Goal: Task Accomplishment & Management: Use online tool/utility

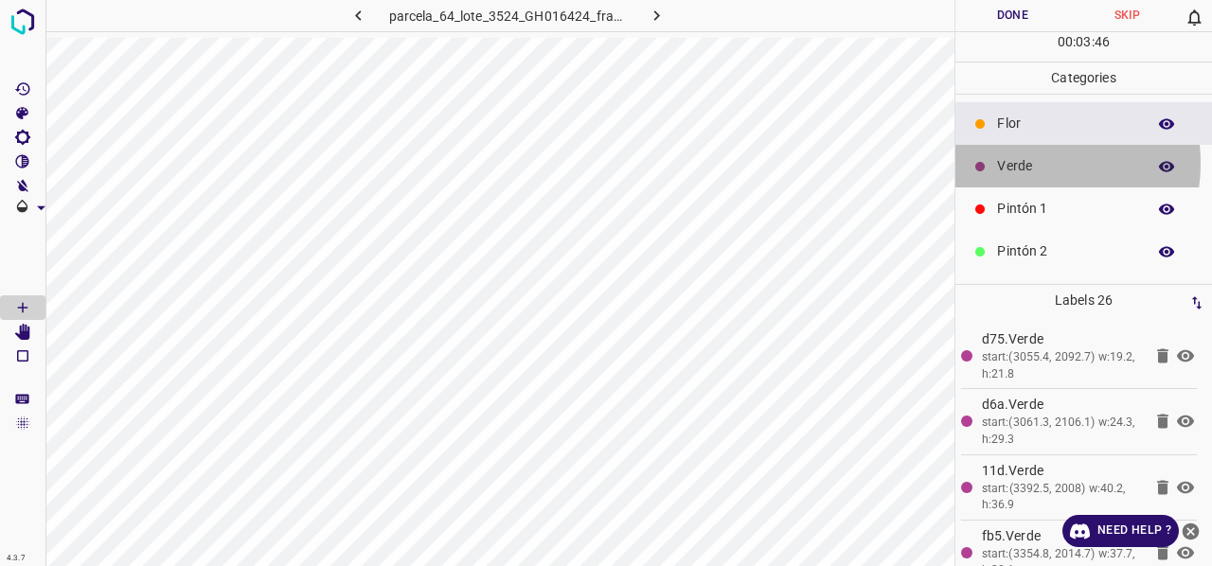
click at [1035, 162] on p "Verde" at bounding box center [1066, 166] width 139 height 20
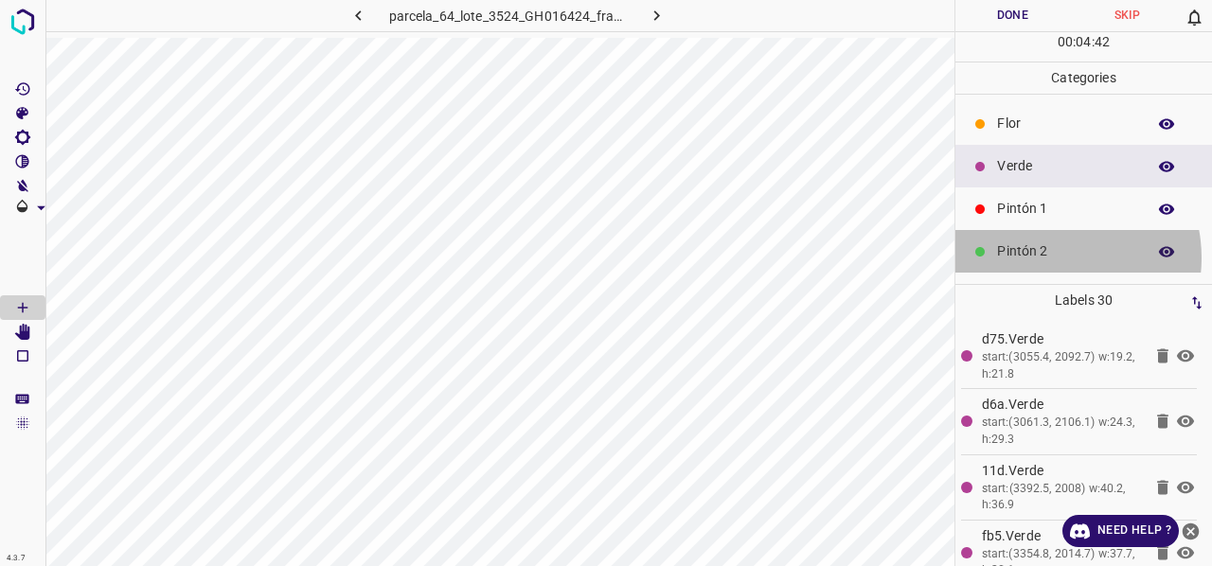
click at [1045, 257] on p "Pintón 2" at bounding box center [1066, 251] width 139 height 20
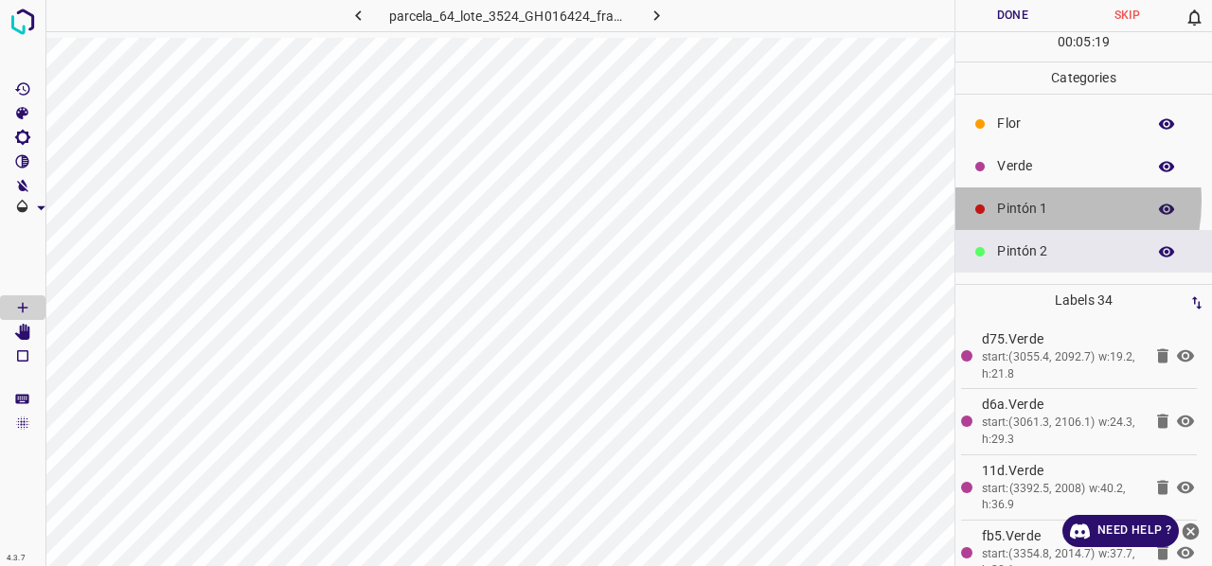
click at [1021, 200] on p "Pintón 1" at bounding box center [1066, 209] width 139 height 20
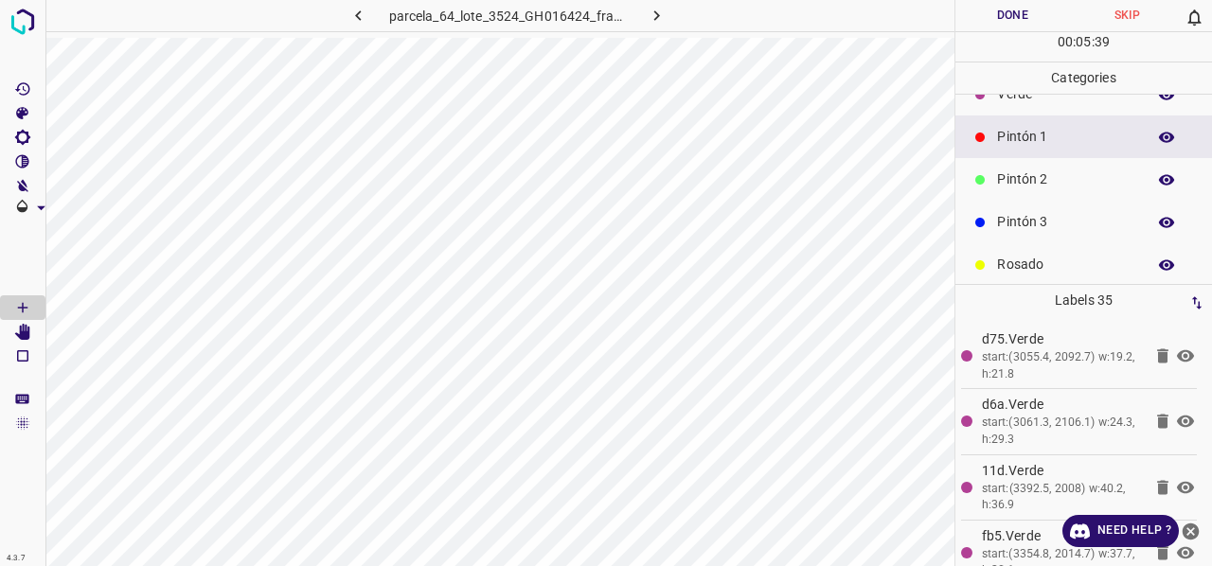
scroll to position [167, 0]
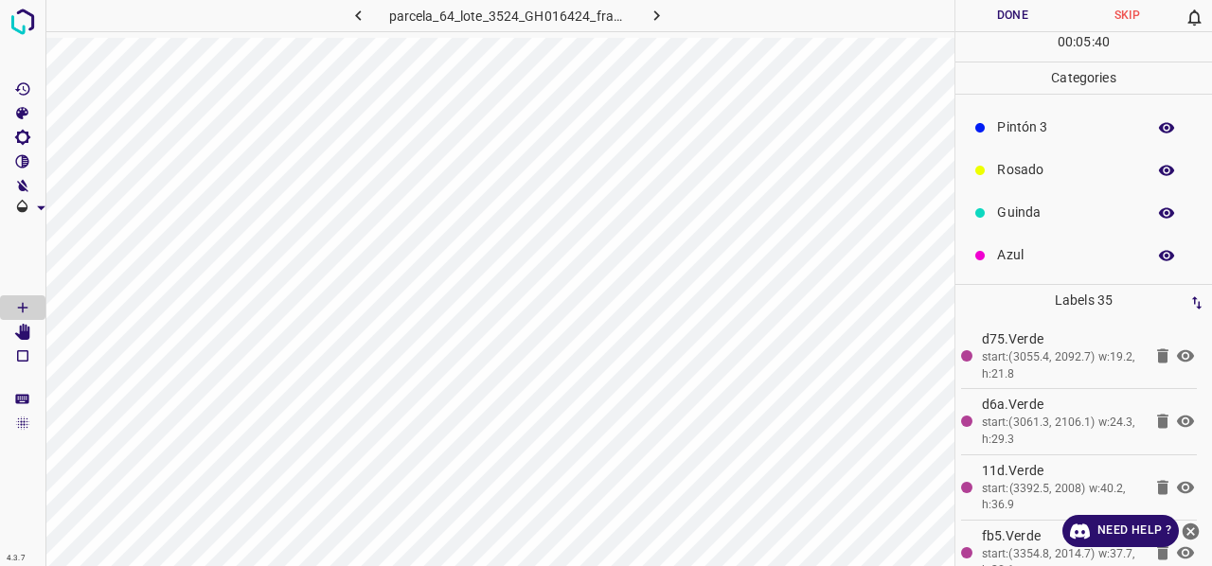
click at [1031, 166] on p "Rosado" at bounding box center [1066, 170] width 139 height 20
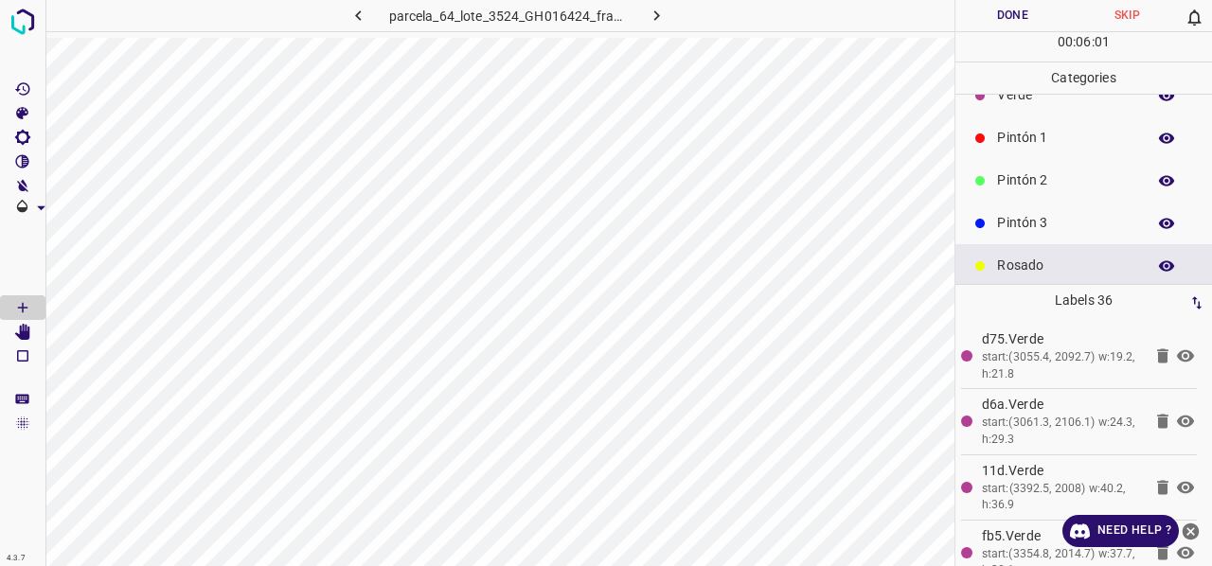
scroll to position [0, 0]
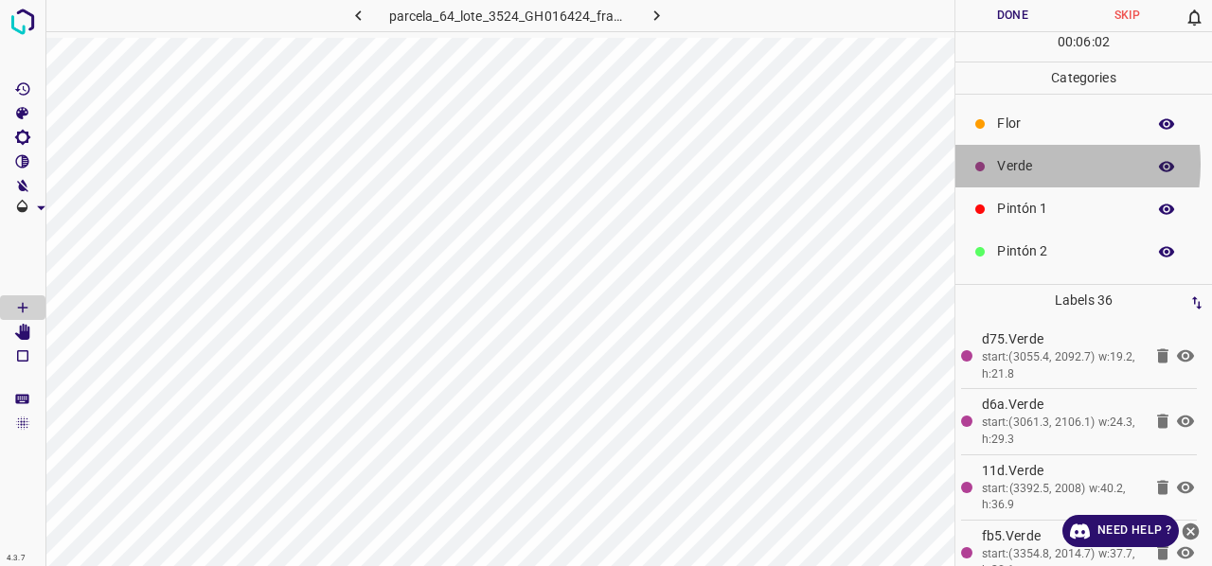
click at [1013, 163] on p "Verde" at bounding box center [1066, 166] width 139 height 20
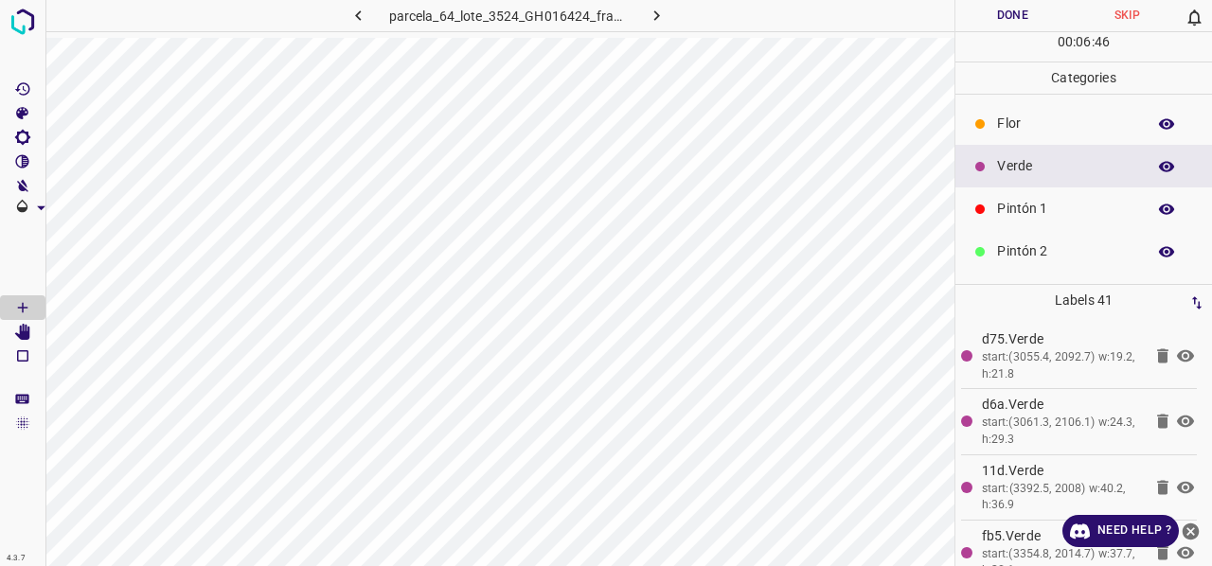
click at [1031, 209] on p "Pintón 1" at bounding box center [1066, 209] width 139 height 20
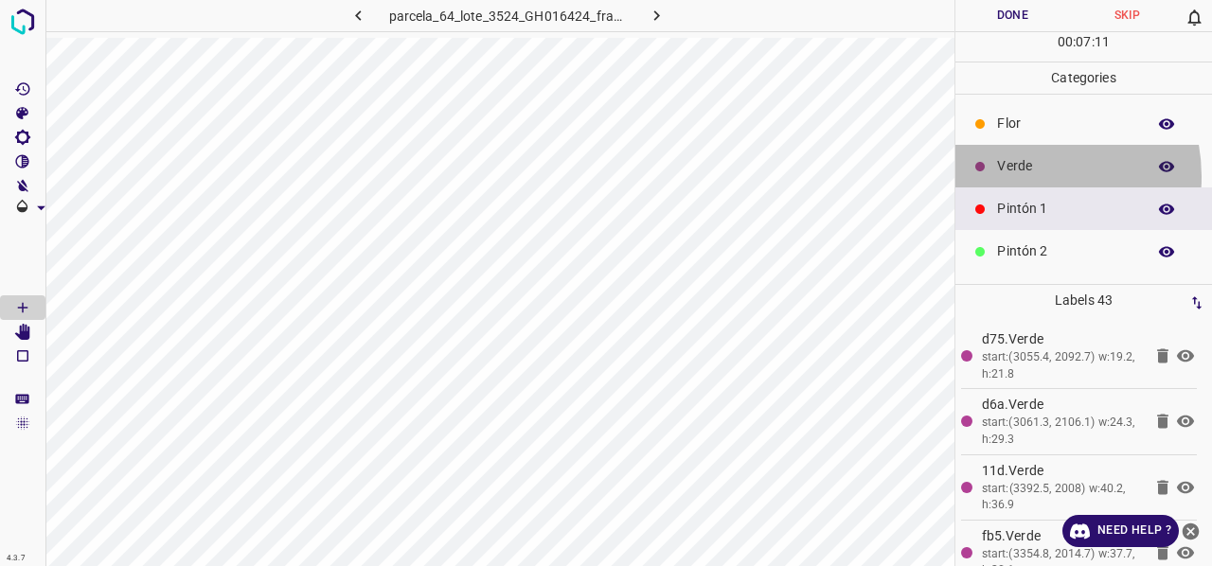
click at [1023, 175] on div "Verde" at bounding box center [1083, 166] width 257 height 43
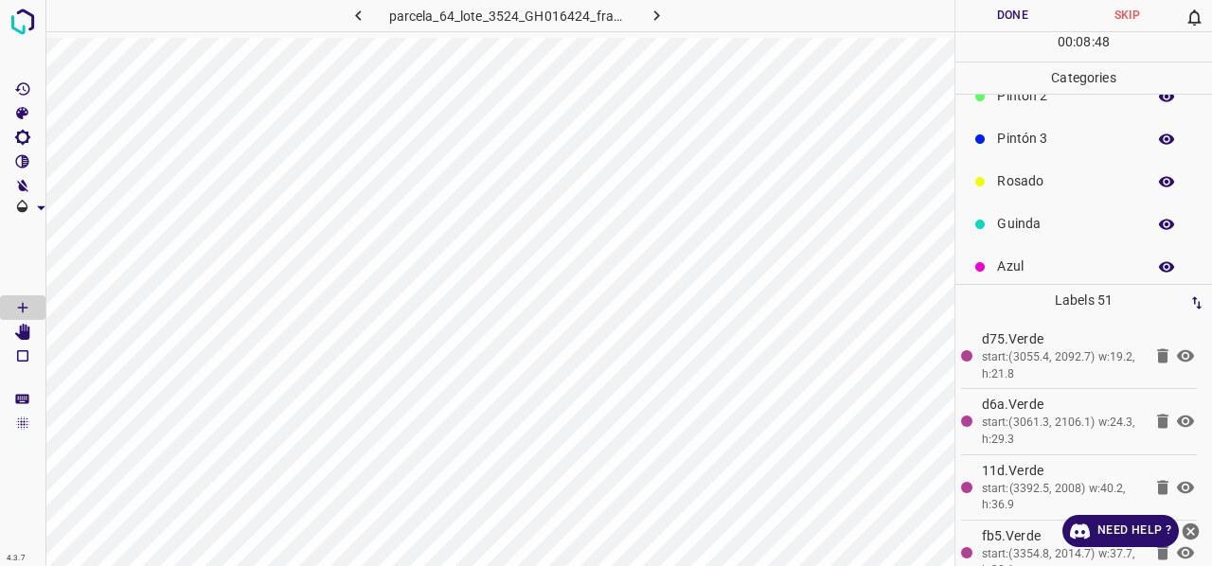
scroll to position [167, 0]
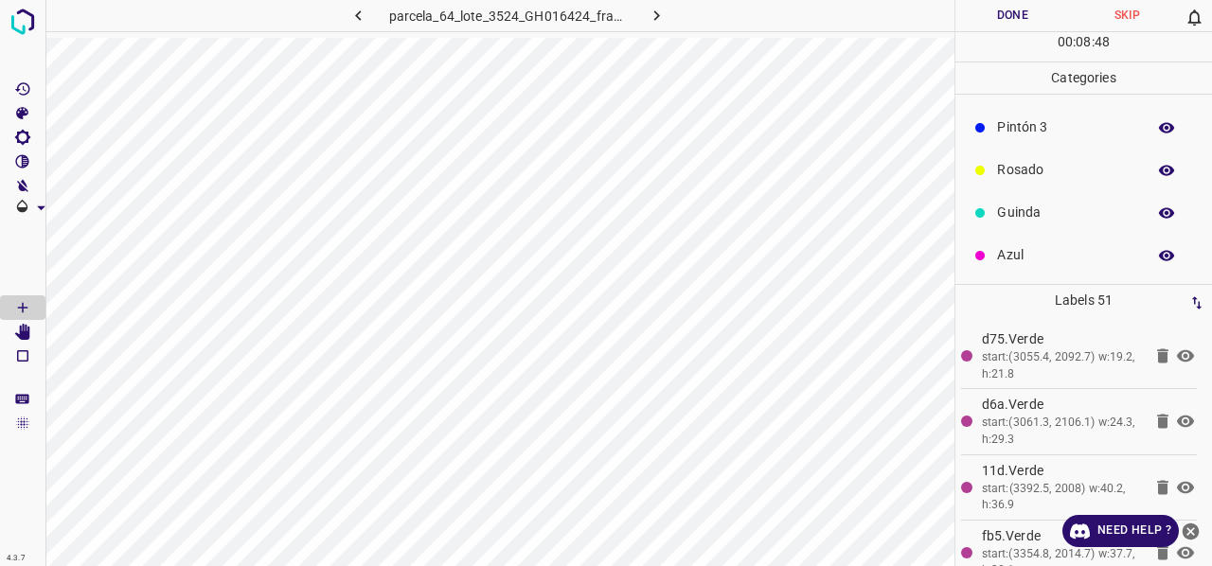
click at [1038, 253] on p "Azul" at bounding box center [1066, 255] width 139 height 20
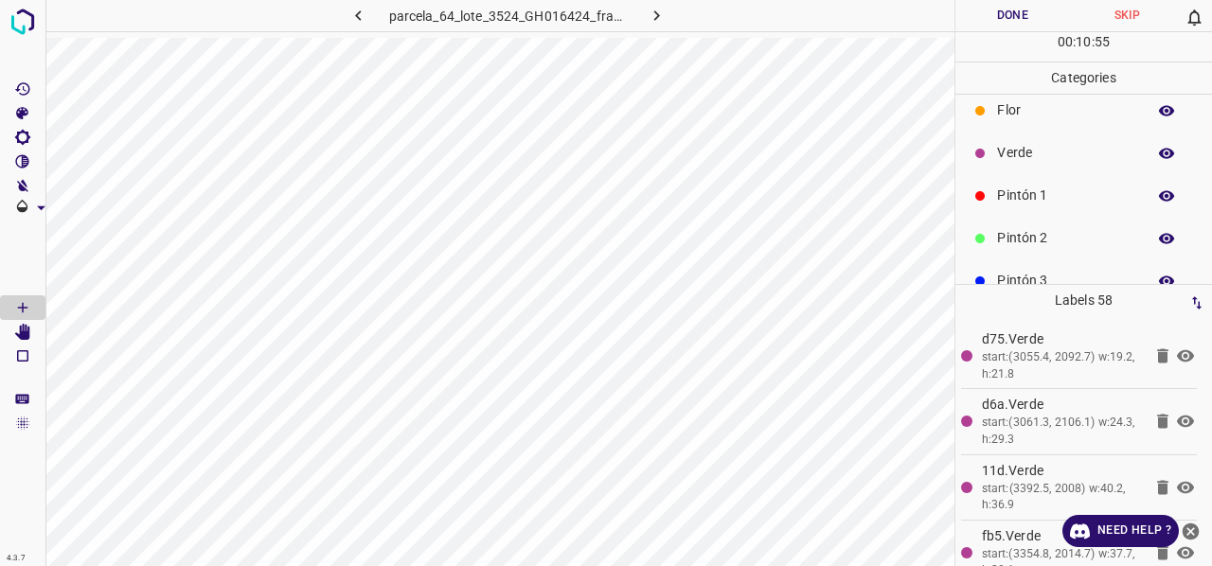
scroll to position [0, 0]
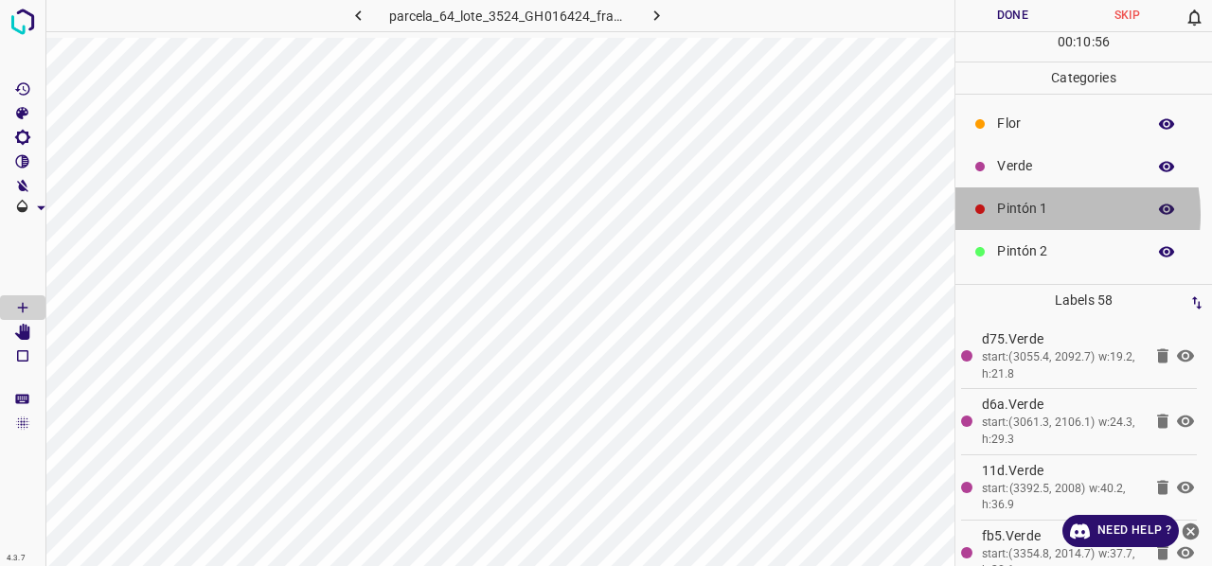
click at [1041, 214] on p "Pintón 1" at bounding box center [1066, 209] width 139 height 20
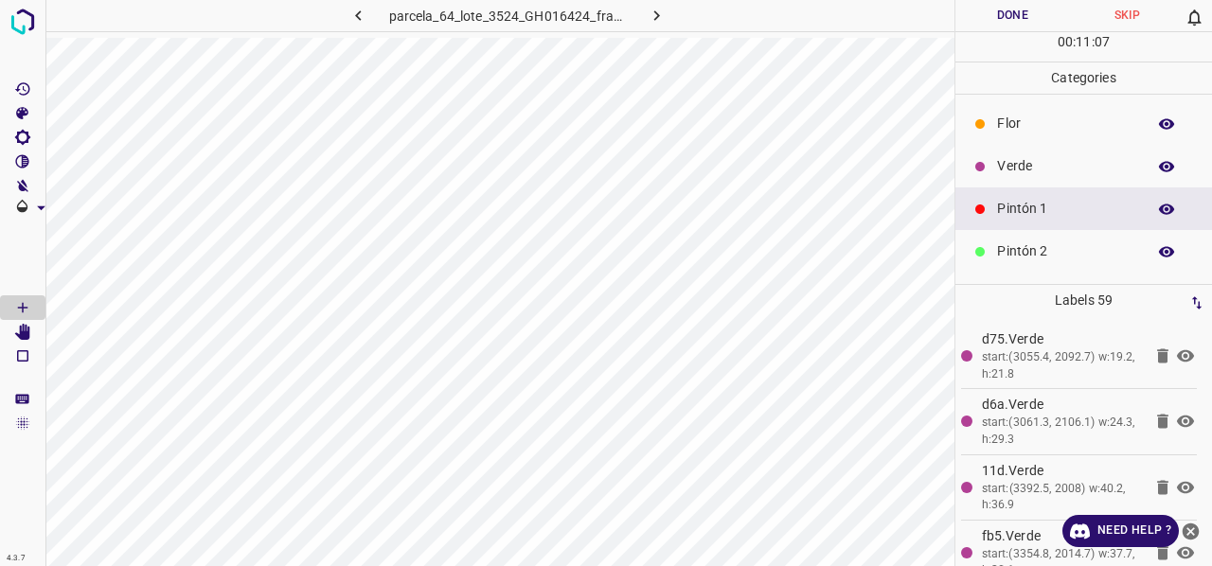
click at [1028, 169] on p "Verde" at bounding box center [1066, 166] width 139 height 20
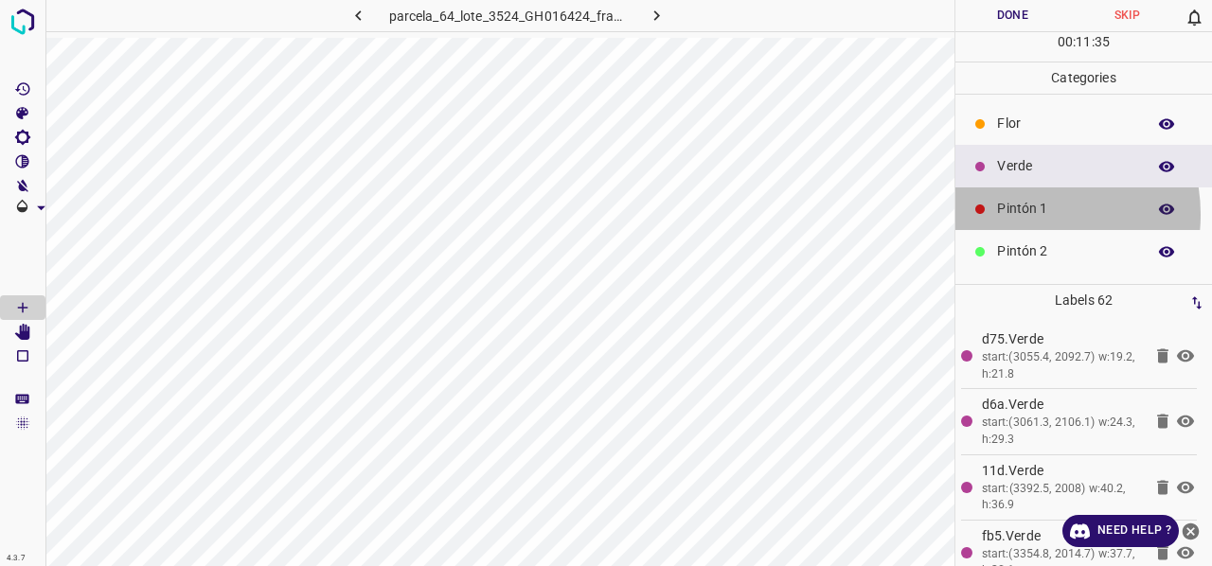
click at [1028, 213] on p "Pintón 1" at bounding box center [1066, 209] width 139 height 20
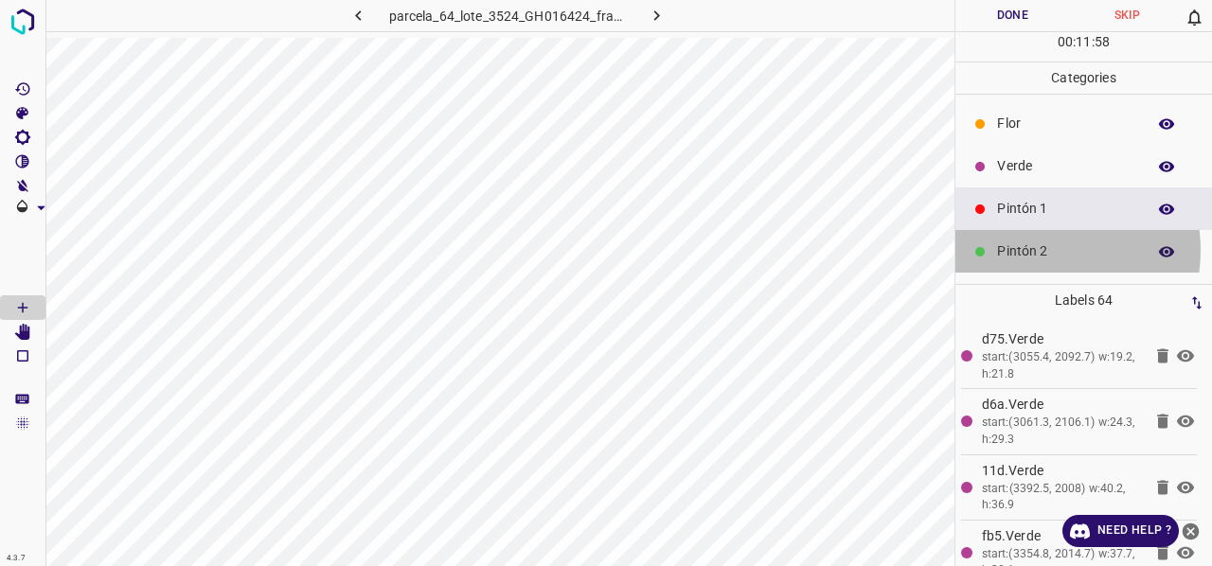
click at [1033, 249] on p "Pintón 2" at bounding box center [1066, 251] width 139 height 20
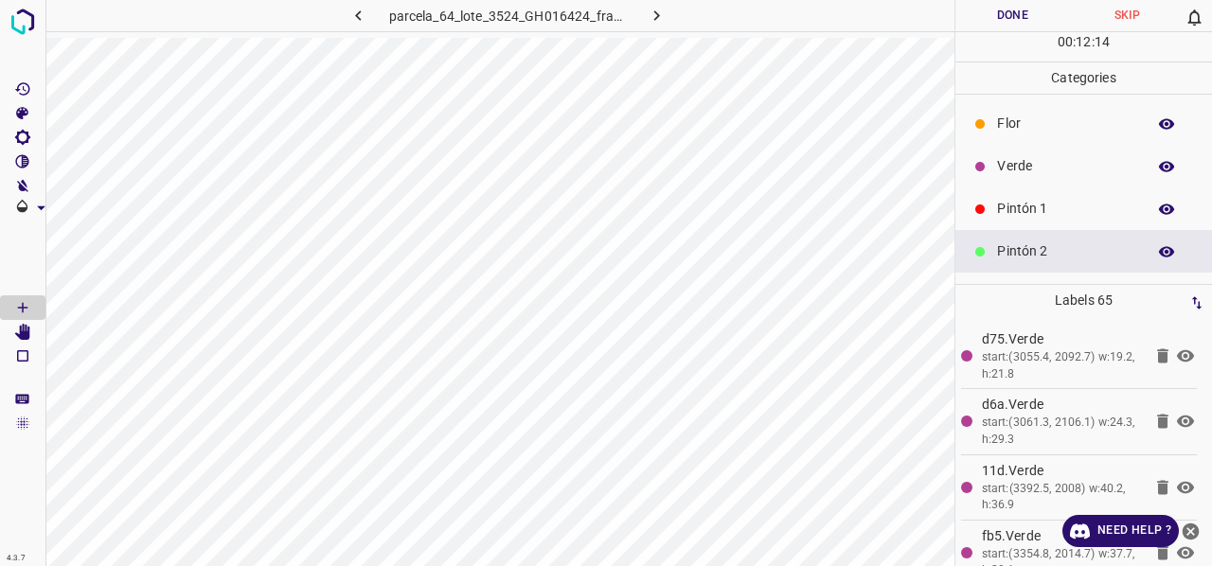
click at [1038, 174] on p "Verde" at bounding box center [1066, 166] width 139 height 20
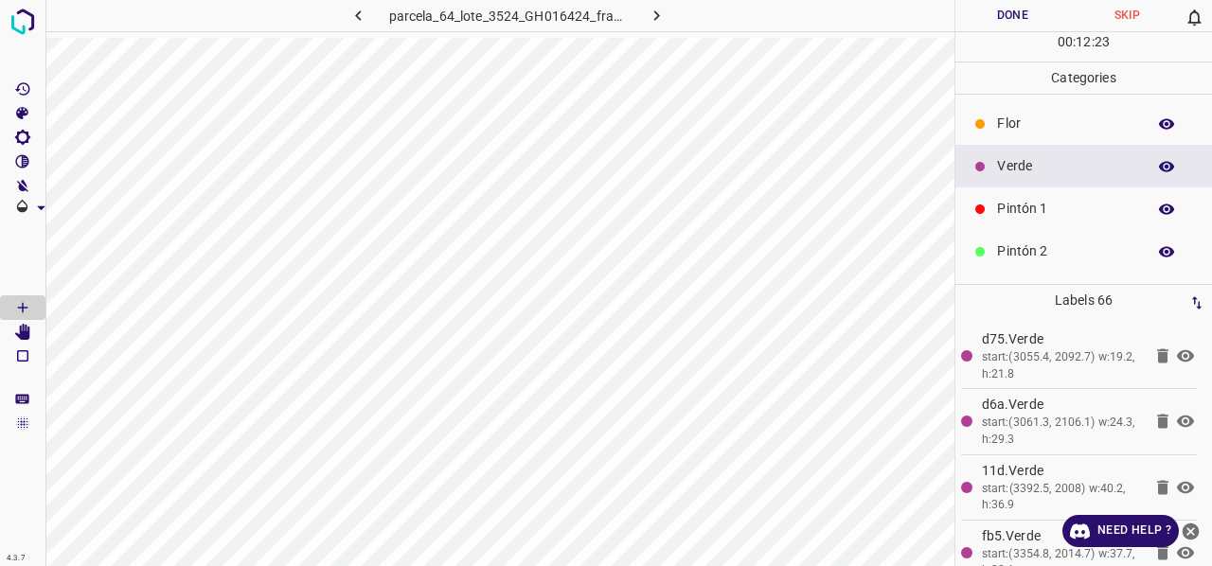
click at [1024, 252] on p "Pintón 2" at bounding box center [1066, 251] width 139 height 20
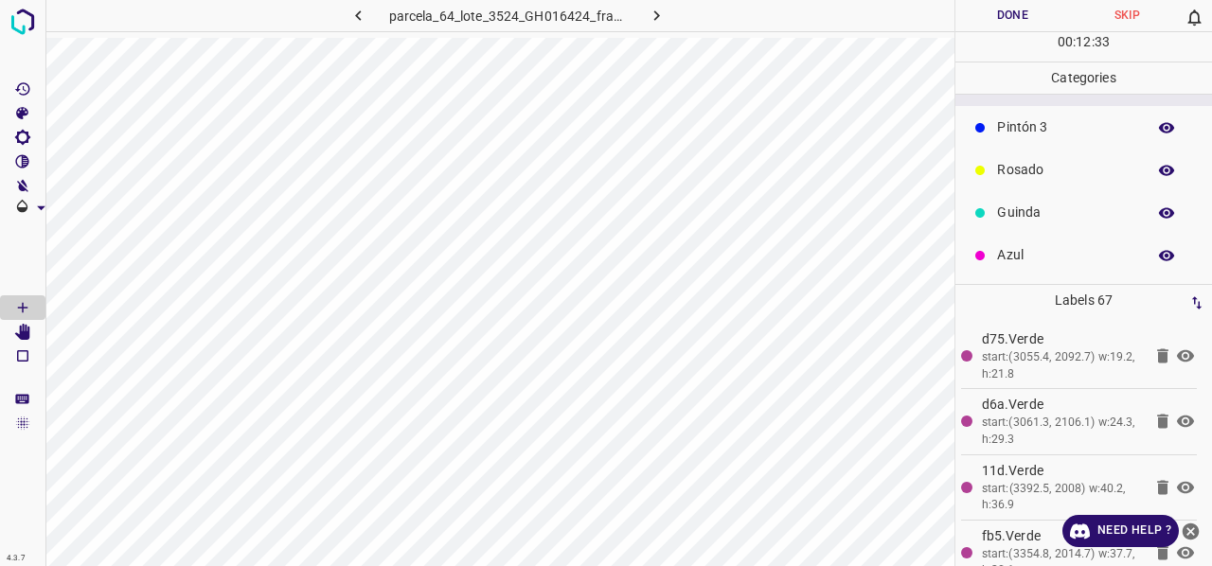
scroll to position [72, 0]
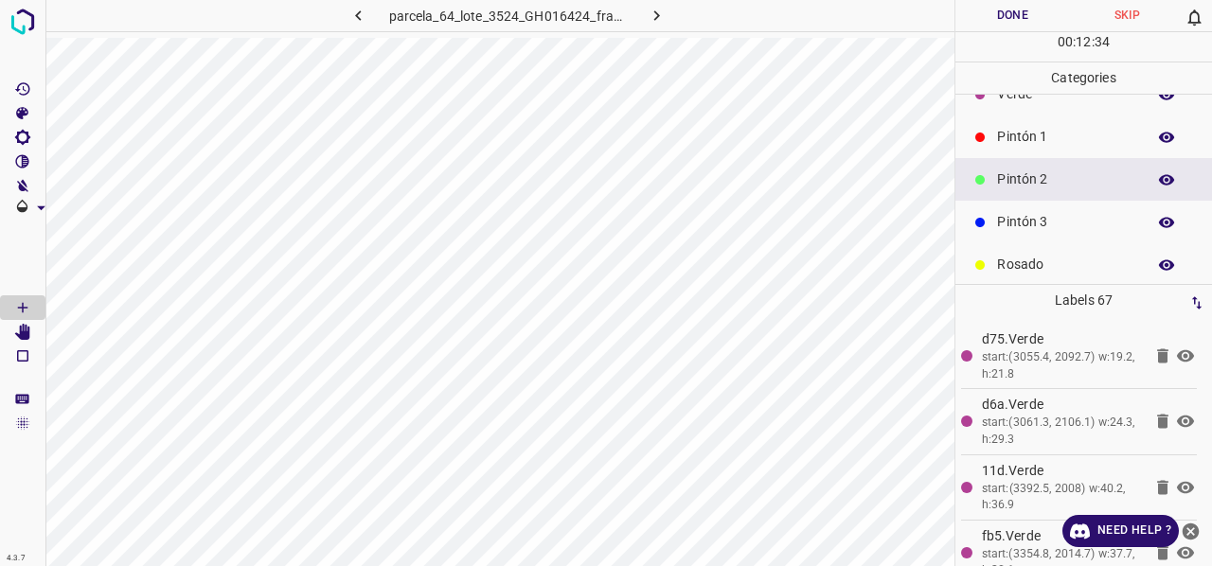
click at [1033, 220] on p "Pintón 3" at bounding box center [1066, 222] width 139 height 20
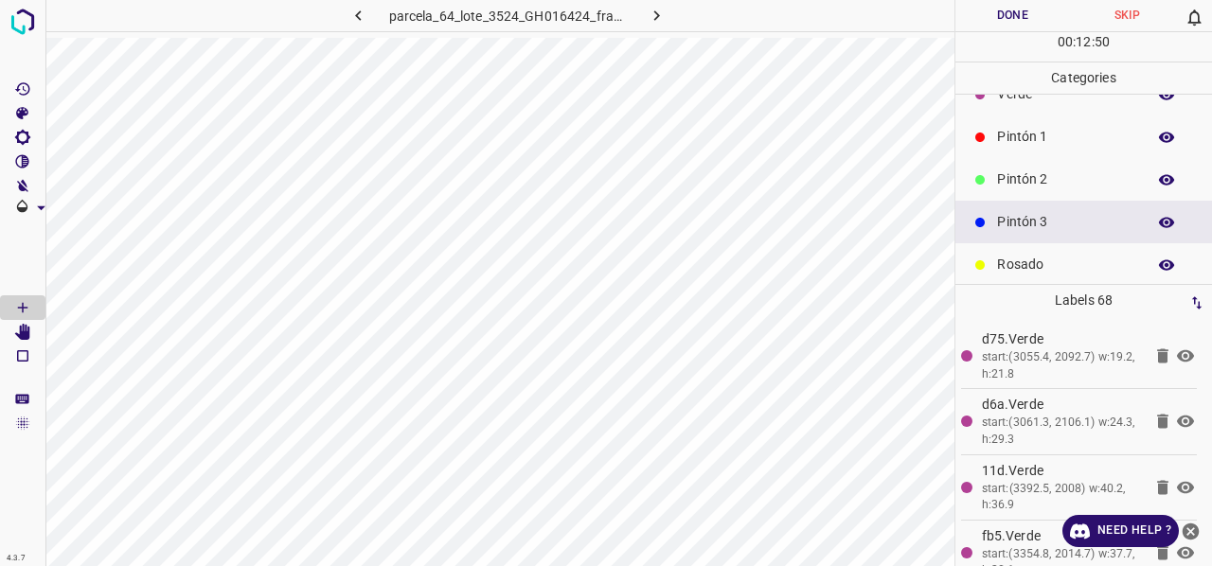
click at [1158, 223] on icon "button" at bounding box center [1166, 222] width 17 height 17
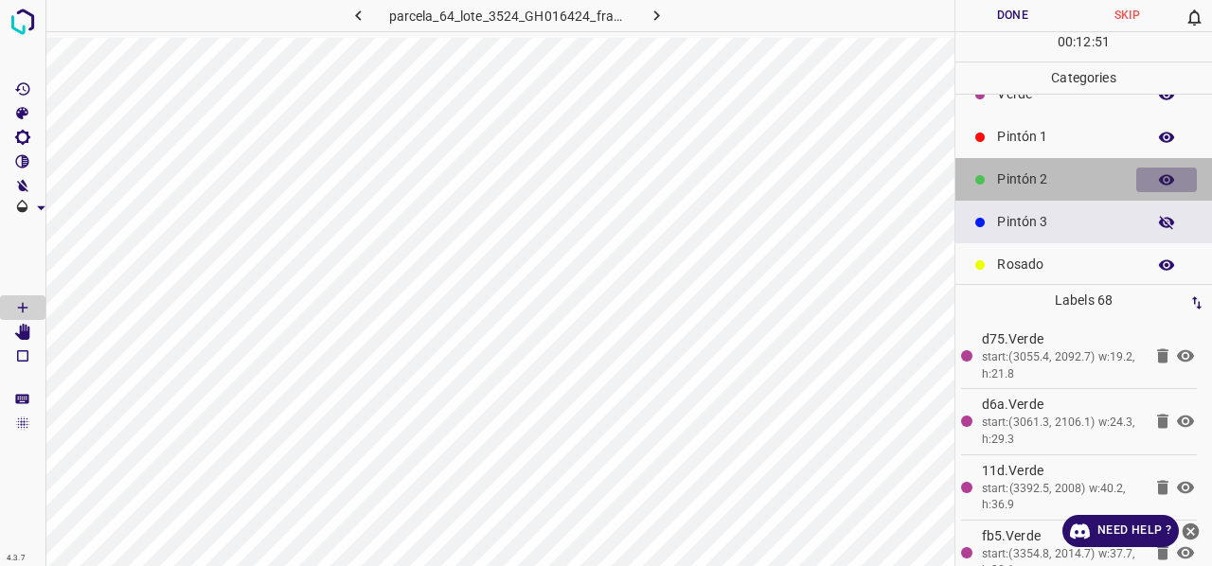
click at [1158, 184] on icon "button" at bounding box center [1166, 179] width 17 height 17
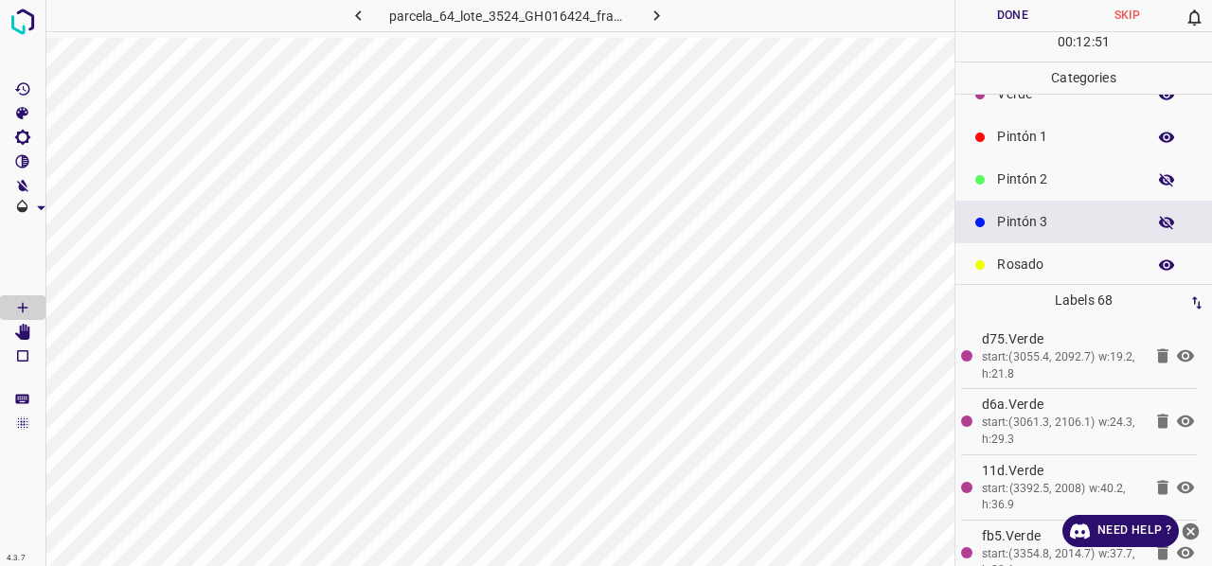
click at [1159, 132] on icon "button" at bounding box center [1166, 137] width 15 height 10
click at [1159, 132] on icon "button" at bounding box center [1166, 137] width 15 height 13
click at [1159, 183] on icon "button" at bounding box center [1166, 179] width 15 height 13
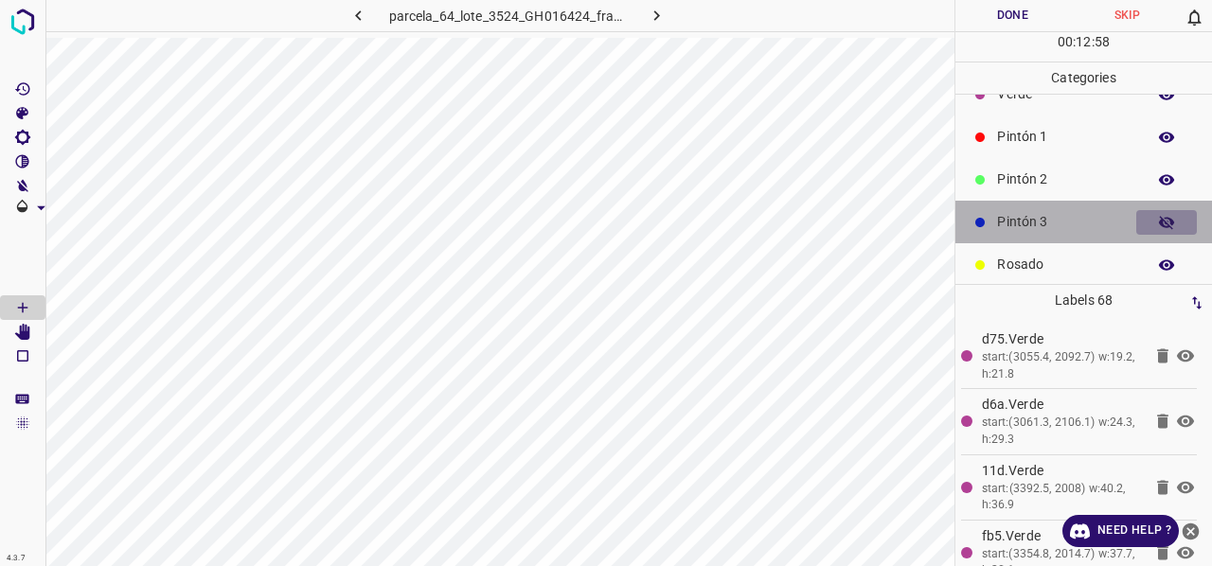
click at [1158, 222] on icon "button" at bounding box center [1166, 222] width 17 height 17
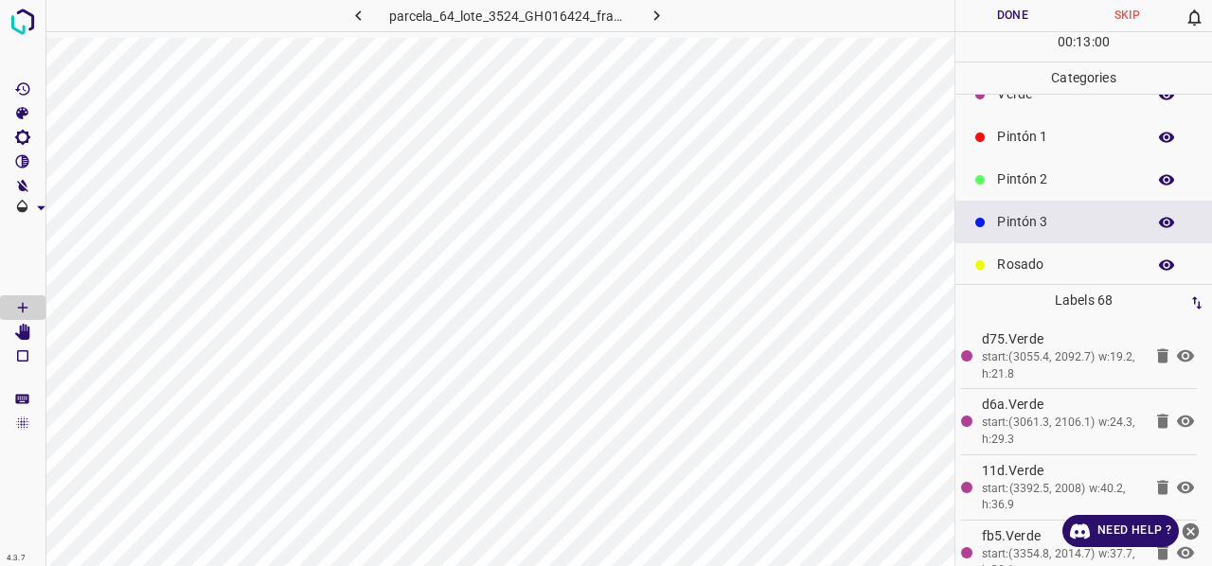
click at [1030, 149] on div "Pintón 1" at bounding box center [1083, 137] width 257 height 43
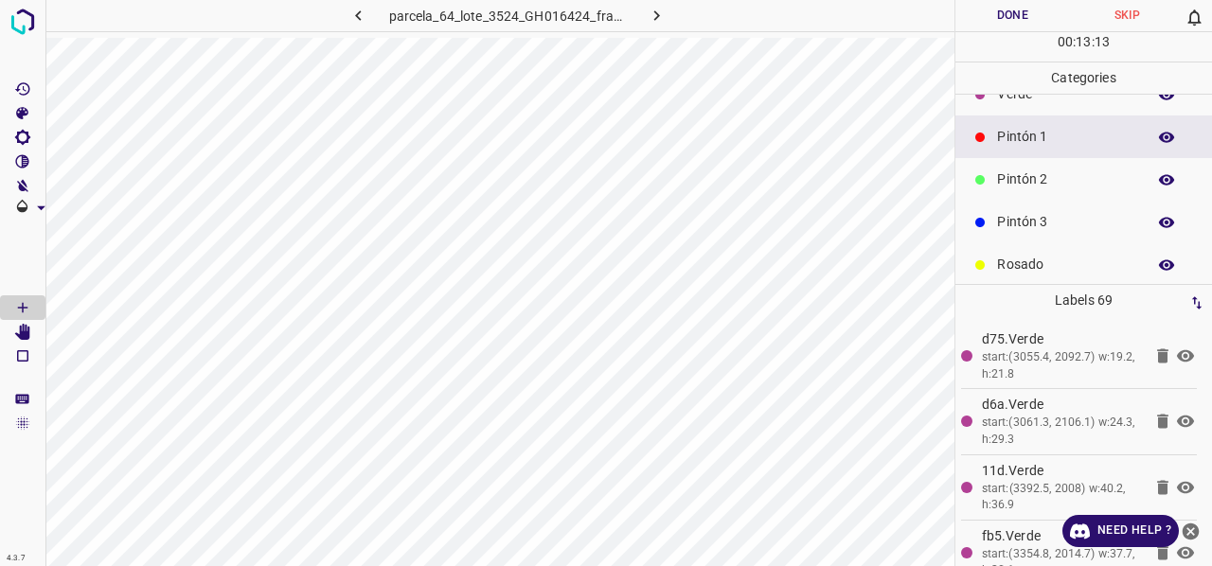
scroll to position [0, 0]
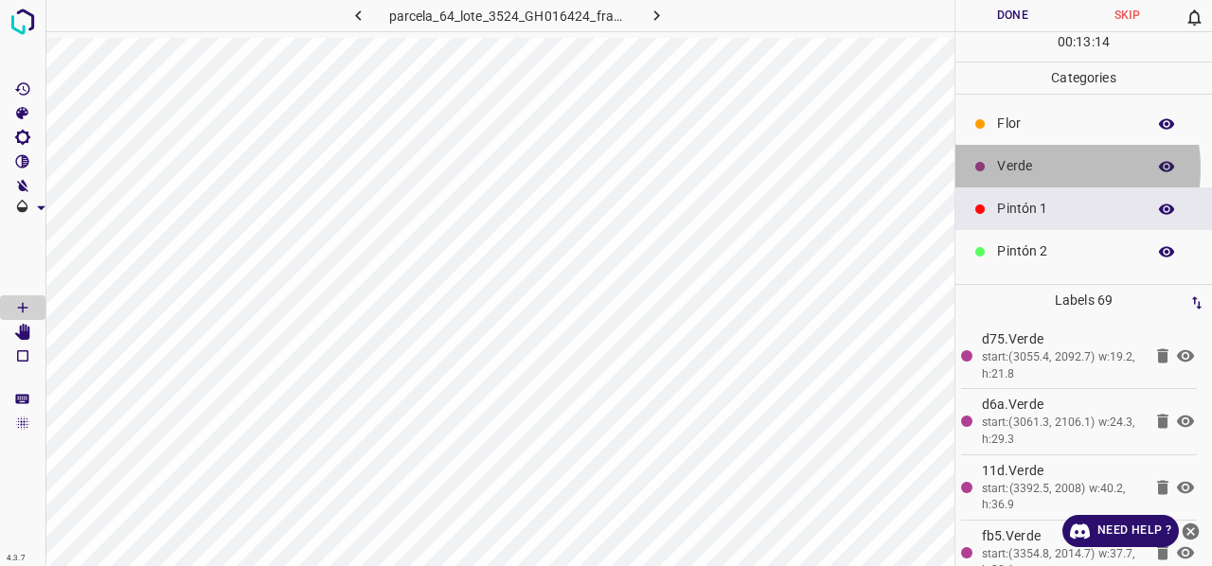
click at [1033, 167] on p "Verde" at bounding box center [1066, 166] width 139 height 20
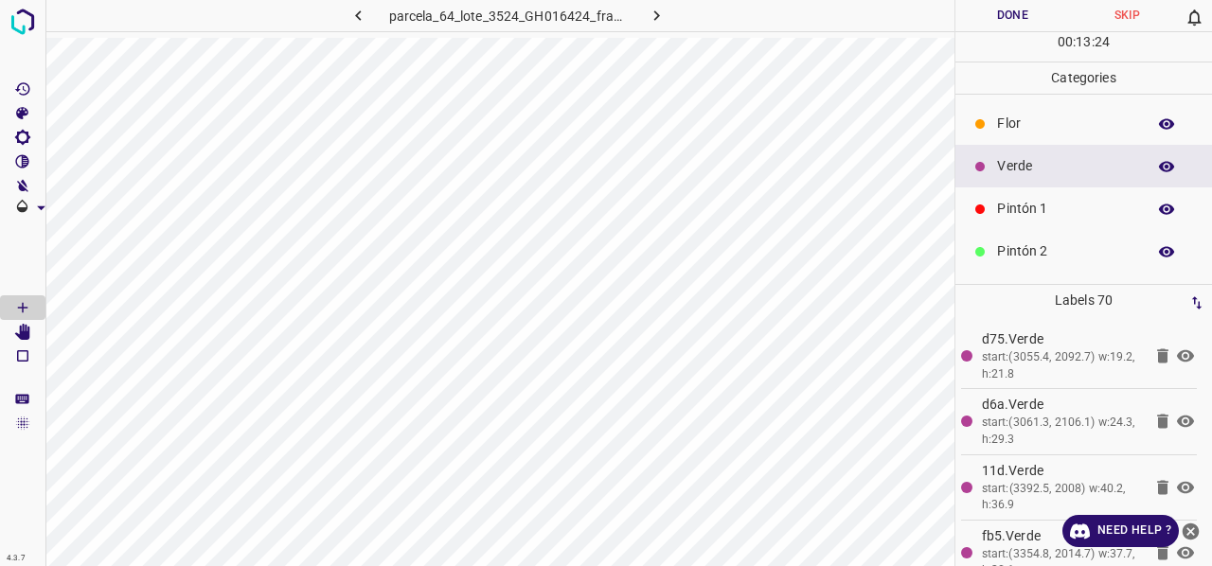
scroll to position [167, 0]
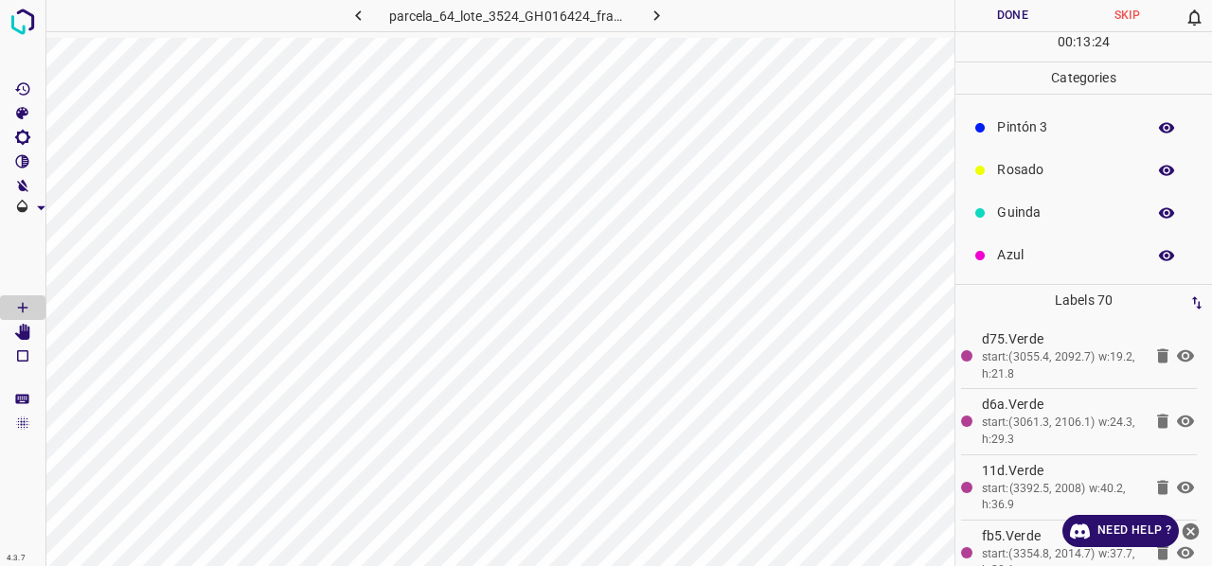
click at [1043, 251] on p "Azul" at bounding box center [1066, 255] width 139 height 20
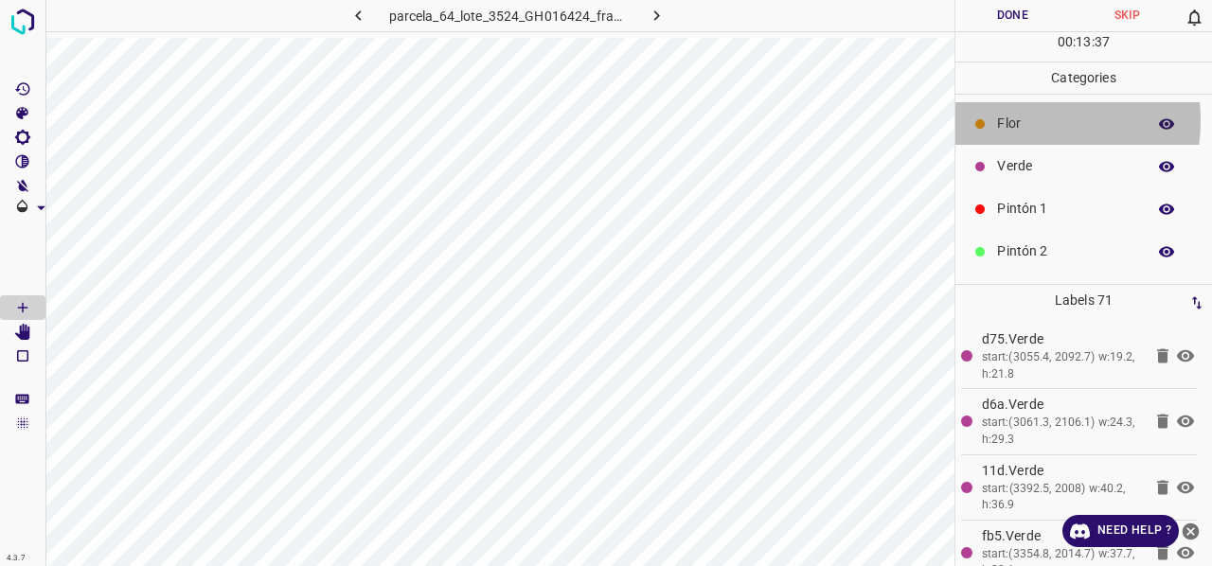
click at [1009, 119] on p "Flor" at bounding box center [1066, 124] width 139 height 20
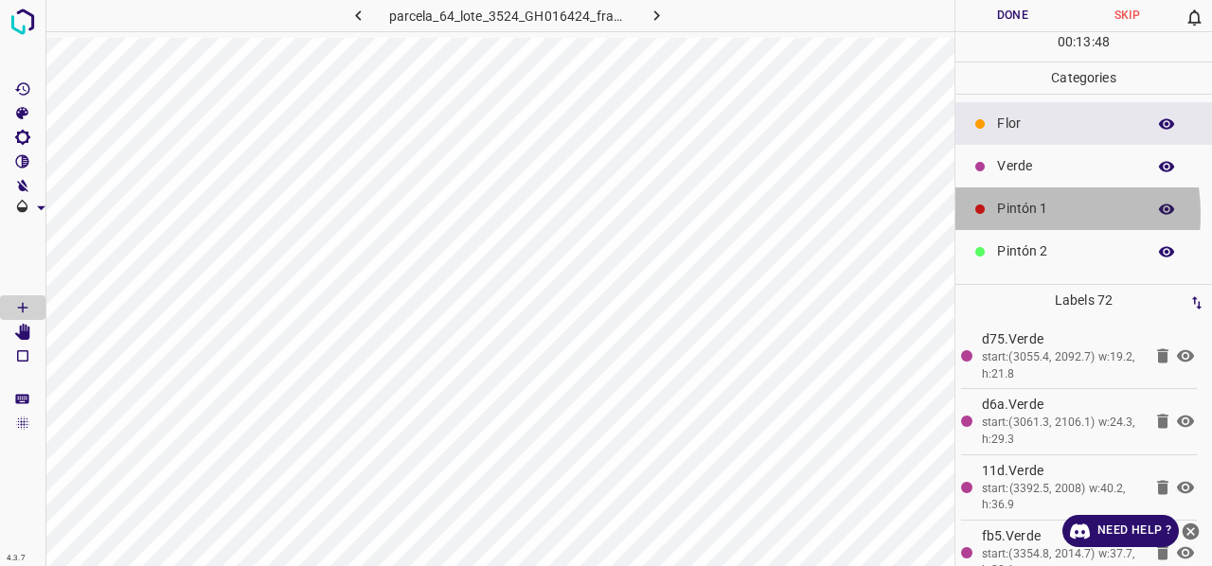
click at [1005, 213] on p "Pintón 1" at bounding box center [1066, 209] width 139 height 20
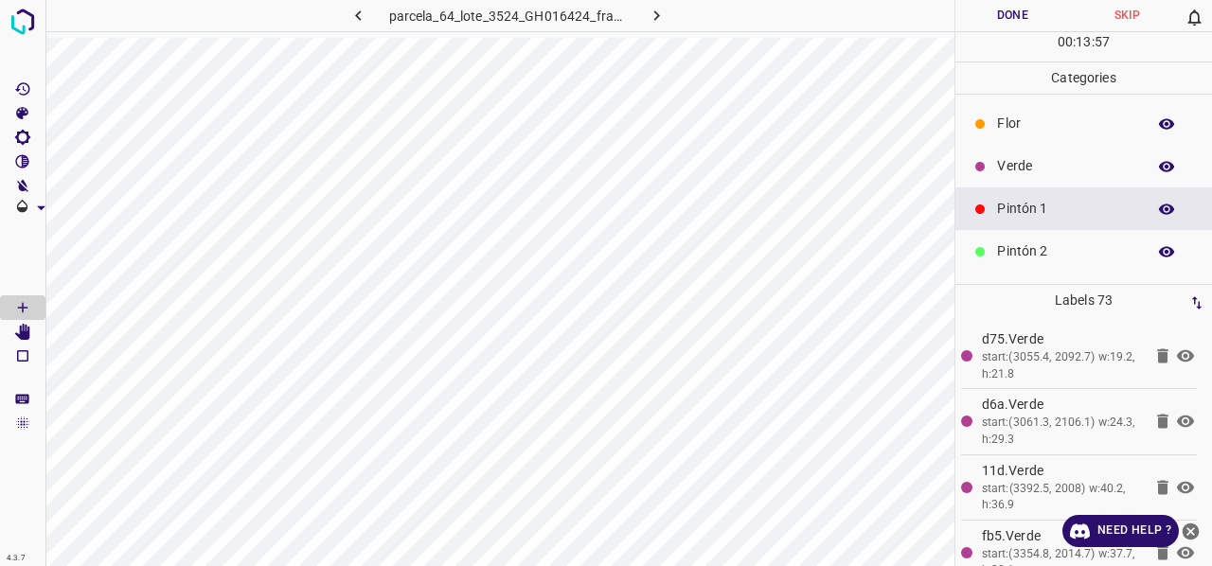
click at [1043, 176] on div "Verde" at bounding box center [1083, 166] width 257 height 43
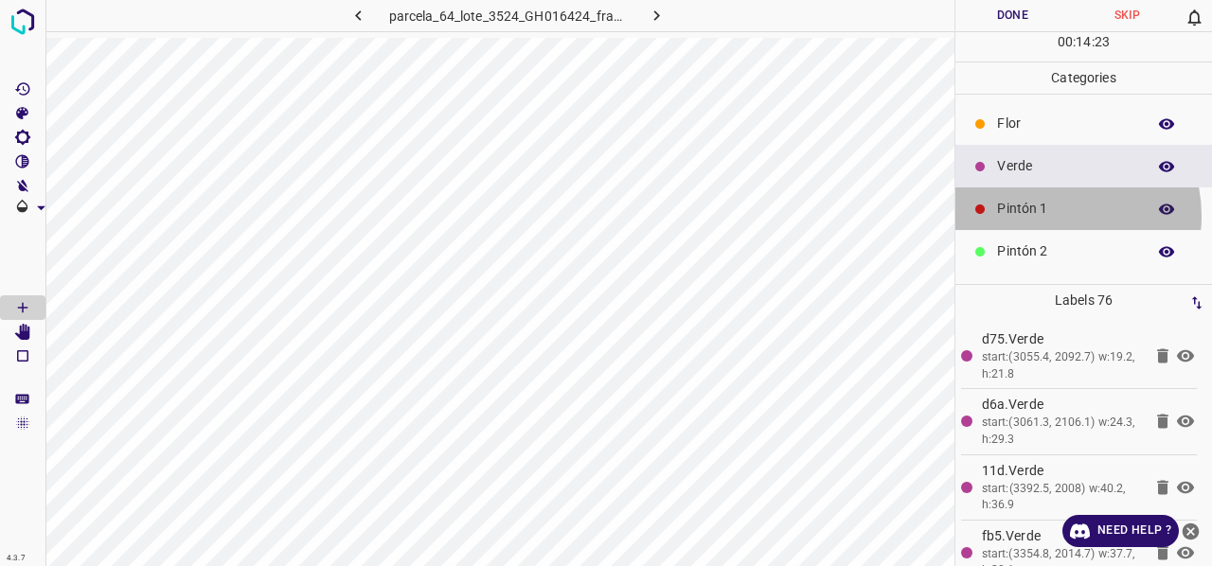
click at [1048, 215] on p "Pintón 1" at bounding box center [1066, 209] width 139 height 20
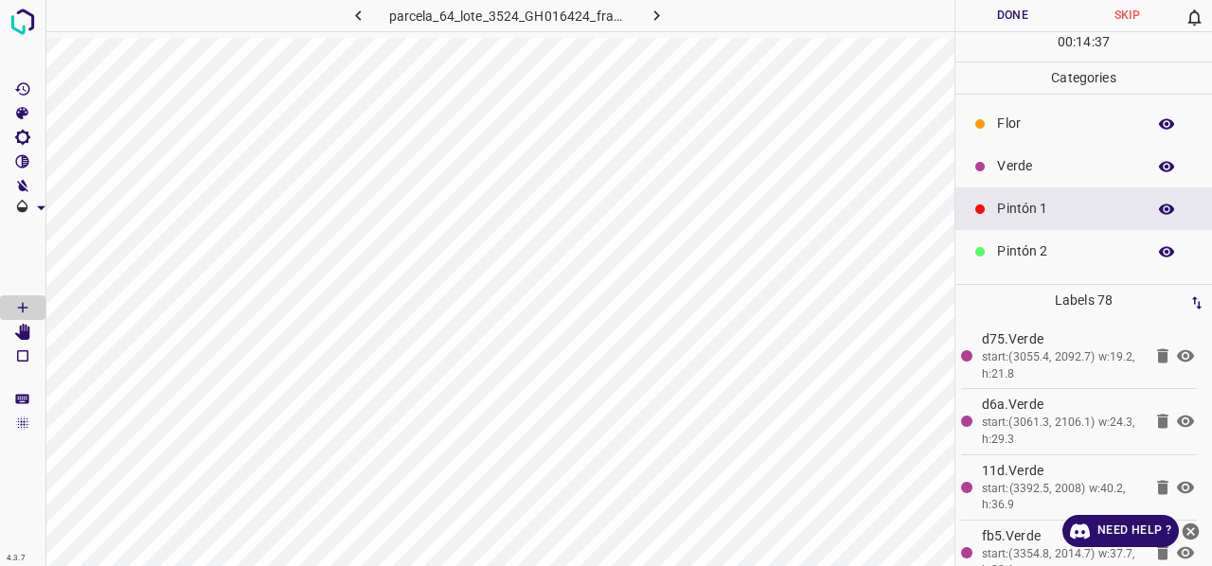
click at [1004, 260] on div "Pintón 2" at bounding box center [1083, 251] width 257 height 43
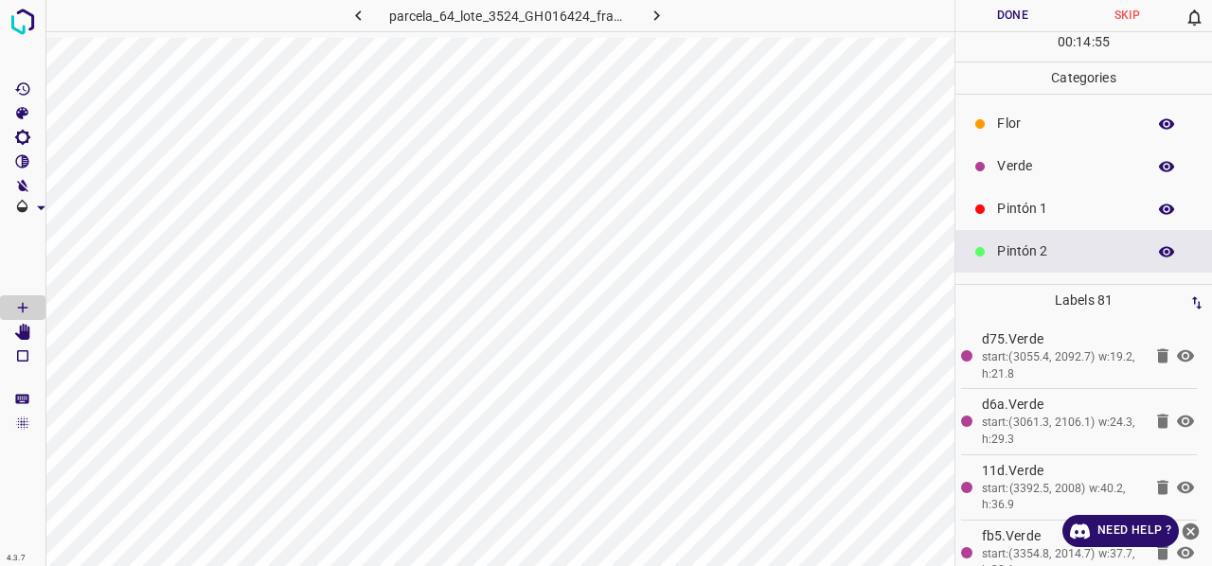
click at [1044, 158] on p "Verde" at bounding box center [1066, 166] width 139 height 20
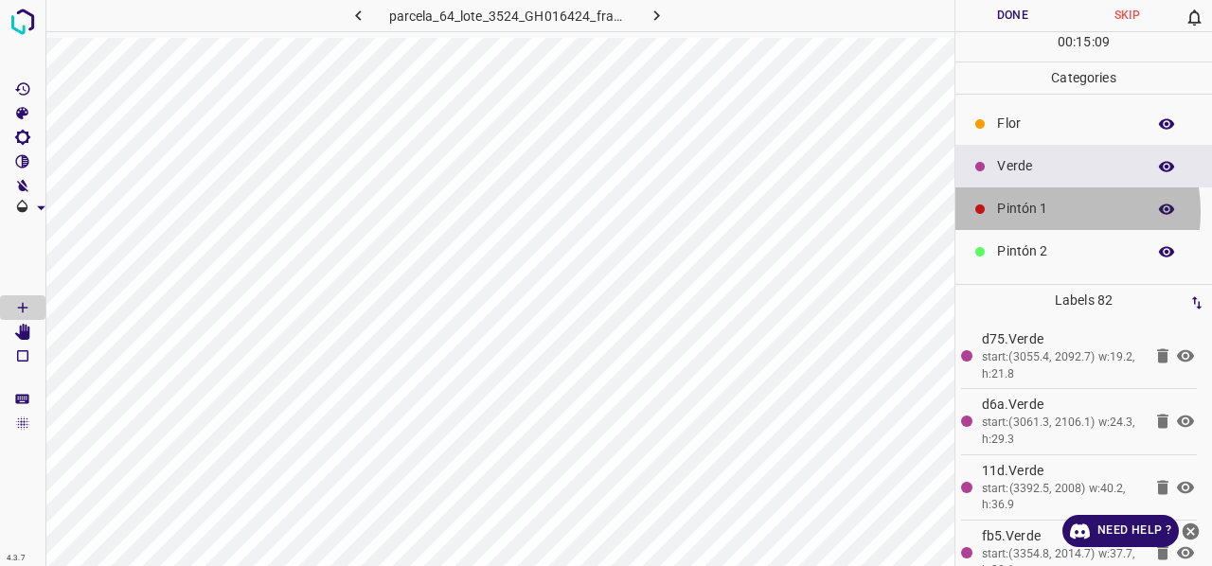
click at [1051, 210] on p "Pintón 1" at bounding box center [1066, 209] width 139 height 20
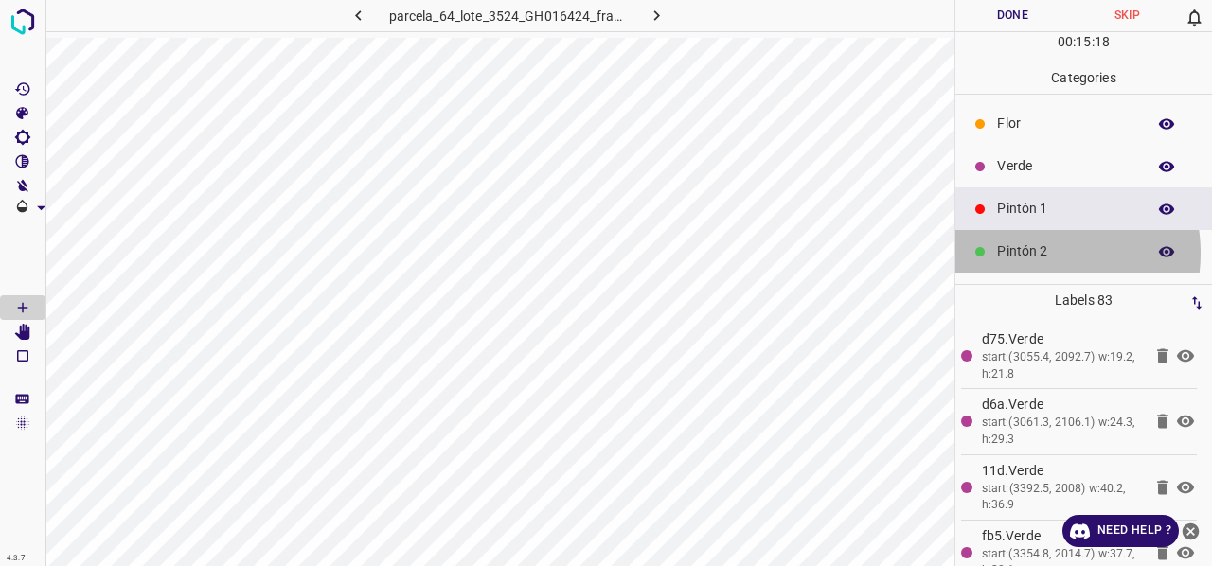
click at [1028, 252] on p "Pintón 2" at bounding box center [1066, 251] width 139 height 20
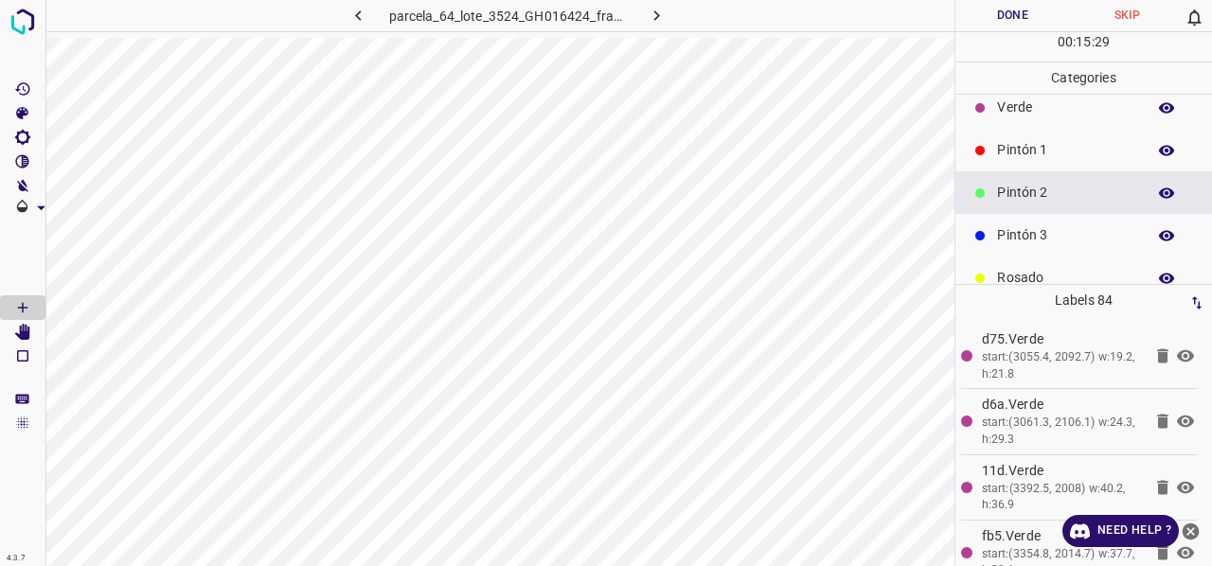
scroll to position [95, 0]
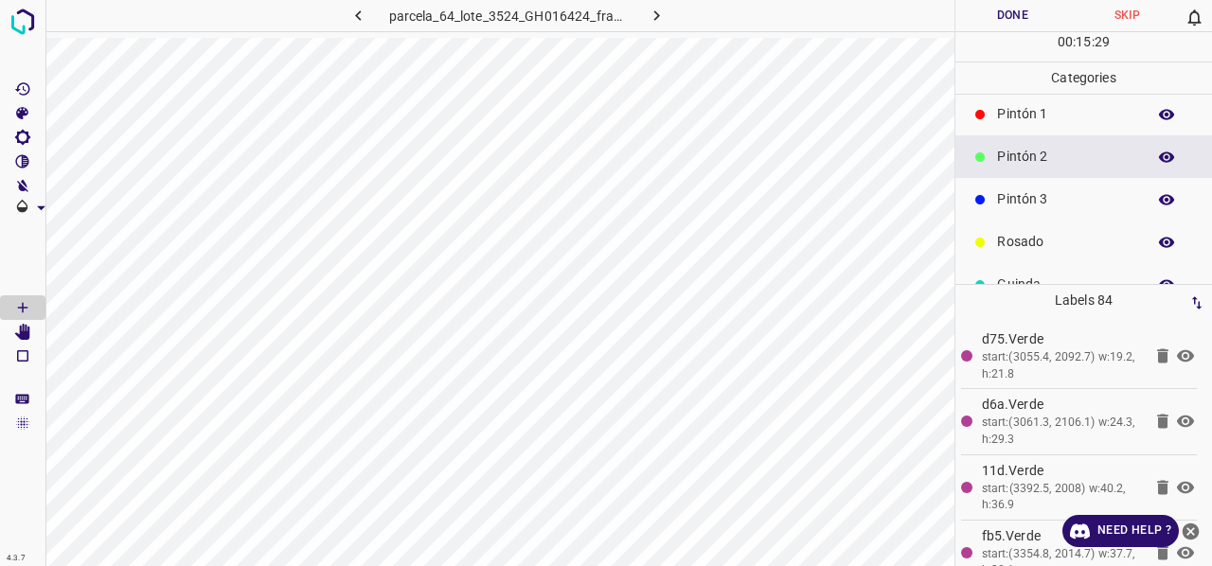
click at [1039, 196] on p "Pintón 3" at bounding box center [1066, 199] width 139 height 20
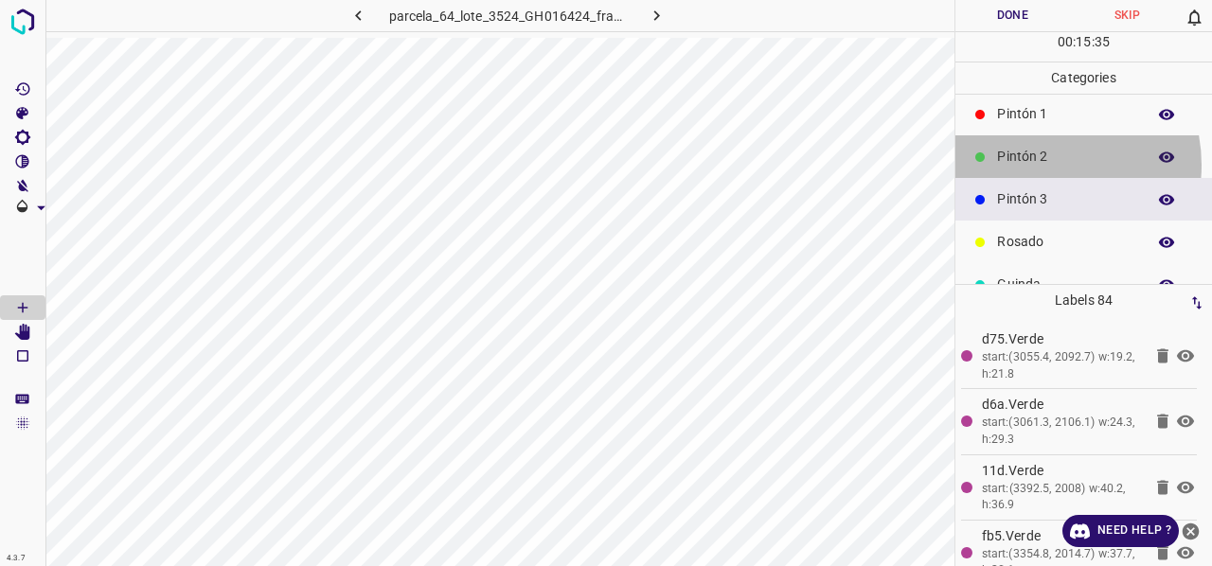
click at [1034, 164] on p "Pintón 2" at bounding box center [1066, 157] width 139 height 20
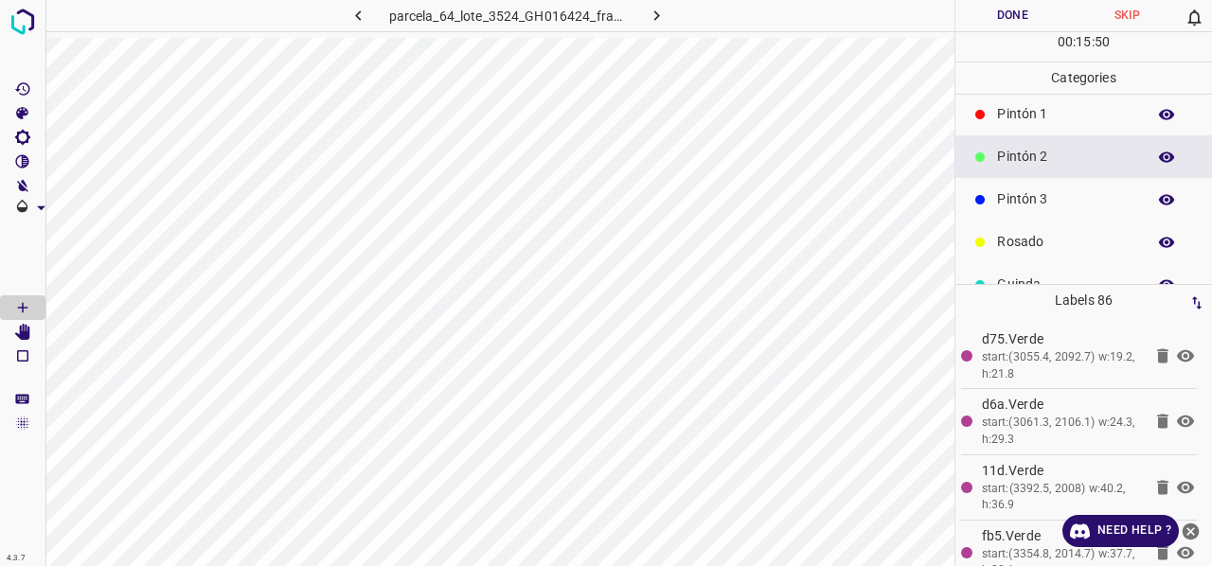
click at [1043, 241] on p "Rosado" at bounding box center [1066, 242] width 139 height 20
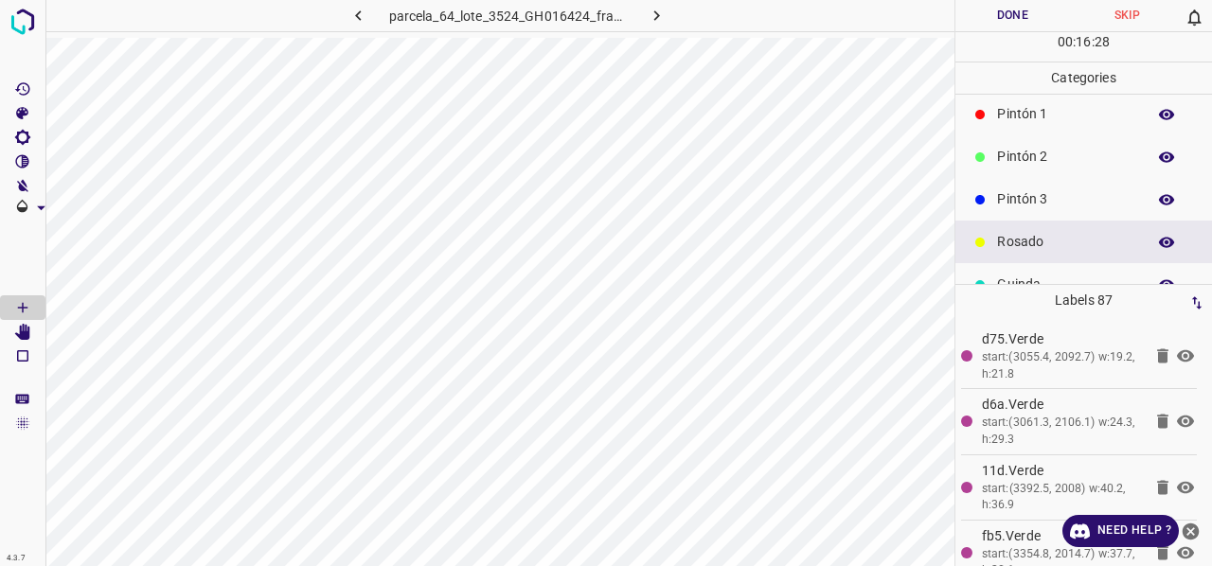
scroll to position [0, 0]
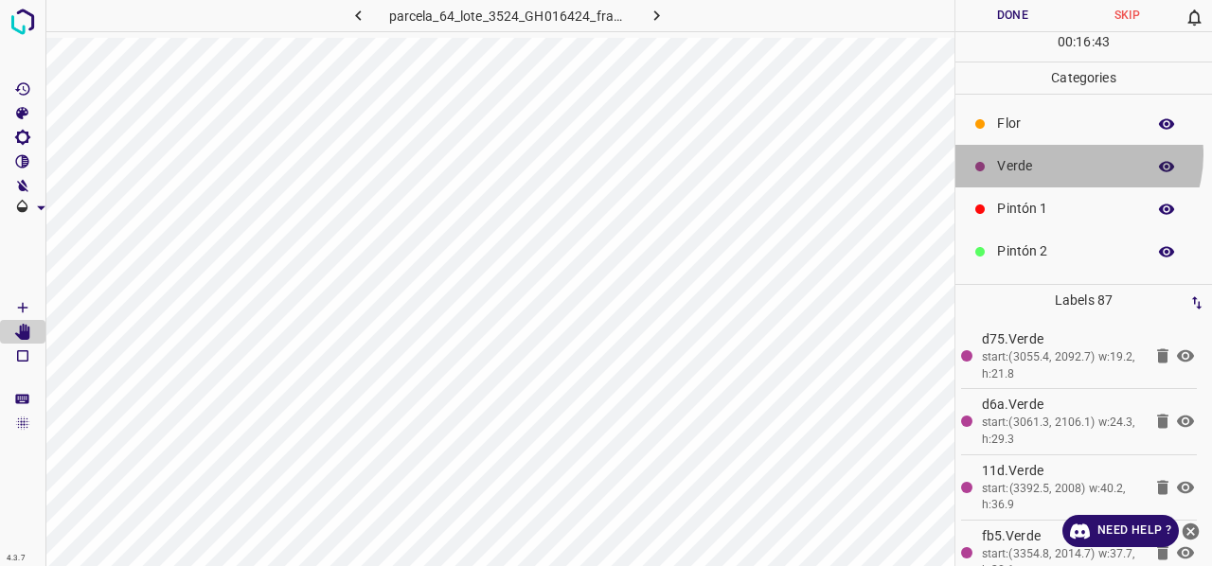
click at [1072, 153] on div "Verde" at bounding box center [1083, 166] width 257 height 43
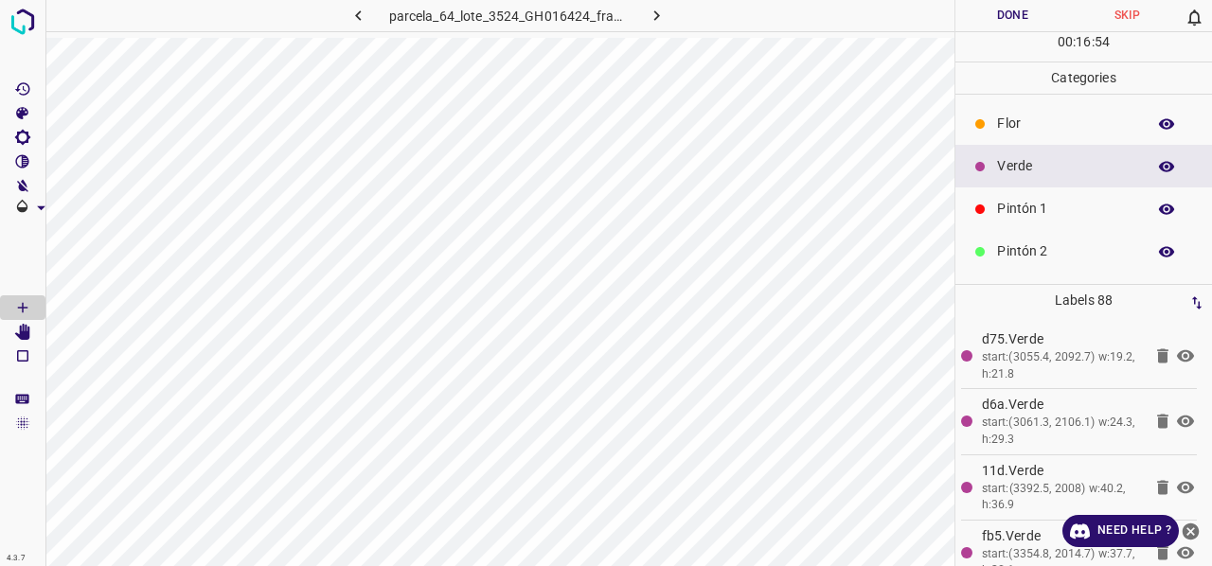
click at [1045, 212] on p "Pintón 1" at bounding box center [1066, 209] width 139 height 20
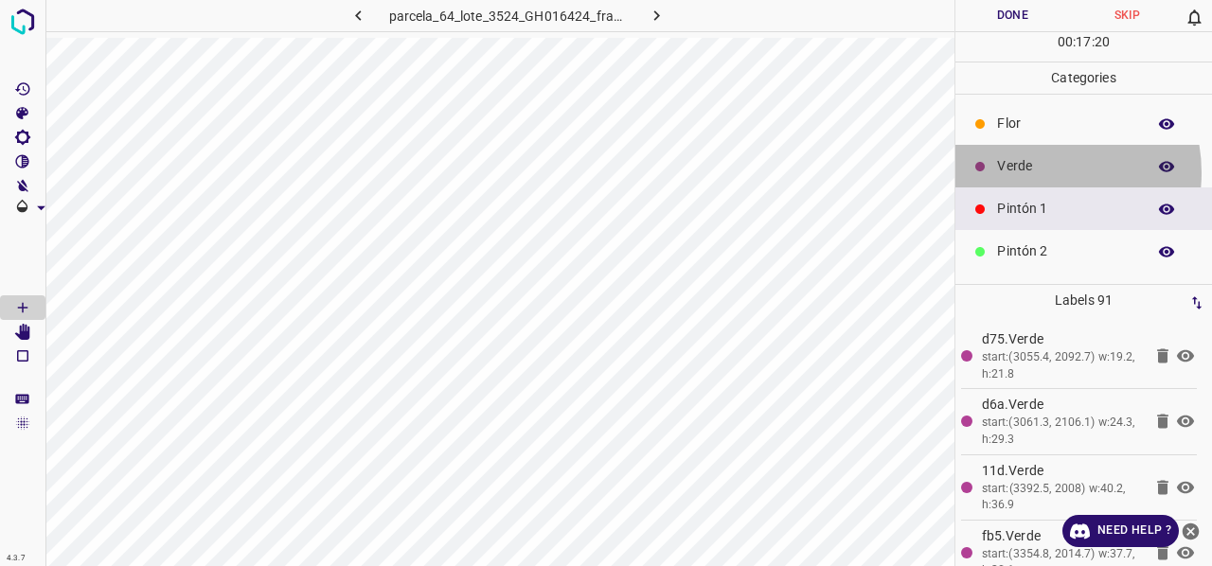
click at [1033, 170] on p "Verde" at bounding box center [1066, 166] width 139 height 20
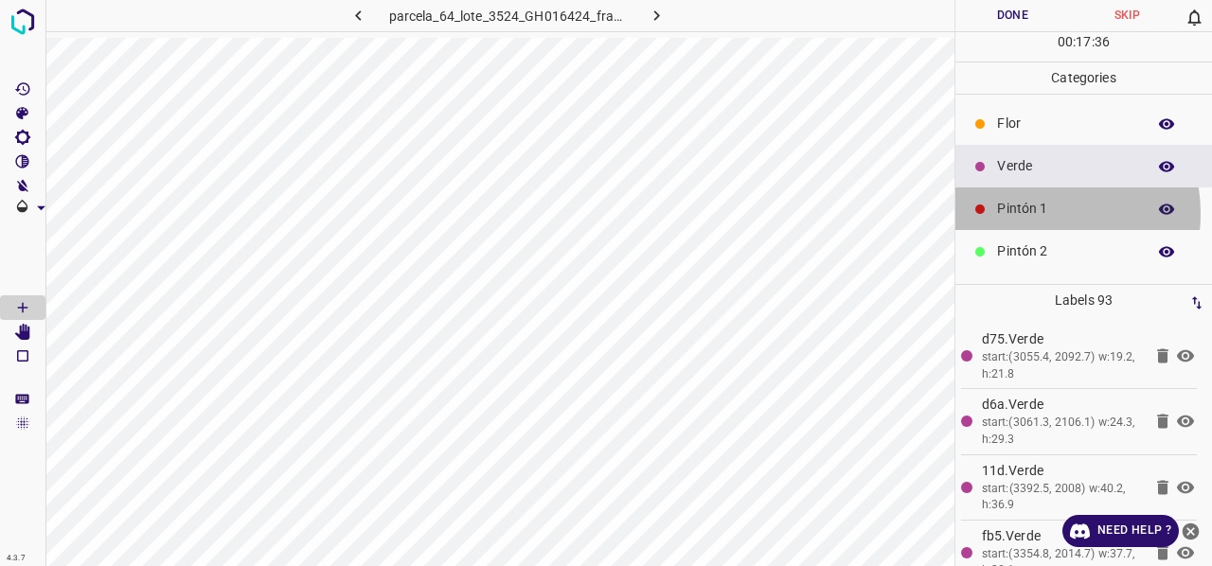
click at [1040, 212] on p "Pintón 1" at bounding box center [1066, 209] width 139 height 20
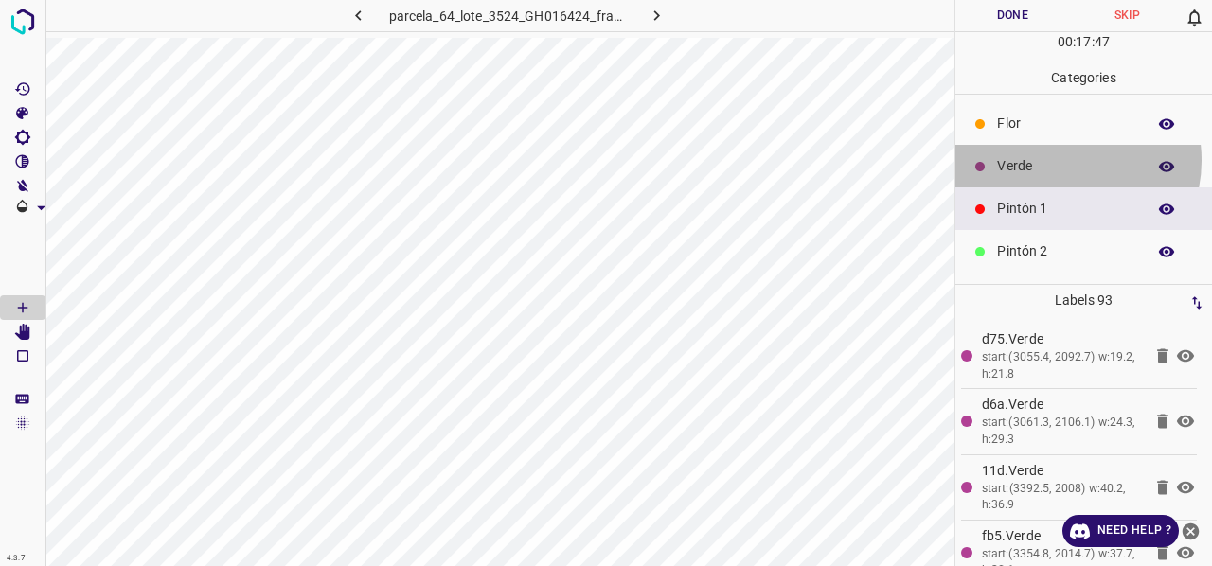
click at [1063, 159] on p "Verde" at bounding box center [1066, 166] width 139 height 20
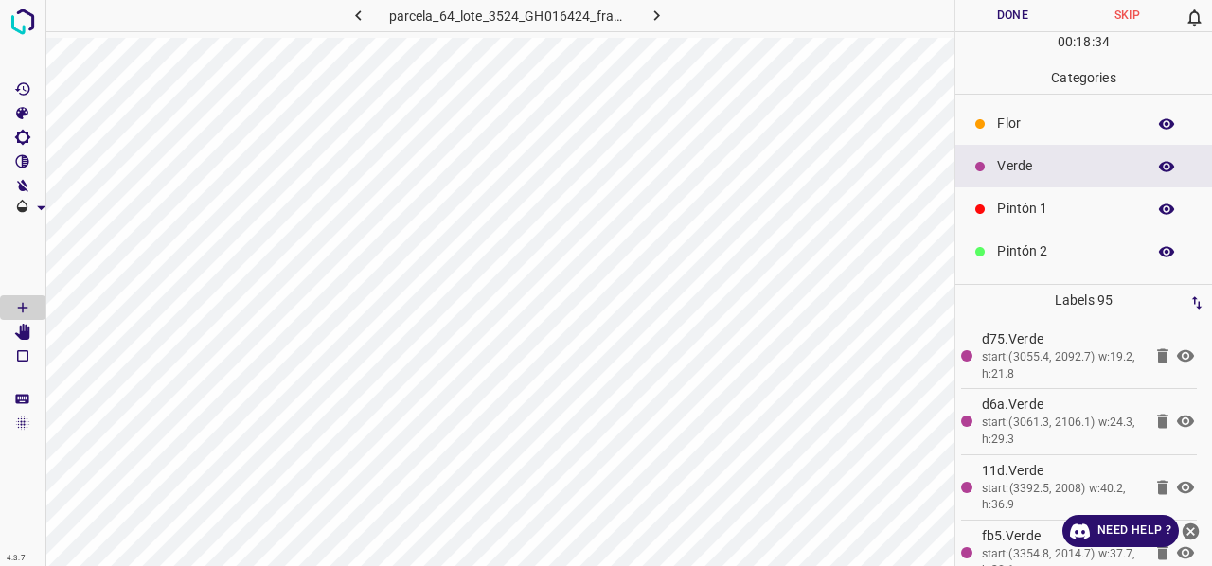
click at [1074, 211] on p "Pintón 1" at bounding box center [1066, 209] width 139 height 20
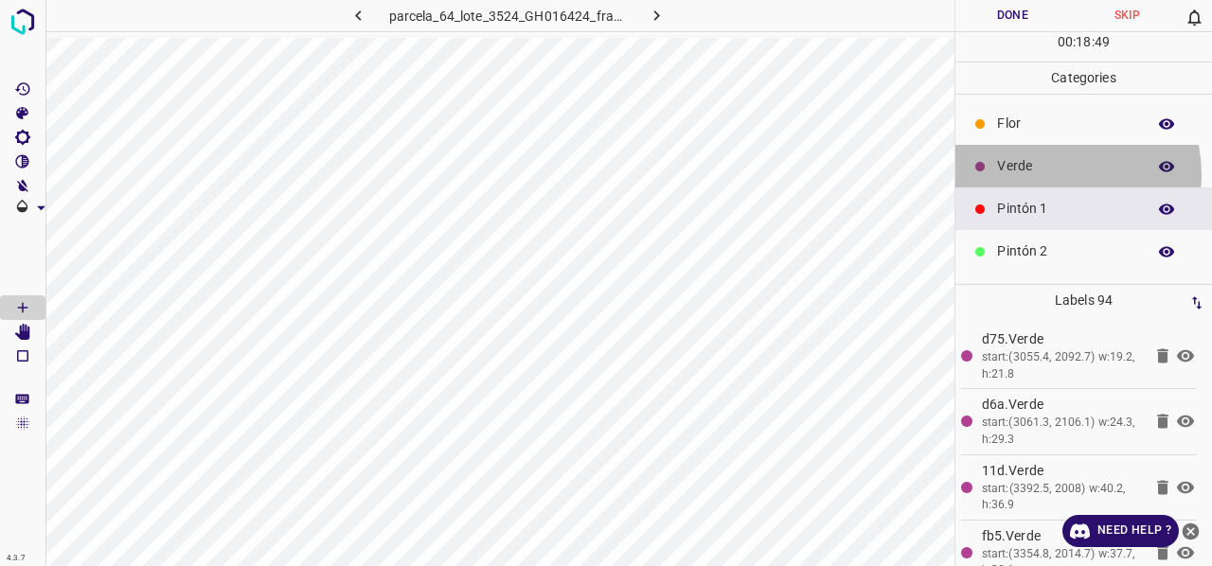
click at [1069, 172] on p "Verde" at bounding box center [1066, 166] width 139 height 20
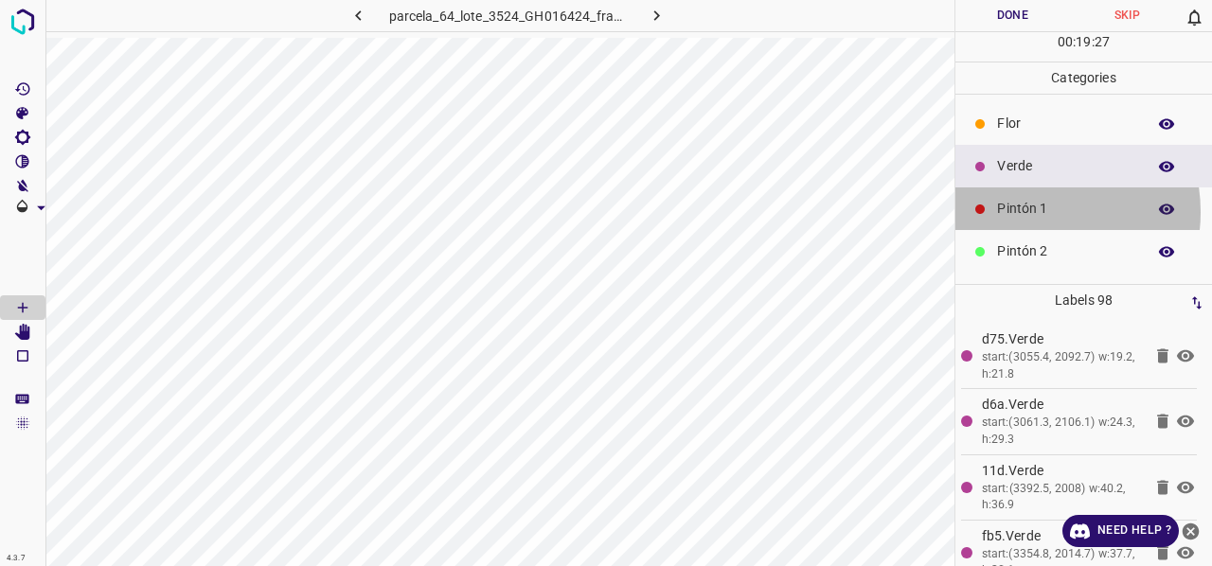
click at [1027, 211] on p "Pintón 1" at bounding box center [1066, 209] width 139 height 20
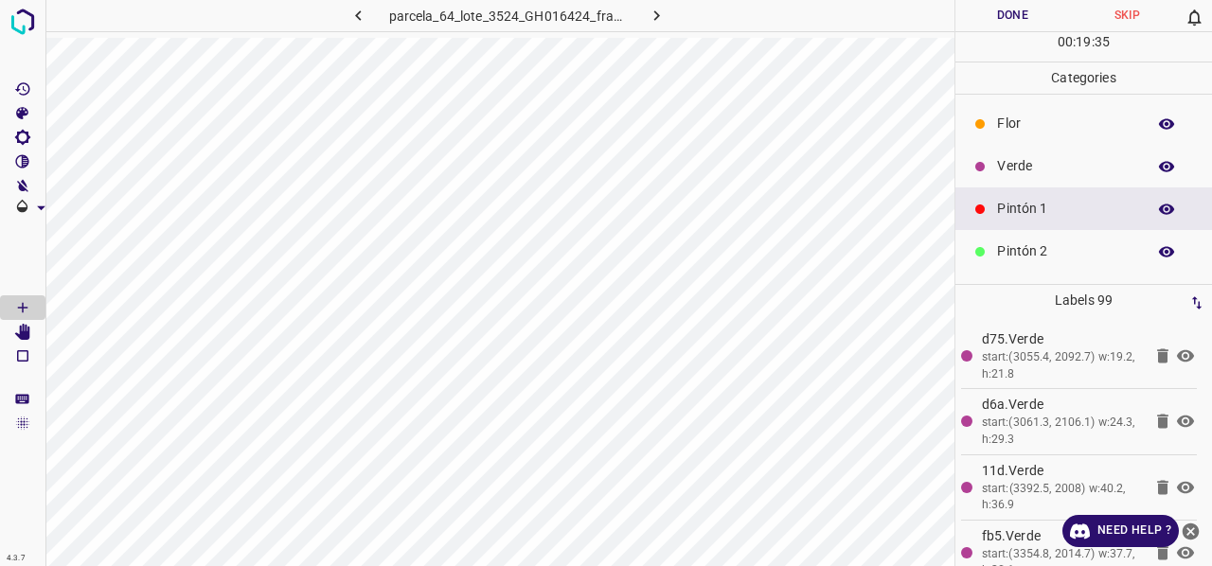
click at [1049, 238] on div "Pintón 2" at bounding box center [1083, 251] width 257 height 43
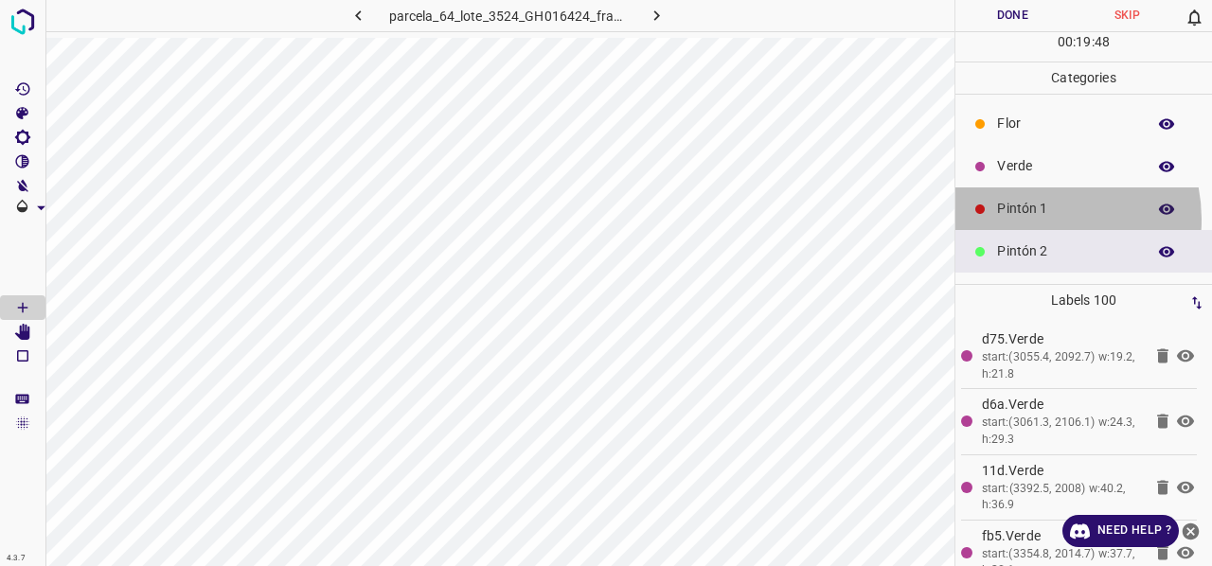
click at [1039, 218] on p "Pintón 1" at bounding box center [1066, 209] width 139 height 20
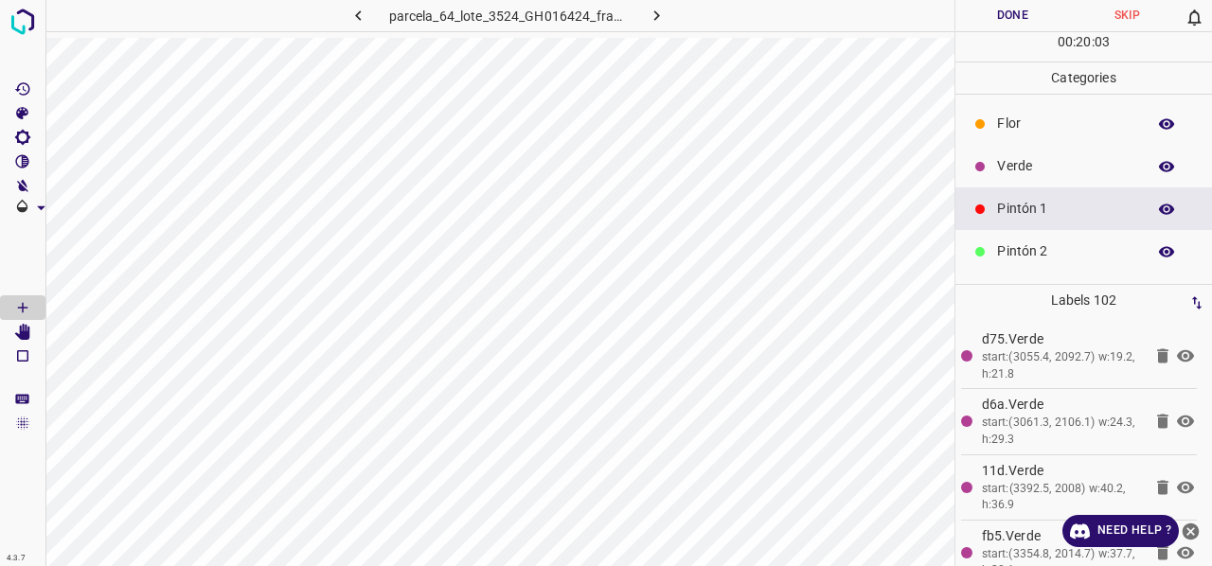
click at [1041, 175] on p "Verde" at bounding box center [1066, 166] width 139 height 20
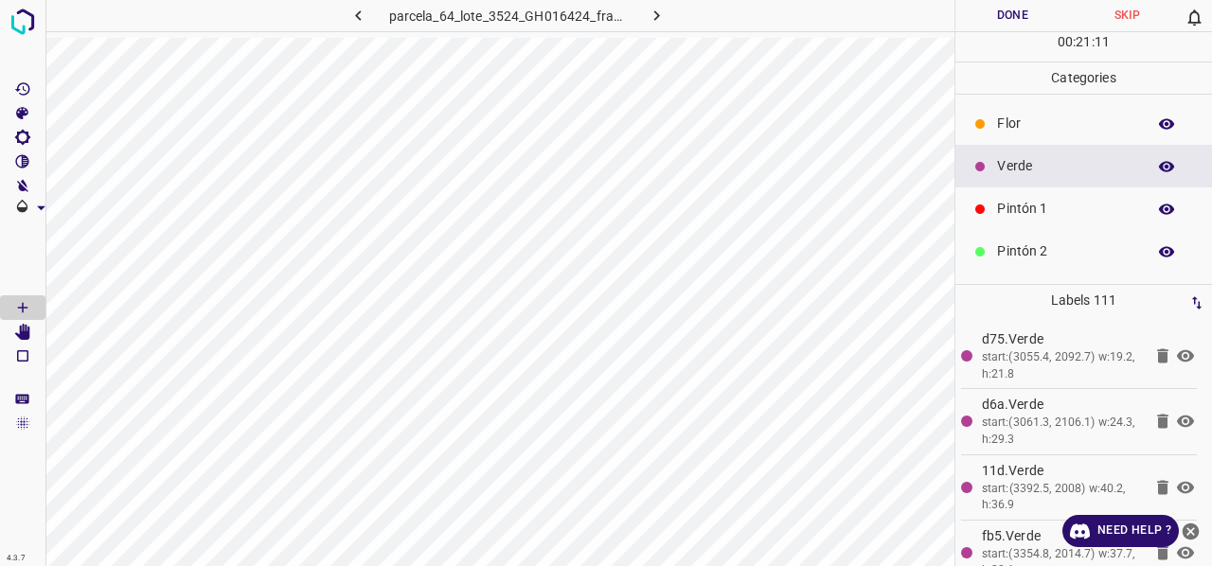
click at [1048, 126] on p "Flor" at bounding box center [1066, 124] width 139 height 20
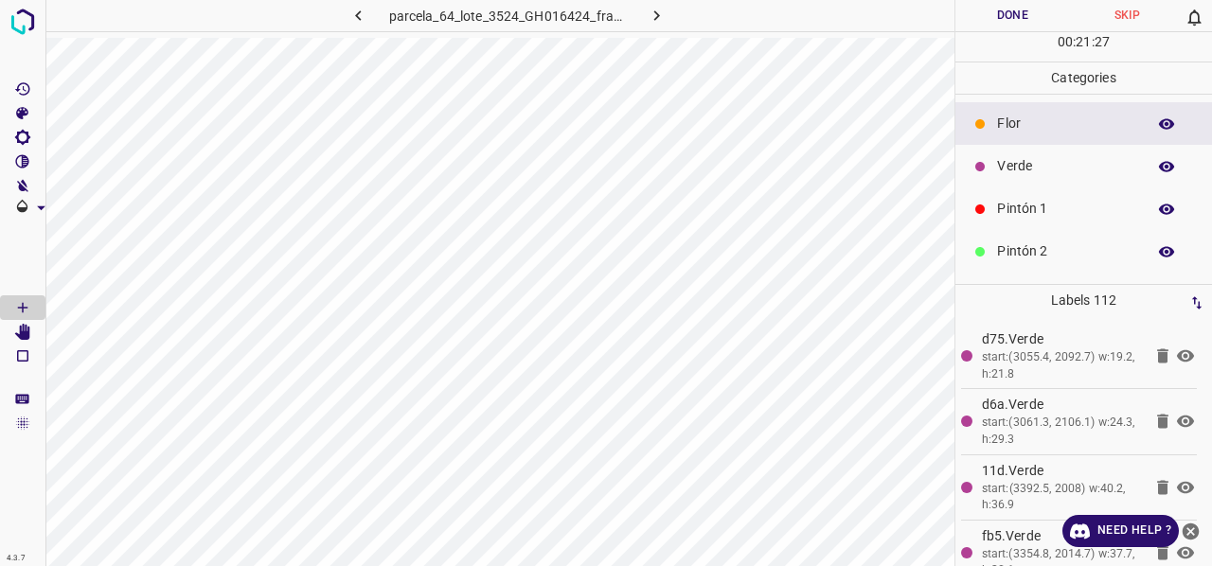
click at [1009, 171] on p "Verde" at bounding box center [1066, 166] width 139 height 20
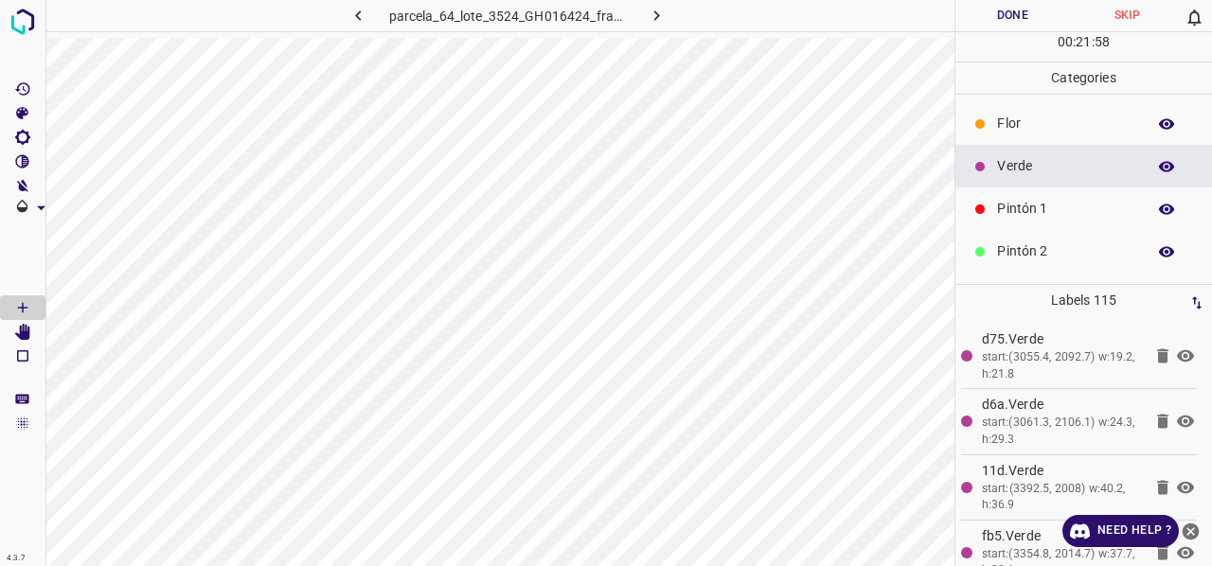
click at [1017, 126] on p "Flor" at bounding box center [1066, 124] width 139 height 20
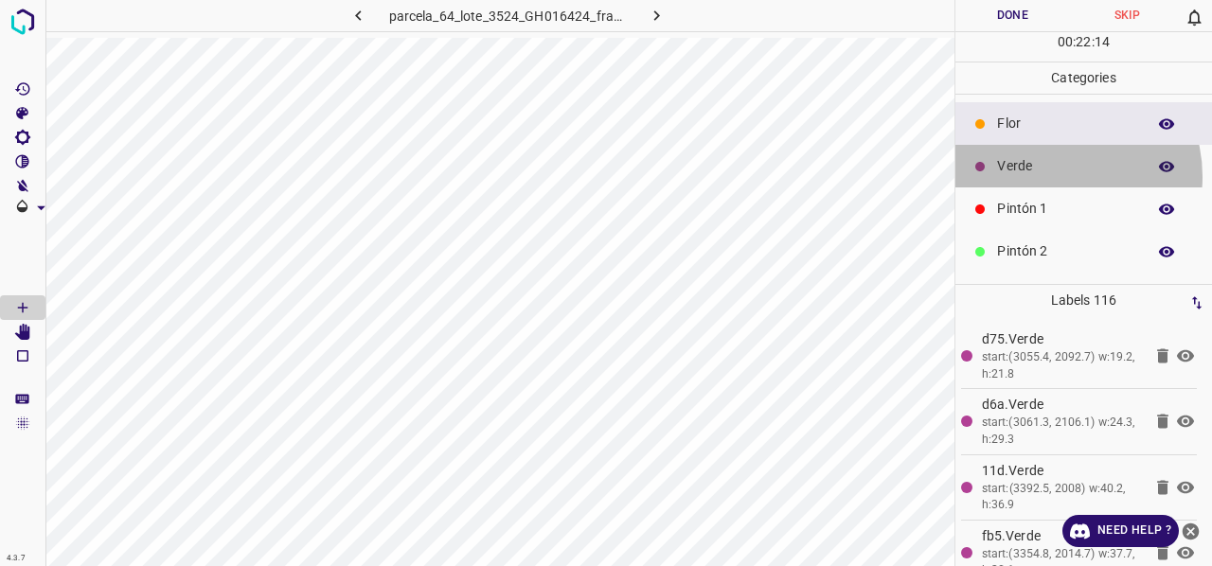
click at [1052, 175] on p "Verde" at bounding box center [1066, 166] width 139 height 20
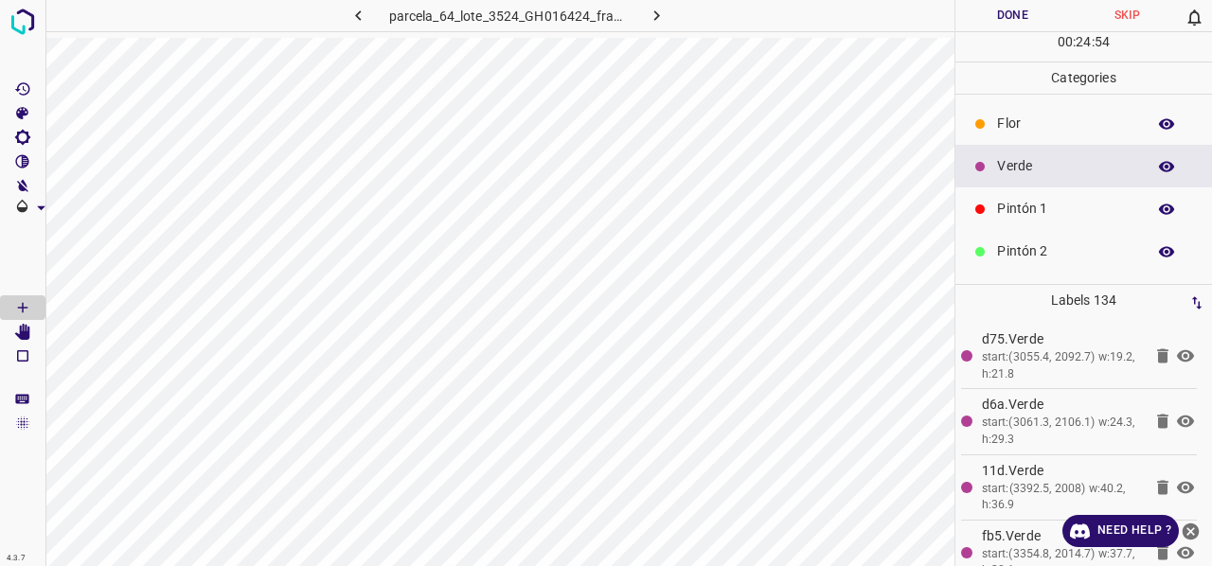
scroll to position [167, 0]
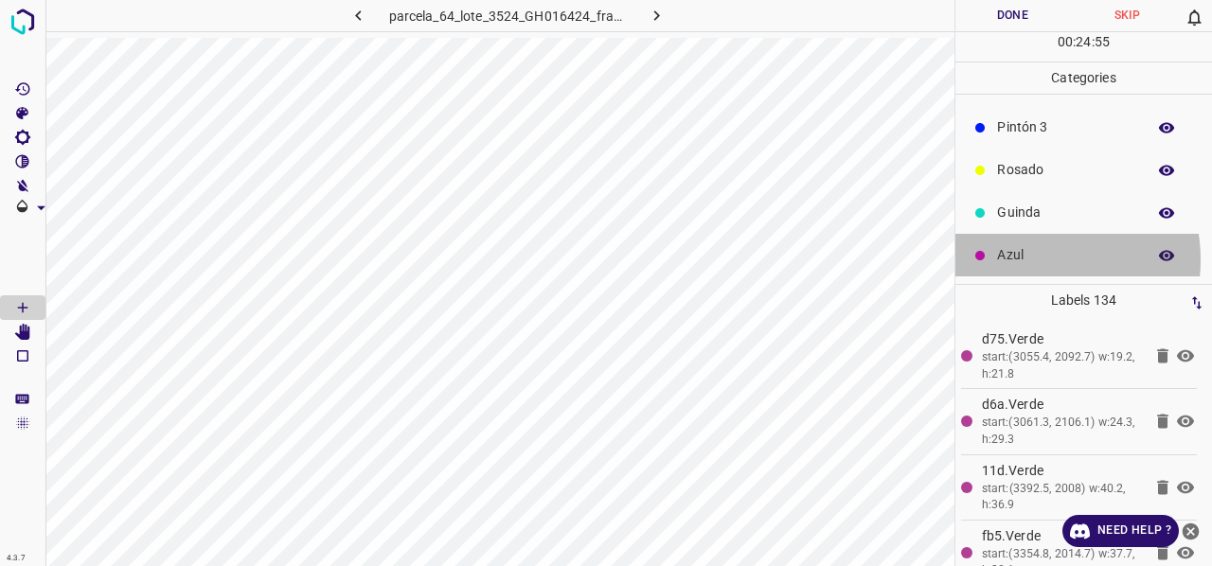
click at [1039, 258] on p "Azul" at bounding box center [1066, 255] width 139 height 20
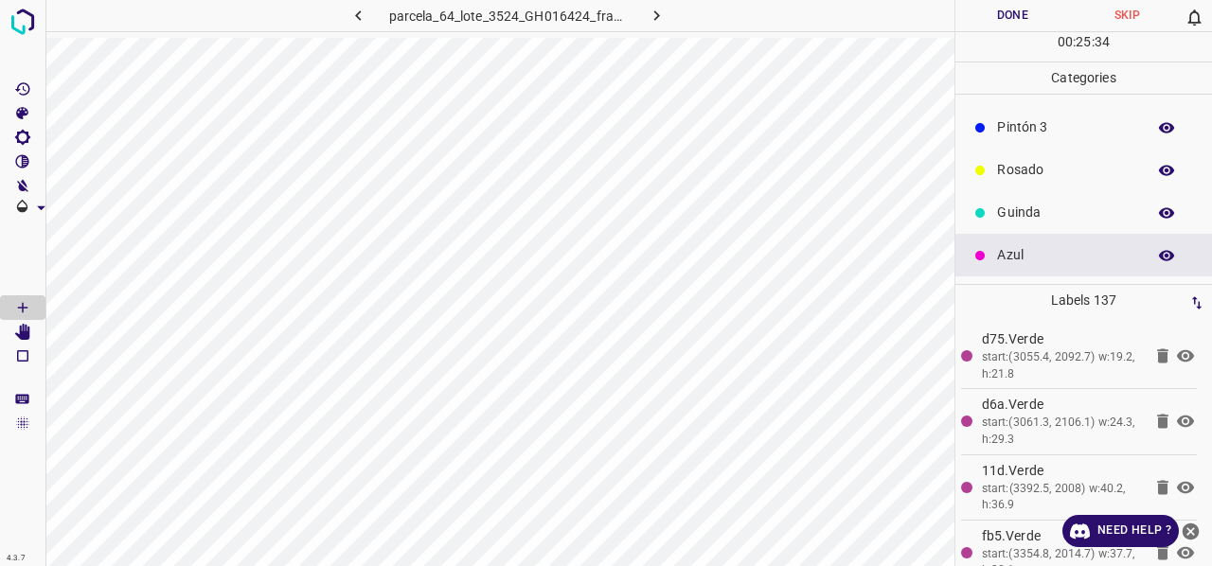
click at [1014, 171] on p "Rosado" at bounding box center [1066, 170] width 139 height 20
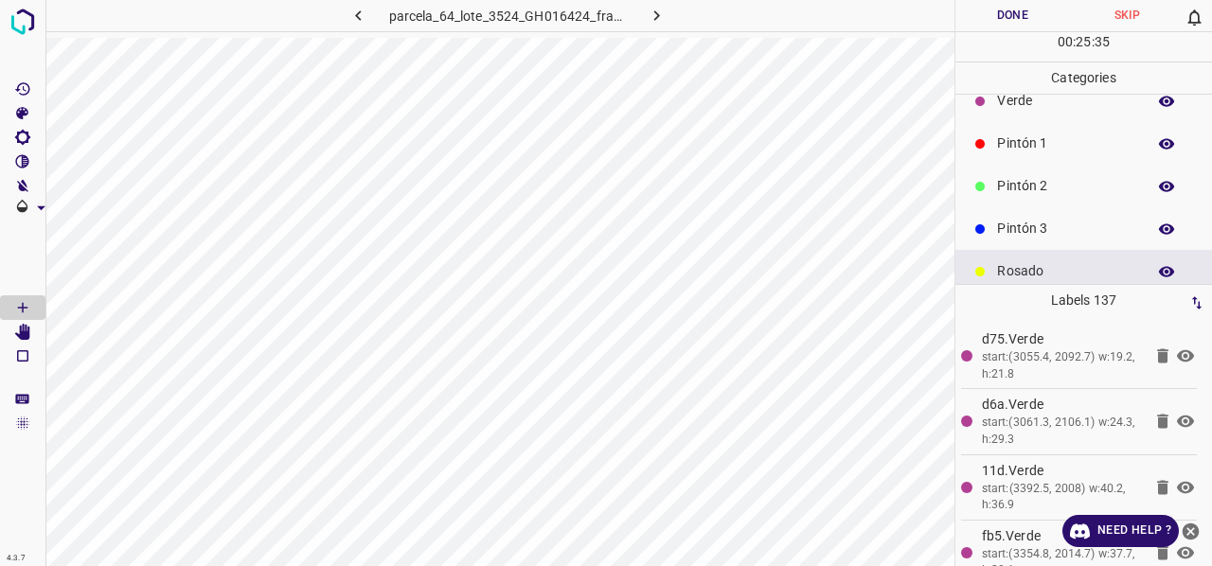
scroll to position [0, 0]
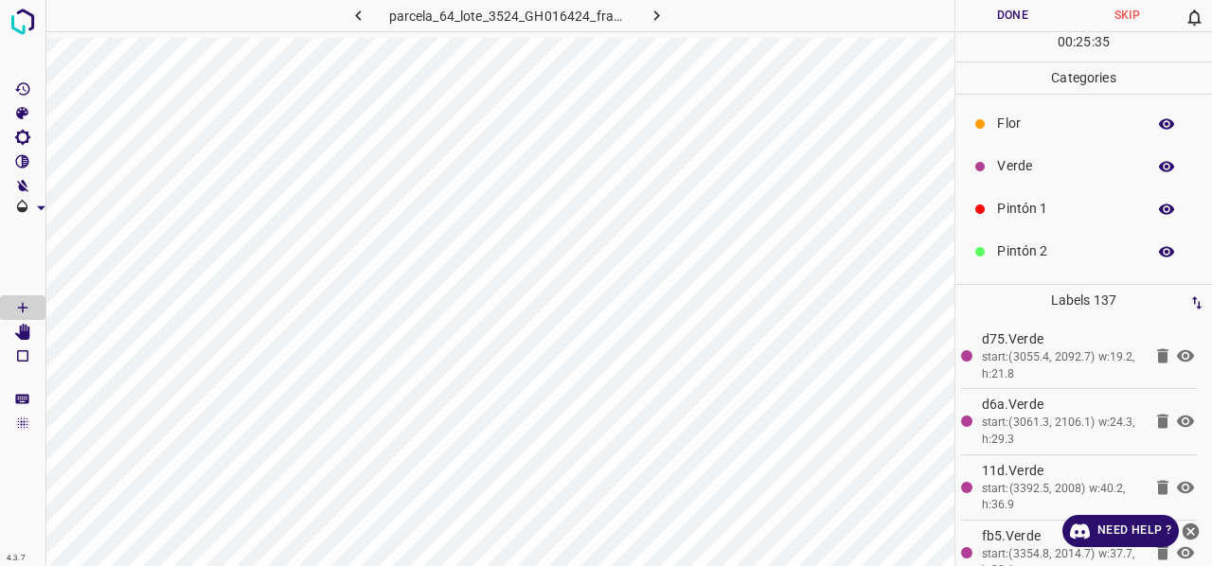
click at [1015, 158] on p "Verde" at bounding box center [1066, 166] width 139 height 20
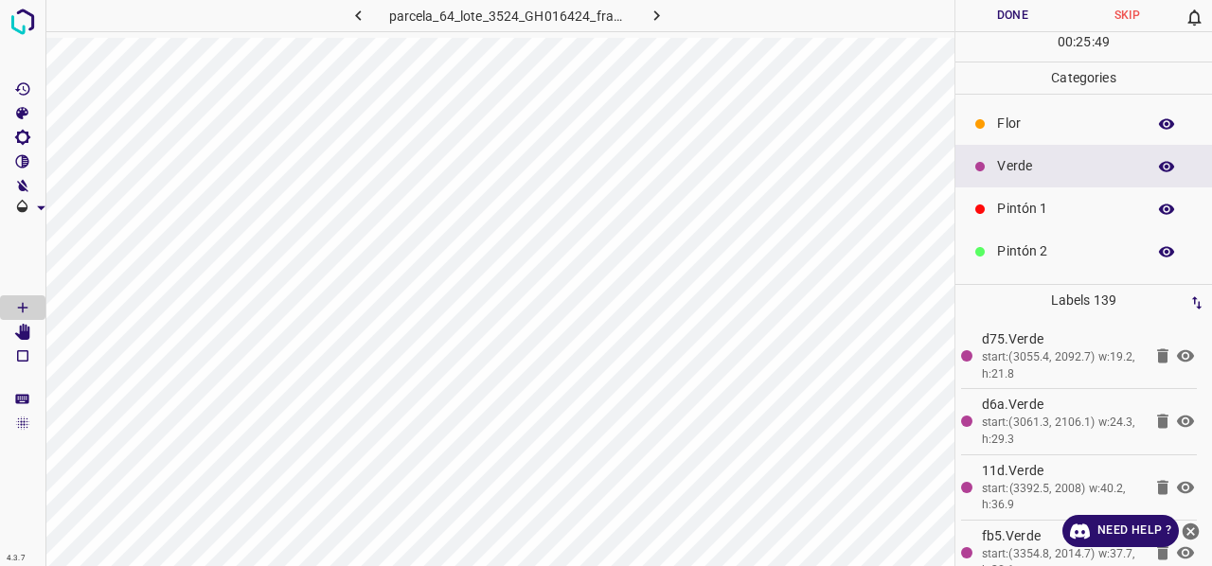
click at [1024, 205] on p "Pintón 1" at bounding box center [1066, 209] width 139 height 20
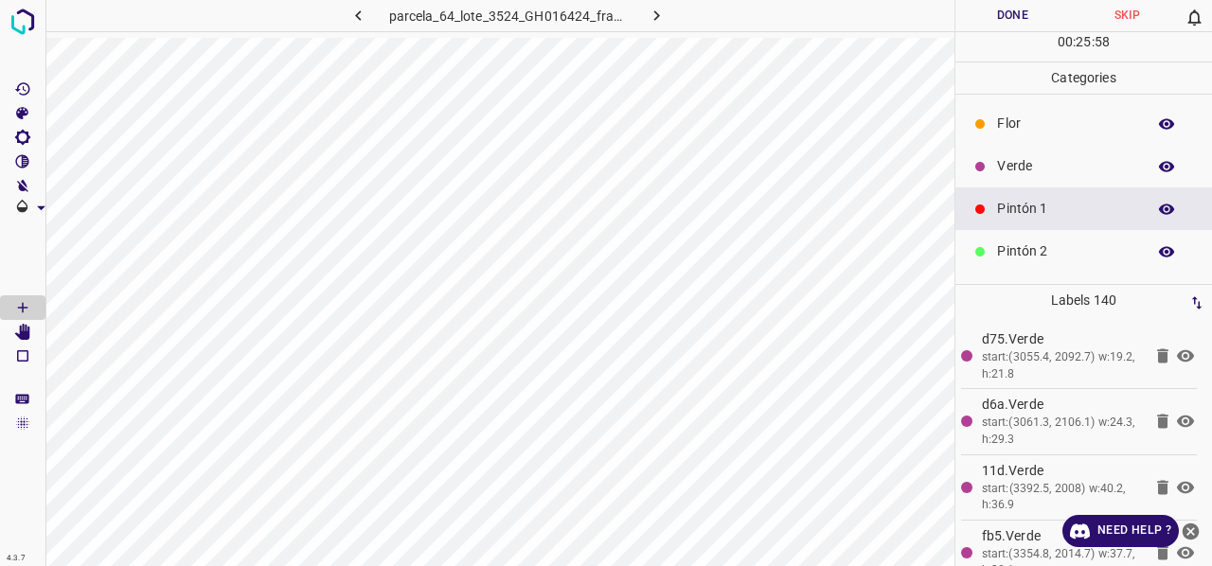
click at [1025, 176] on div "Verde" at bounding box center [1083, 166] width 257 height 43
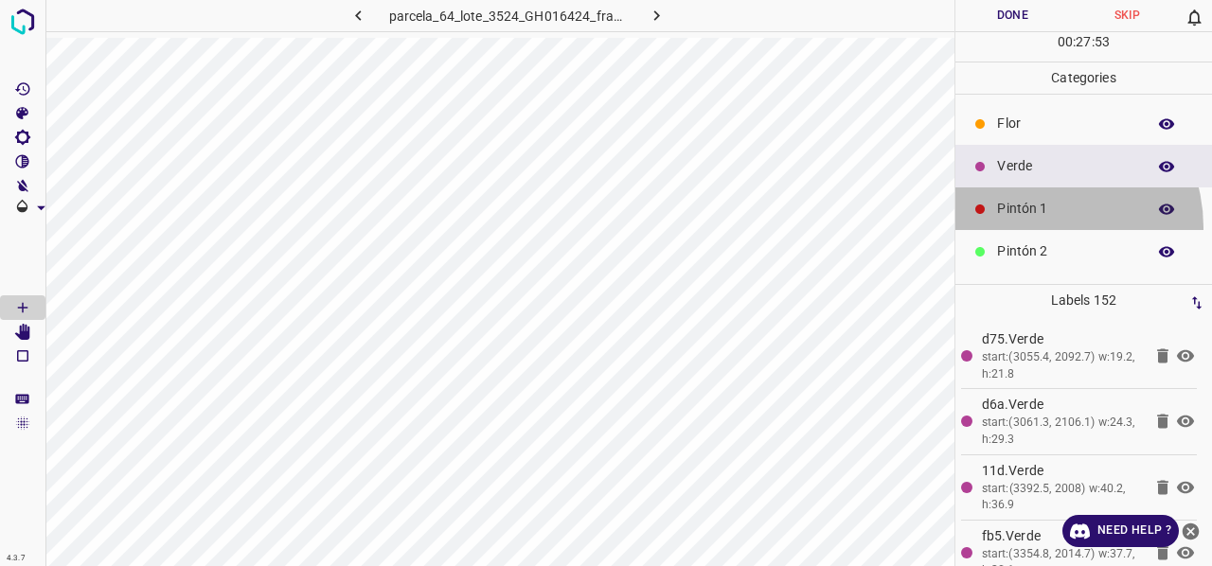
click at [1038, 226] on div "Pintón 1" at bounding box center [1083, 208] width 257 height 43
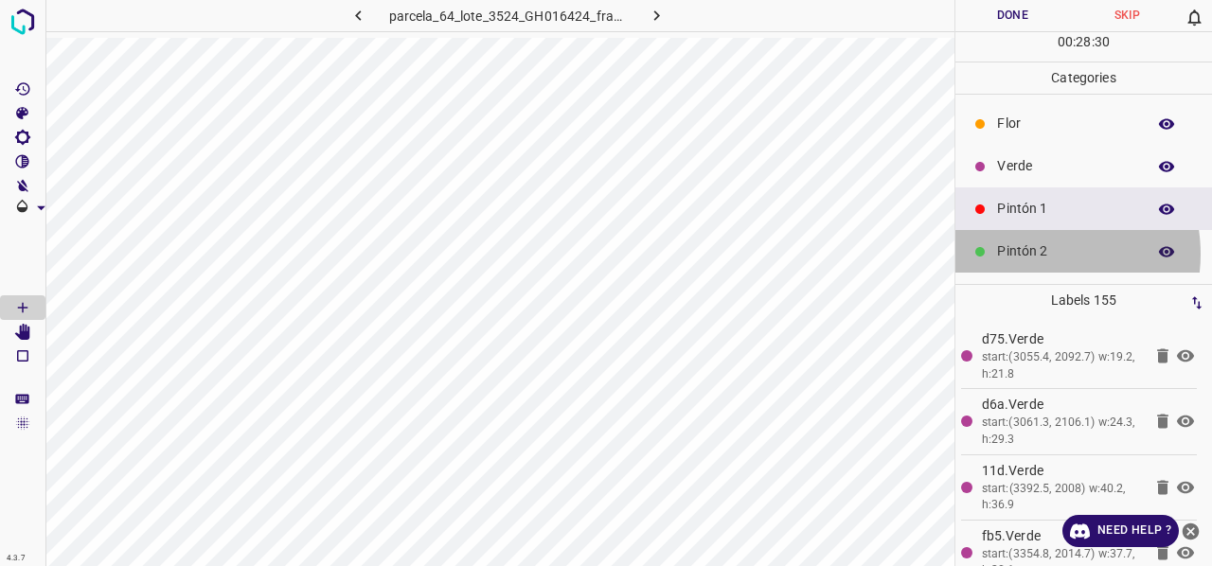
click at [1033, 253] on p "Pintón 2" at bounding box center [1066, 251] width 139 height 20
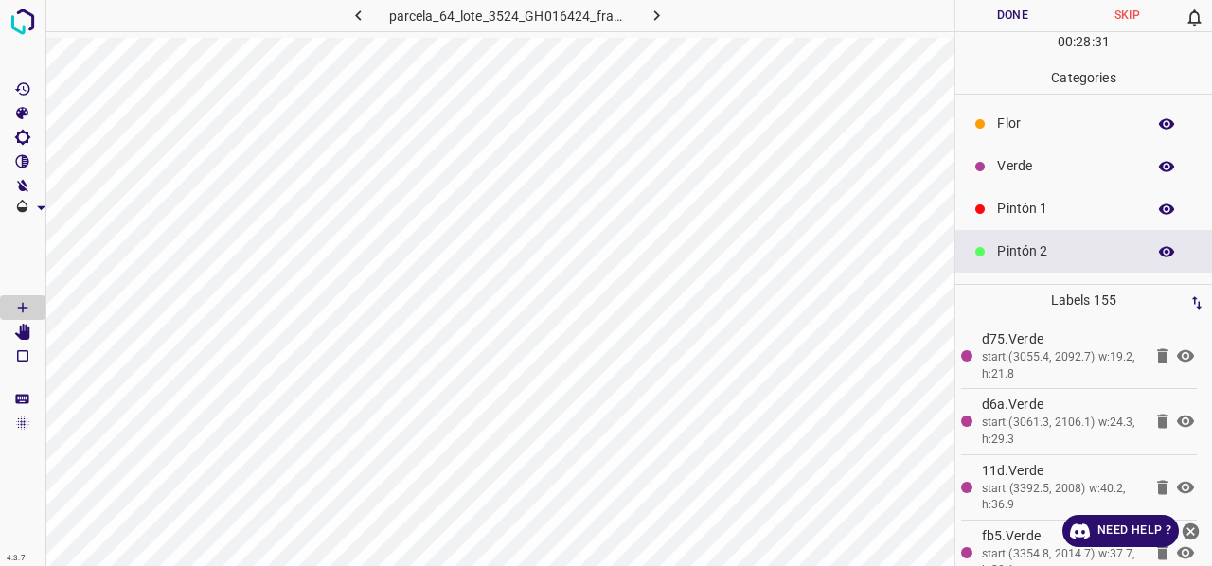
click at [1021, 205] on p "Pintón 1" at bounding box center [1066, 209] width 139 height 20
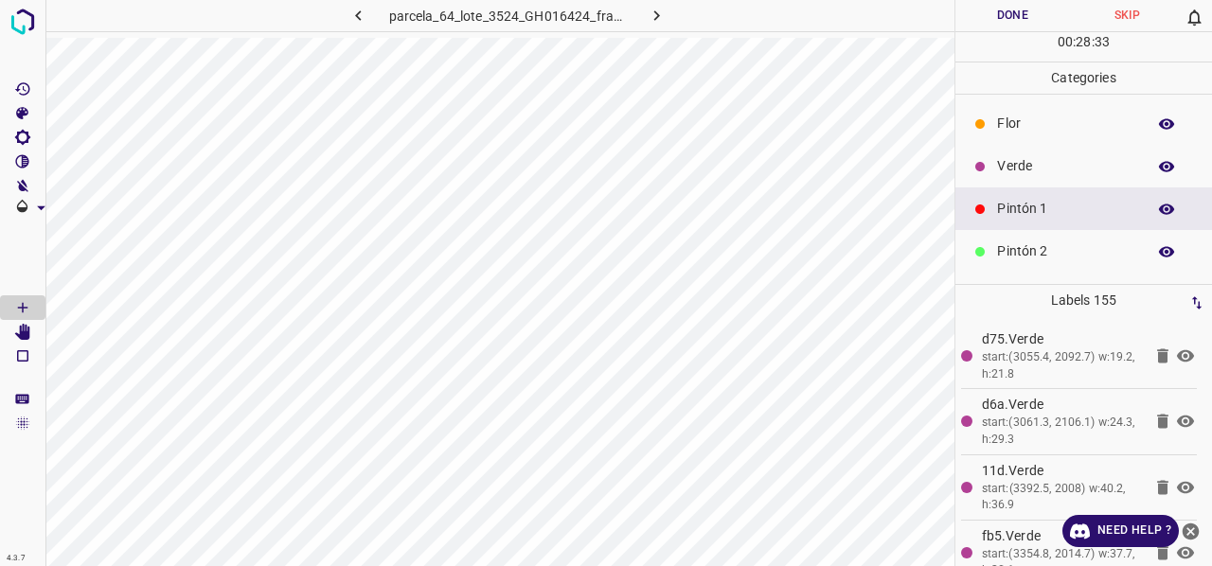
drag, startPoint x: 1013, startPoint y: 257, endPoint x: 996, endPoint y: 257, distance: 17.0
click at [1013, 257] on p "Pintón 2" at bounding box center [1066, 251] width 139 height 20
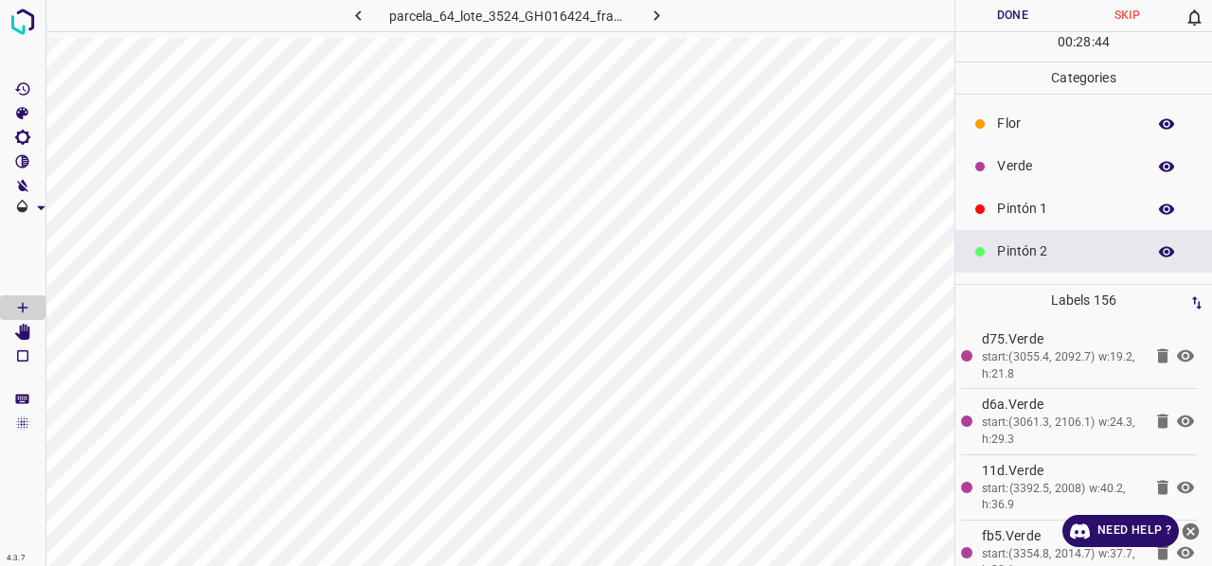
click at [1009, 223] on div "Pintón 1" at bounding box center [1083, 208] width 257 height 43
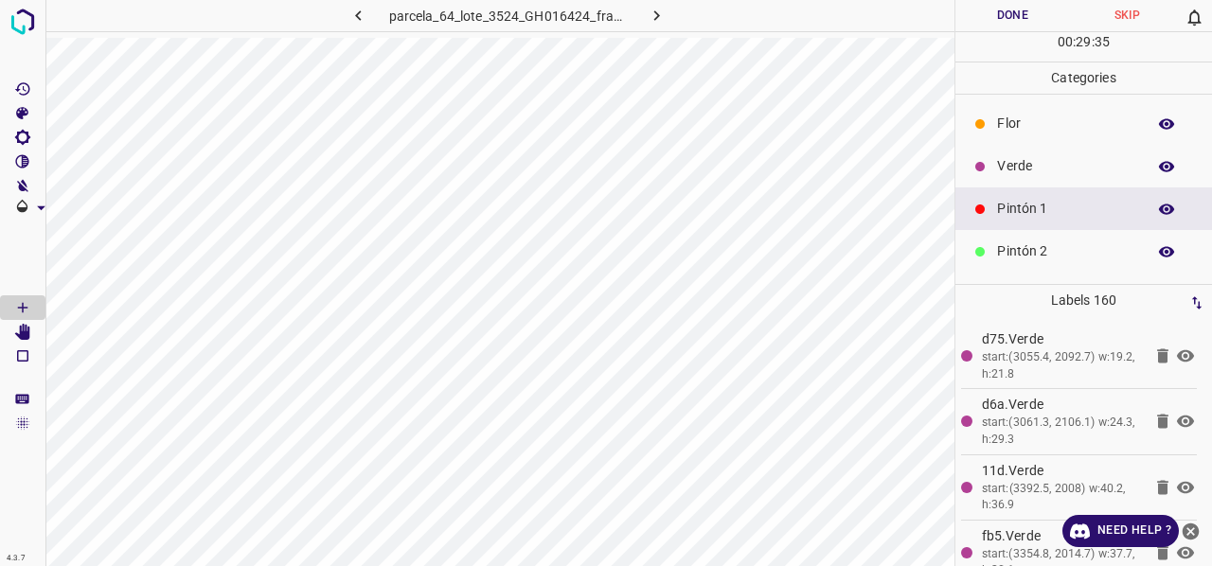
click at [1026, 169] on p "Verde" at bounding box center [1066, 166] width 139 height 20
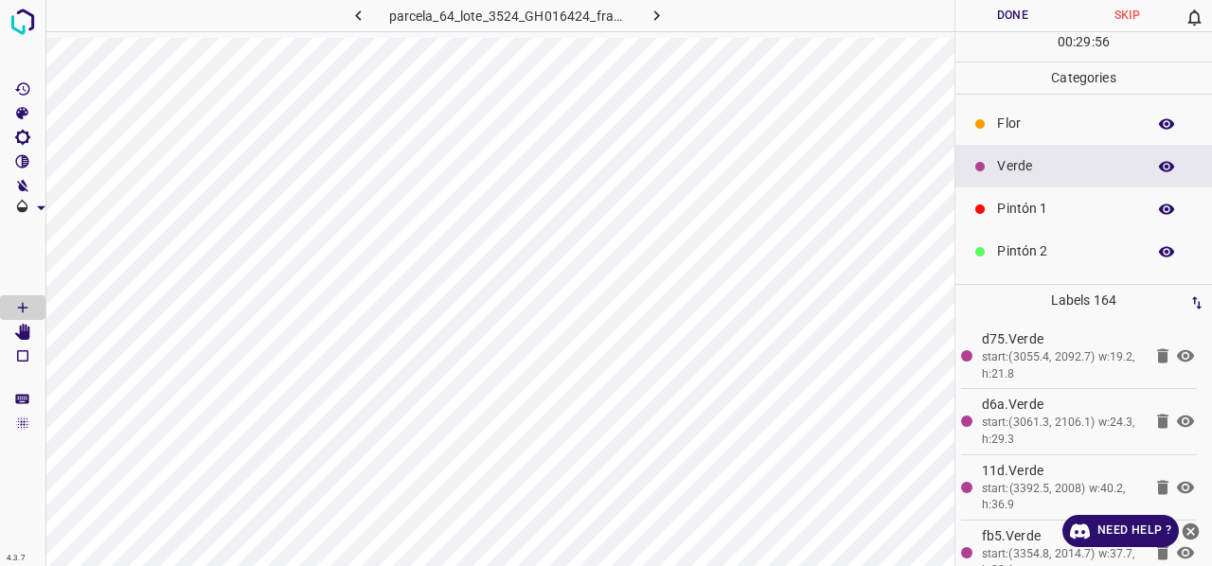
click at [1035, 208] on p "Pintón 1" at bounding box center [1066, 209] width 139 height 20
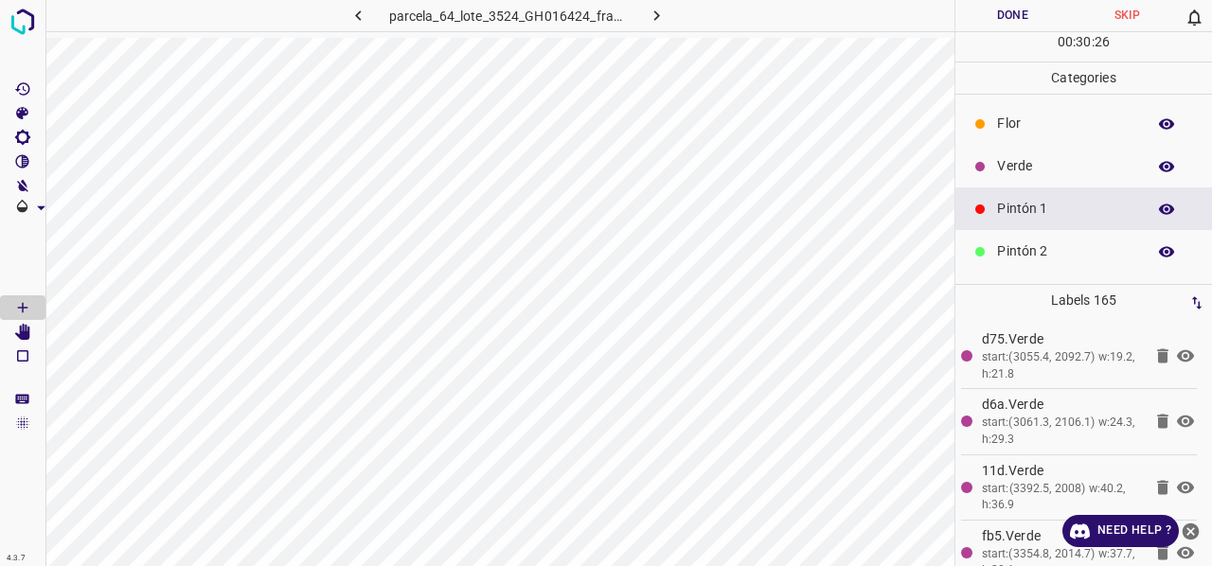
click at [1051, 162] on p "Verde" at bounding box center [1066, 166] width 139 height 20
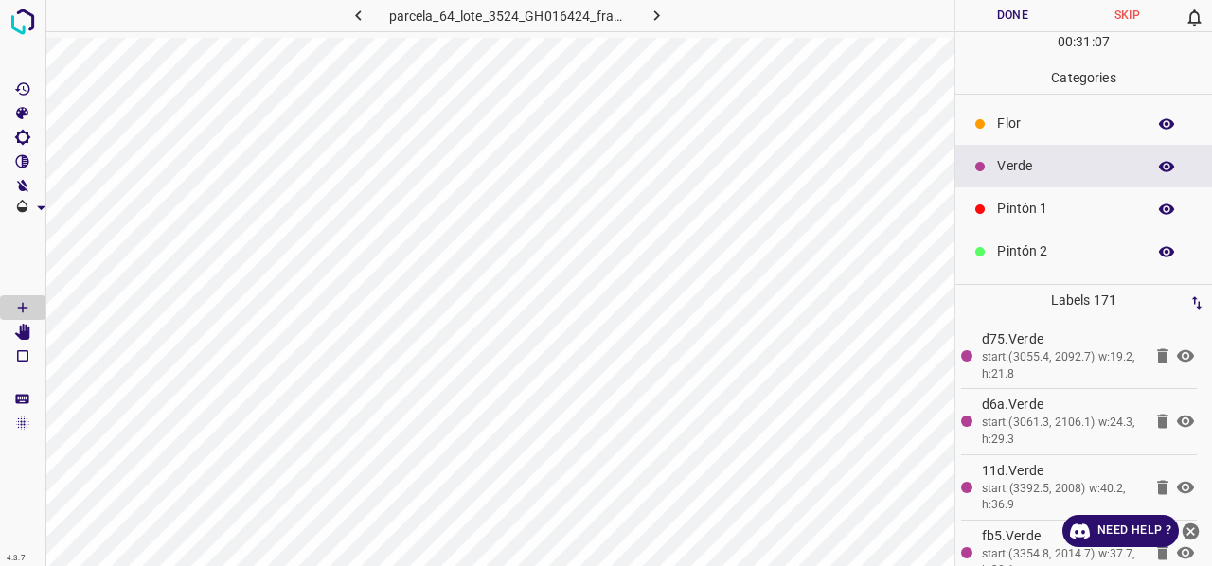
click at [1038, 217] on p "Pintón 1" at bounding box center [1066, 209] width 139 height 20
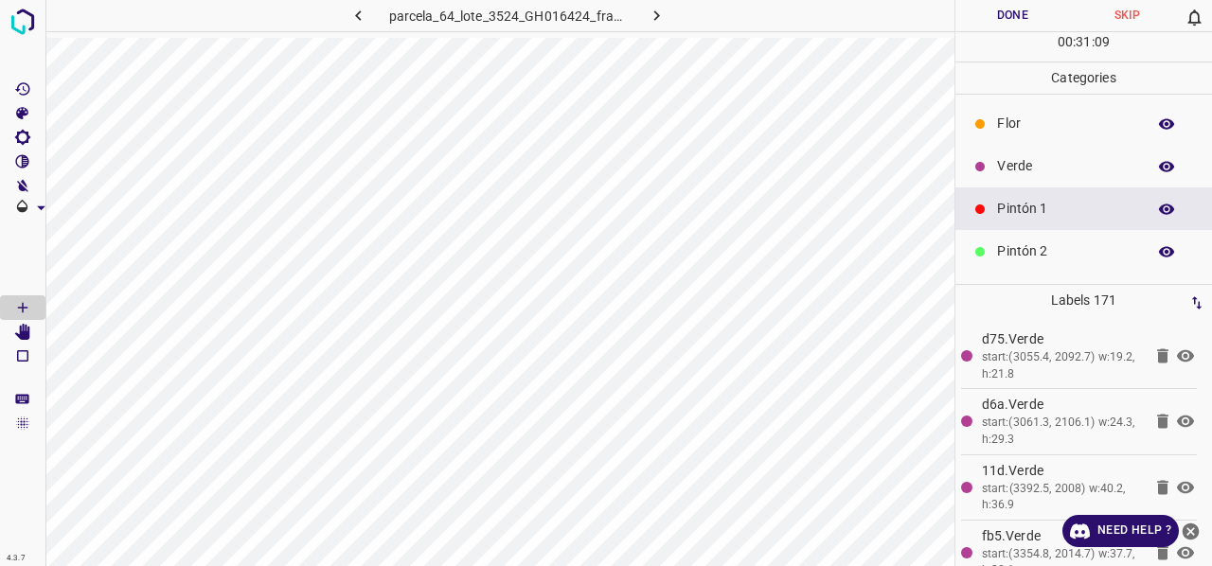
click at [1066, 172] on p "Verde" at bounding box center [1066, 166] width 139 height 20
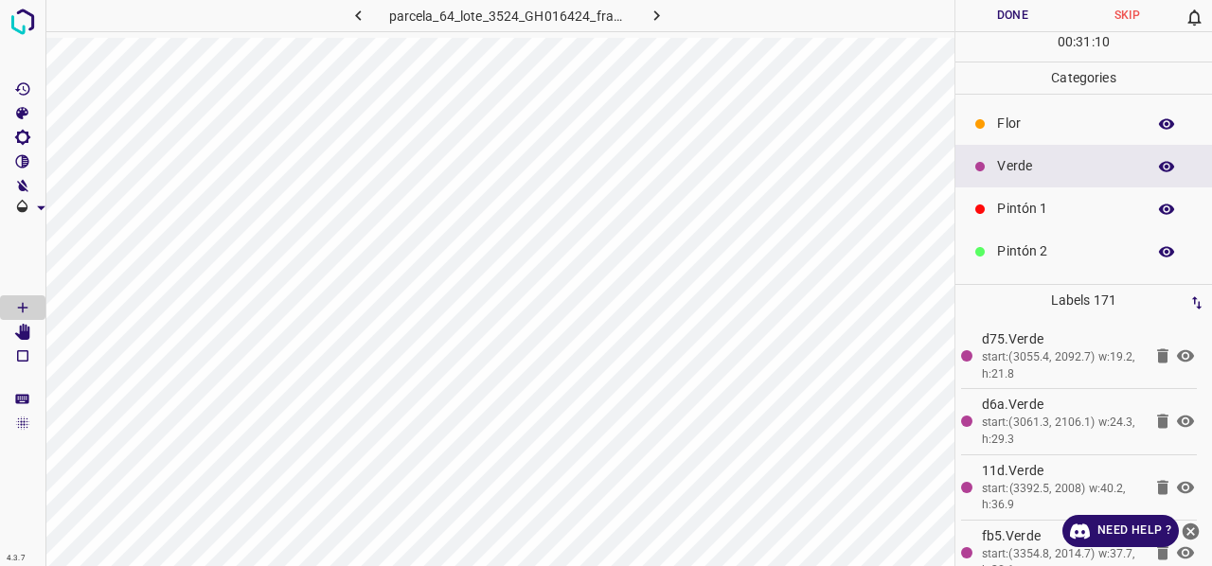
click at [1061, 208] on p "Pintón 1" at bounding box center [1066, 209] width 139 height 20
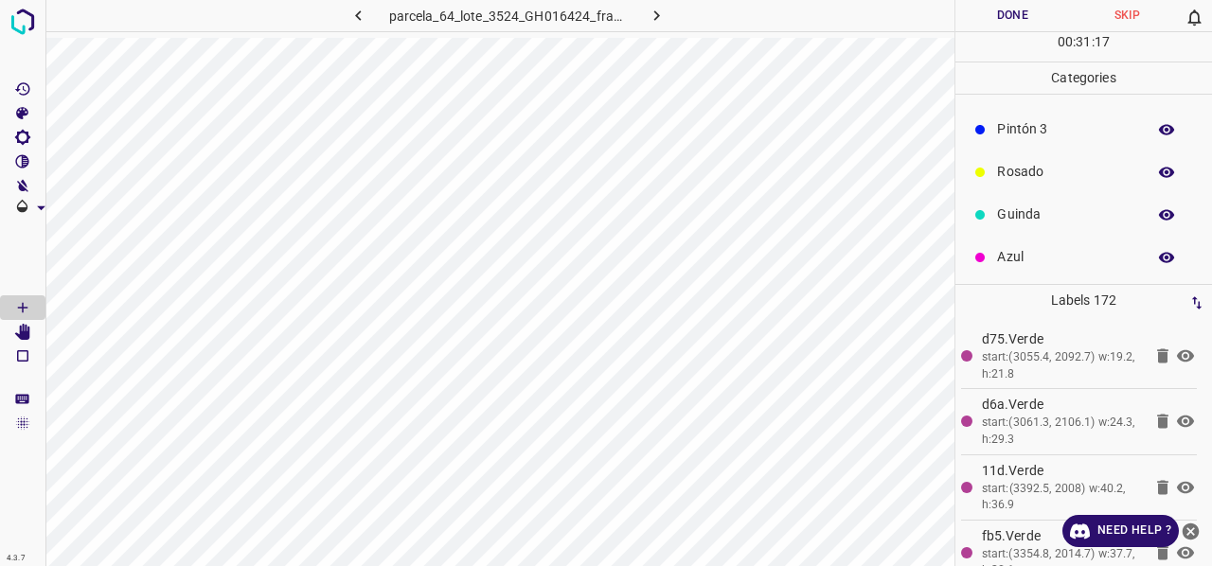
scroll to position [167, 0]
click at [1026, 255] on p "Azul" at bounding box center [1066, 255] width 139 height 20
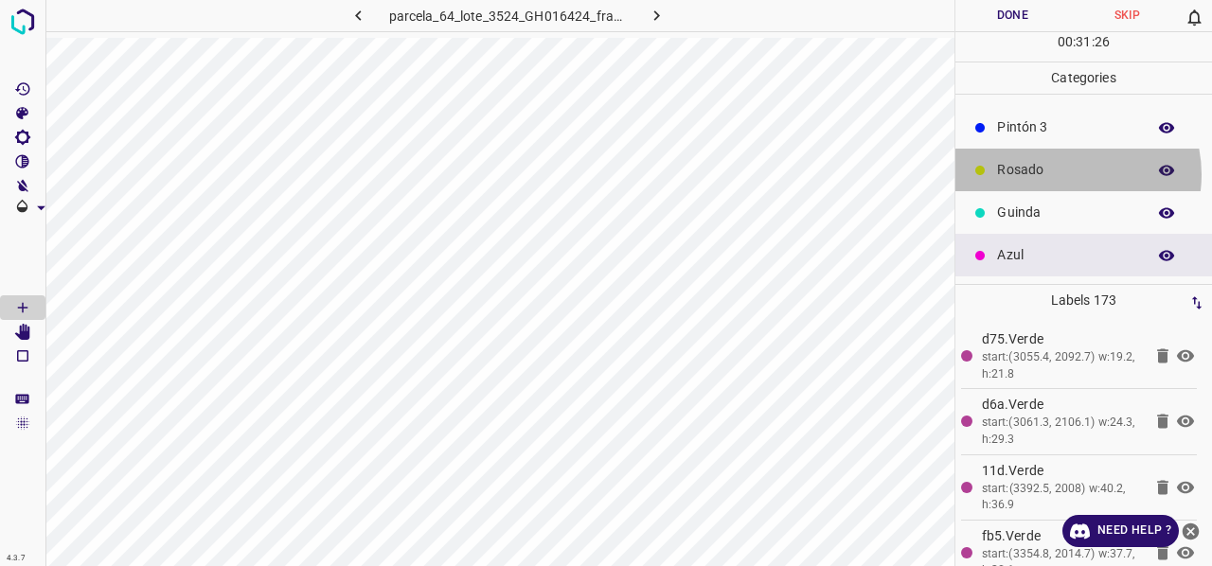
click at [1063, 173] on p "Rosado" at bounding box center [1066, 170] width 139 height 20
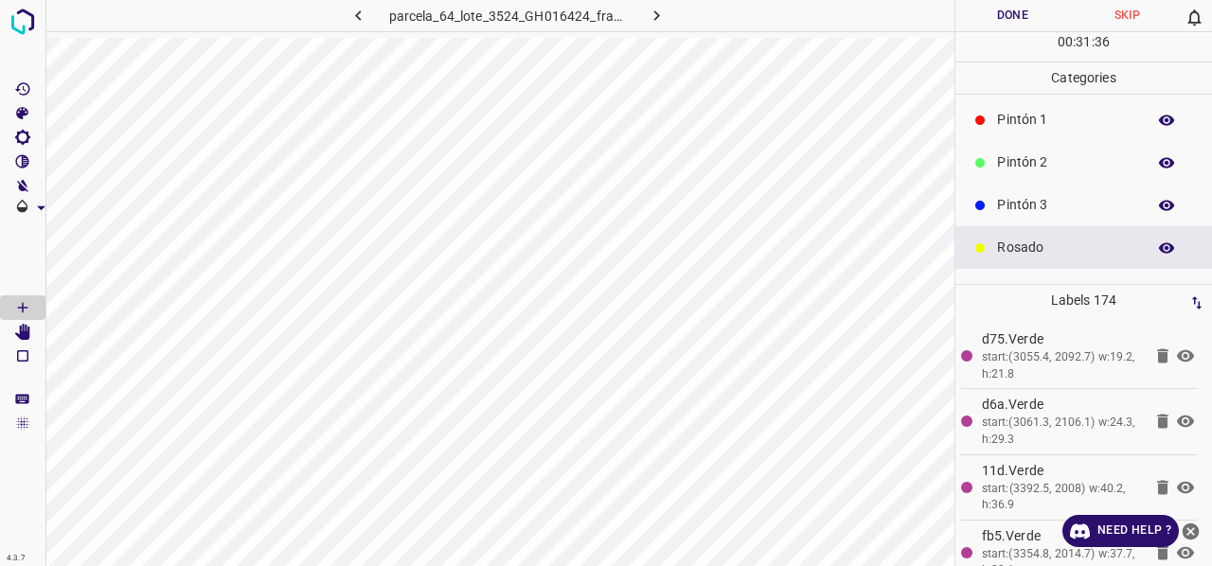
scroll to position [0, 0]
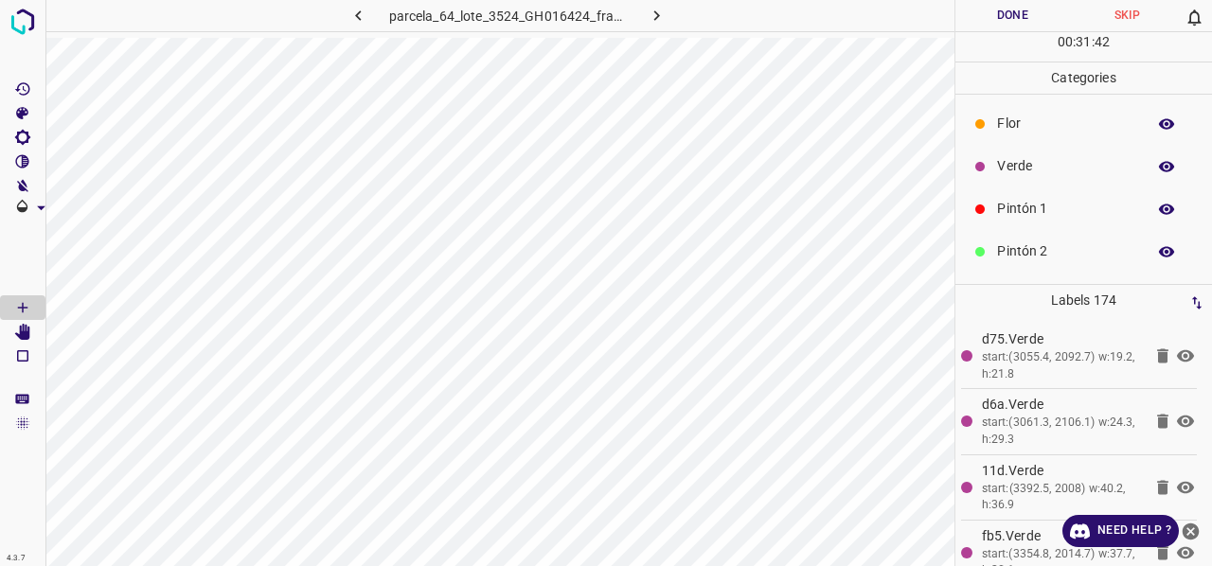
click at [1044, 214] on p "Pintón 1" at bounding box center [1066, 209] width 139 height 20
click at [1158, 167] on icon "button" at bounding box center [1166, 166] width 17 height 17
click at [1159, 166] on icon "button" at bounding box center [1166, 166] width 15 height 13
click at [1039, 253] on p "Pintón 2" at bounding box center [1066, 251] width 139 height 20
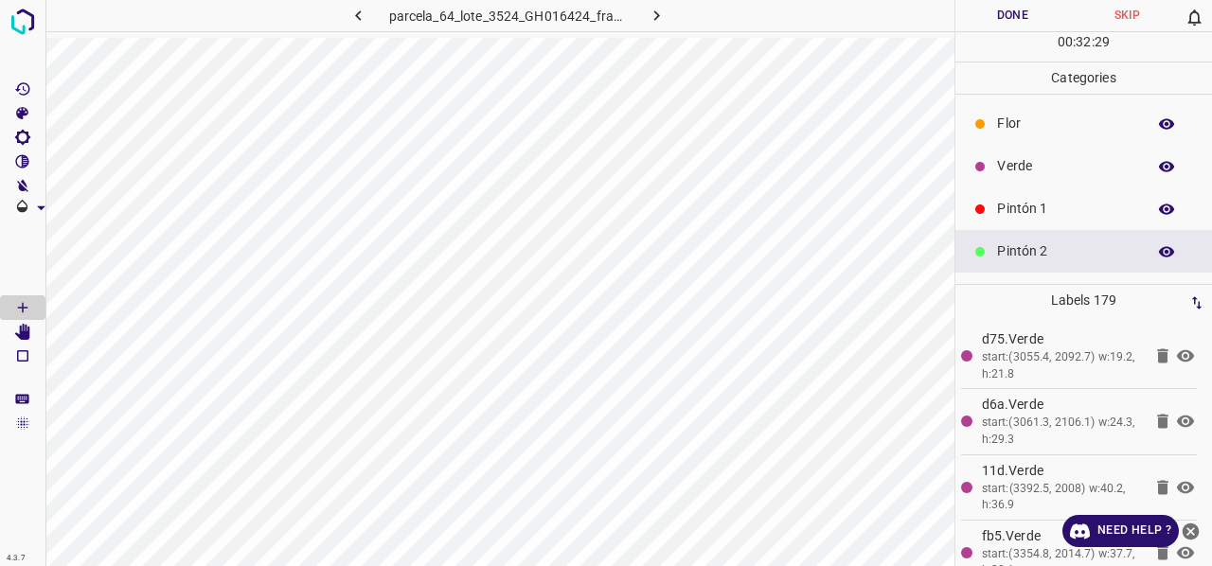
click at [1013, 169] on p "Verde" at bounding box center [1066, 166] width 139 height 20
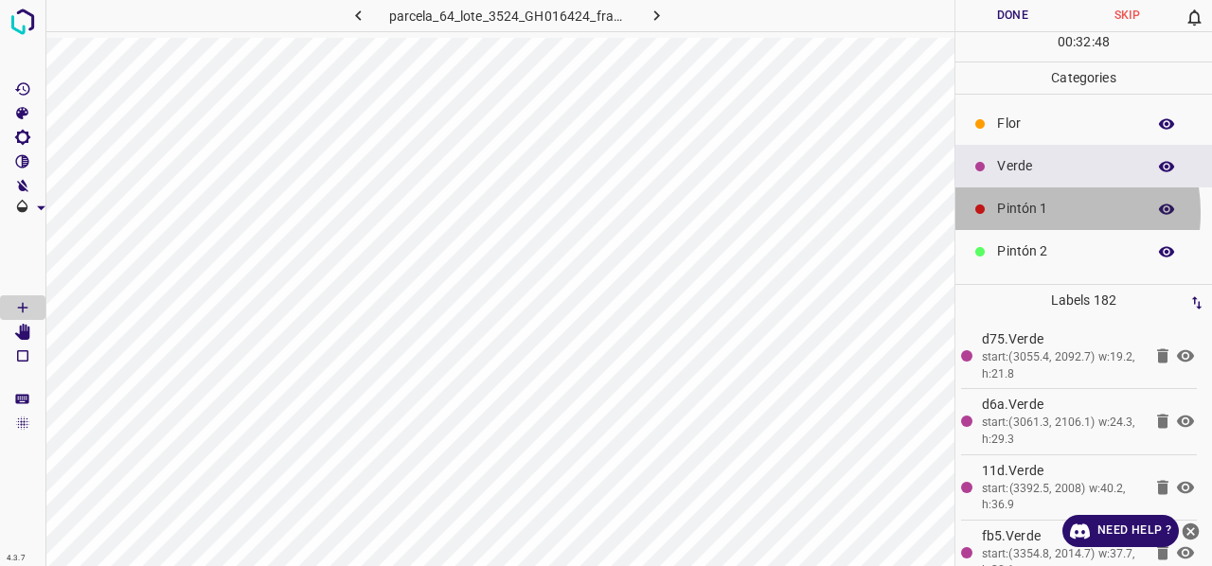
click at [1034, 211] on p "Pintón 1" at bounding box center [1066, 209] width 139 height 20
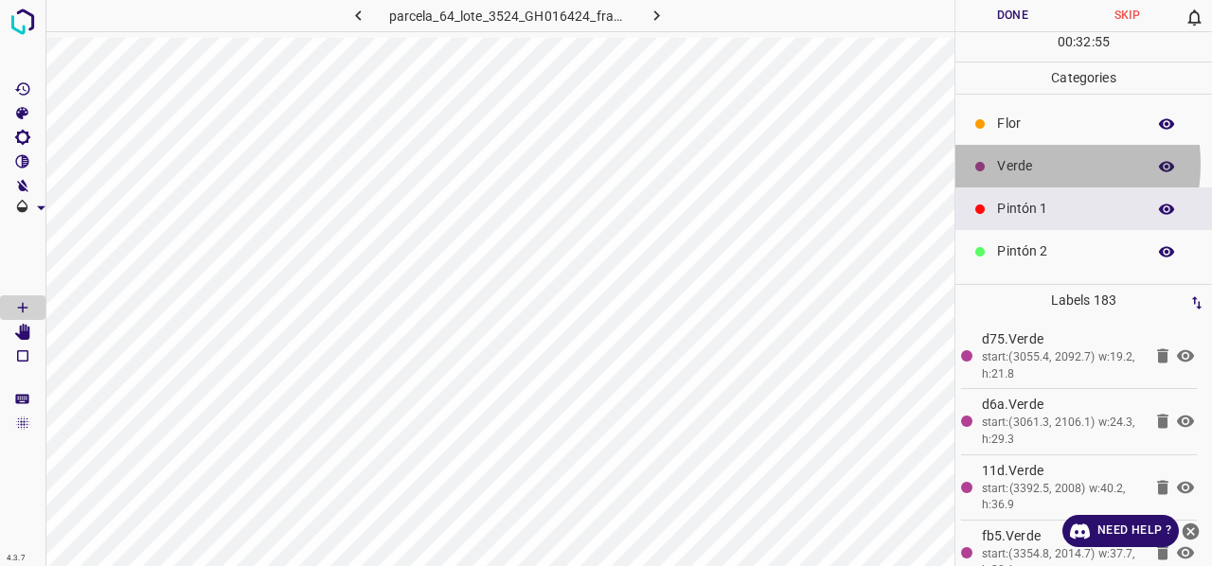
click at [1026, 163] on p "Verde" at bounding box center [1066, 166] width 139 height 20
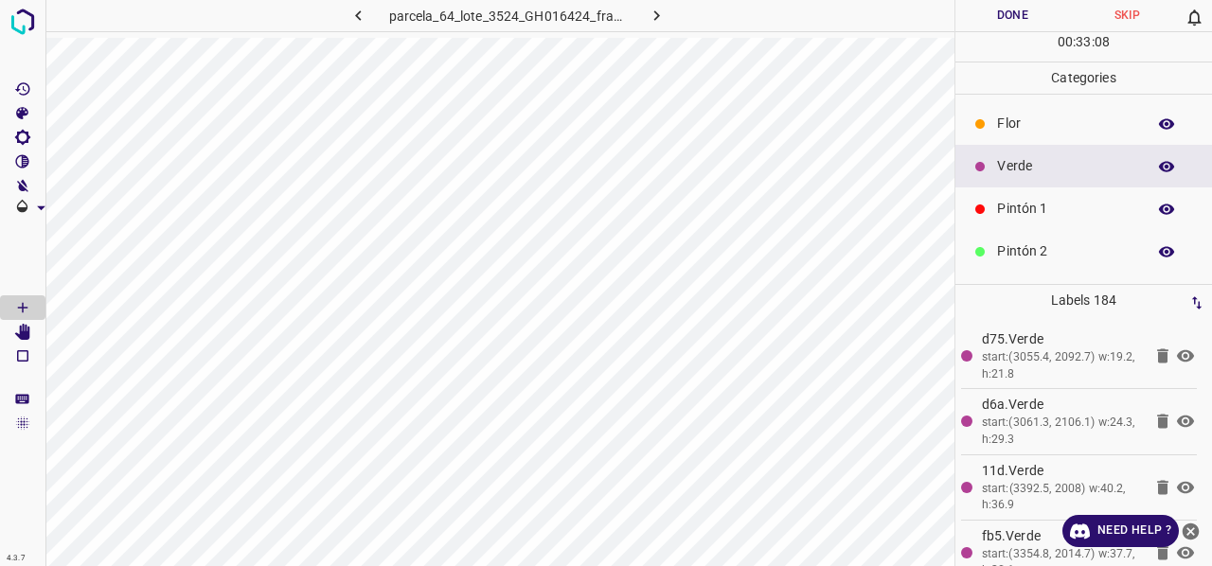
scroll to position [95, 0]
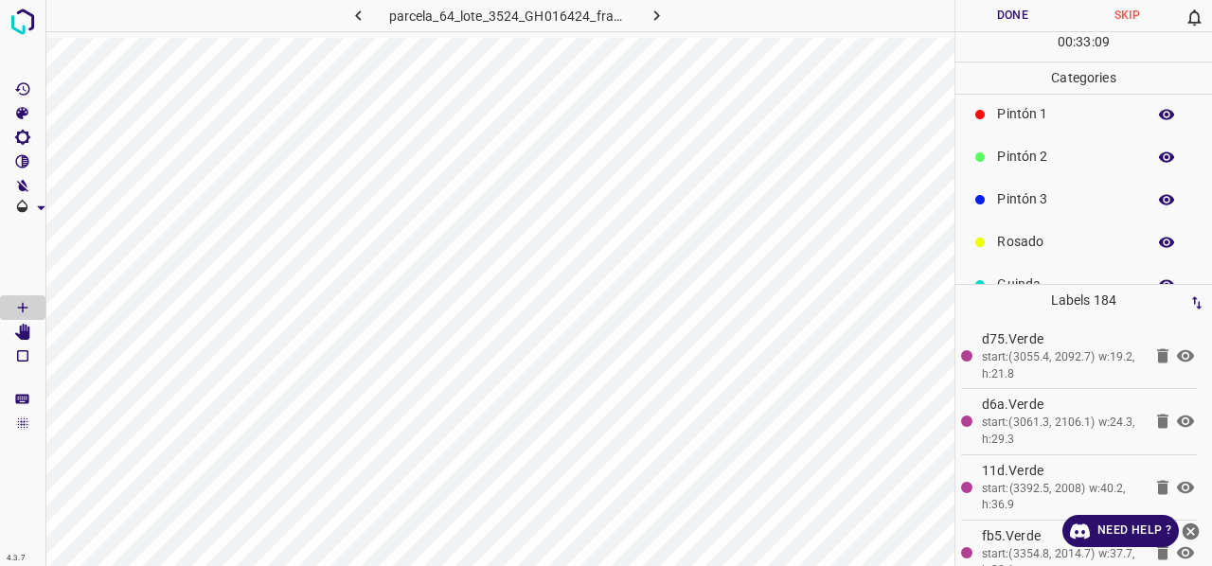
click at [1036, 206] on p "Pintón 3" at bounding box center [1066, 199] width 139 height 20
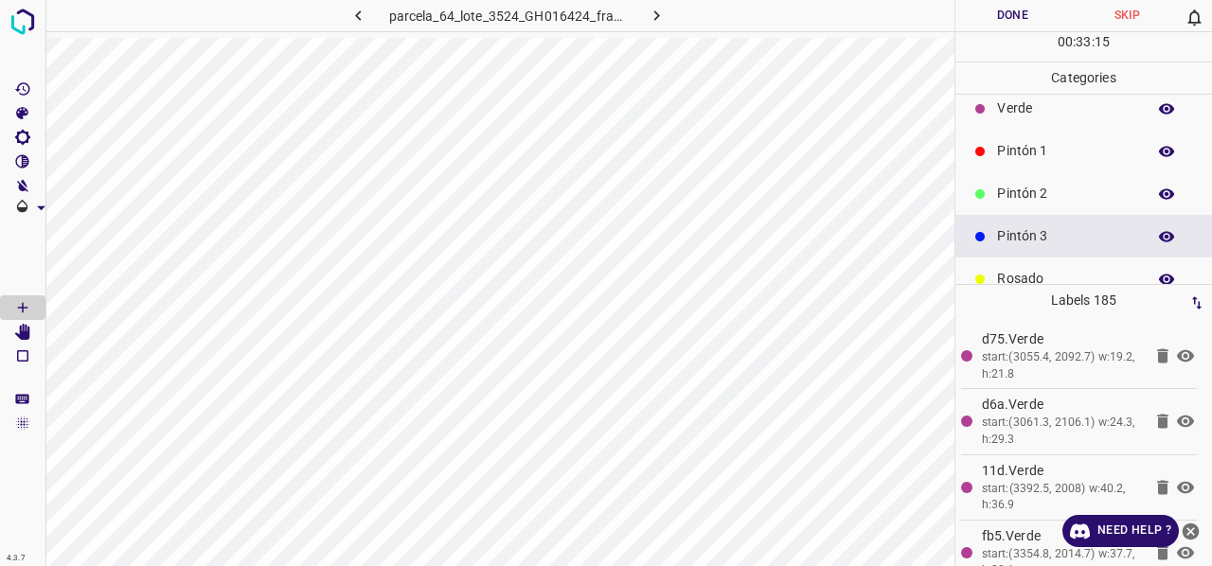
scroll to position [0, 0]
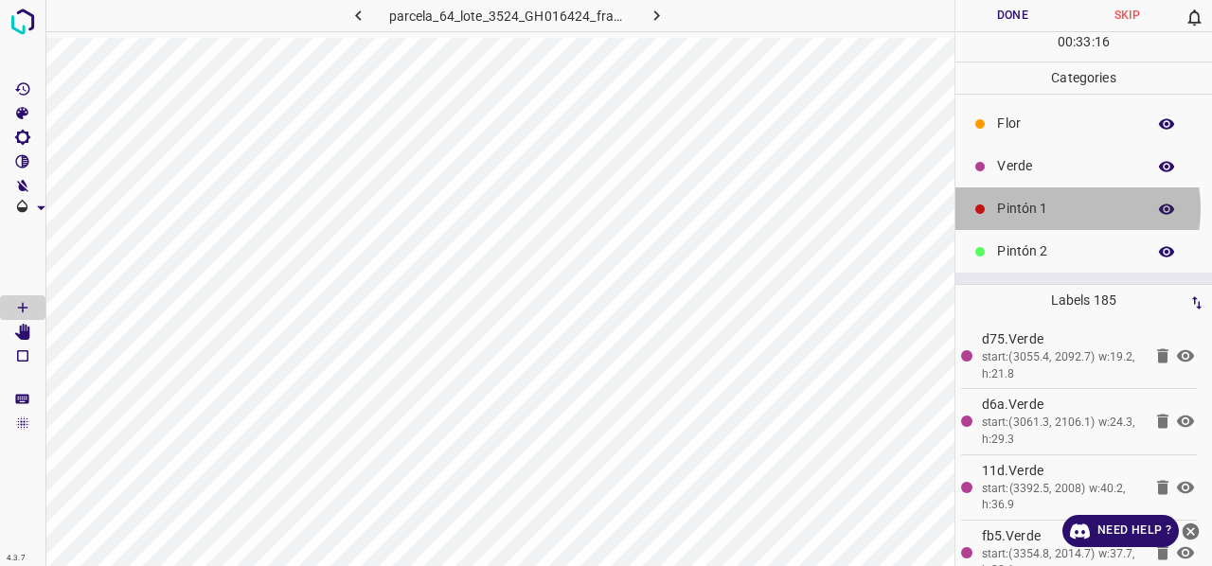
click at [1057, 207] on p "Pintón 1" at bounding box center [1066, 209] width 139 height 20
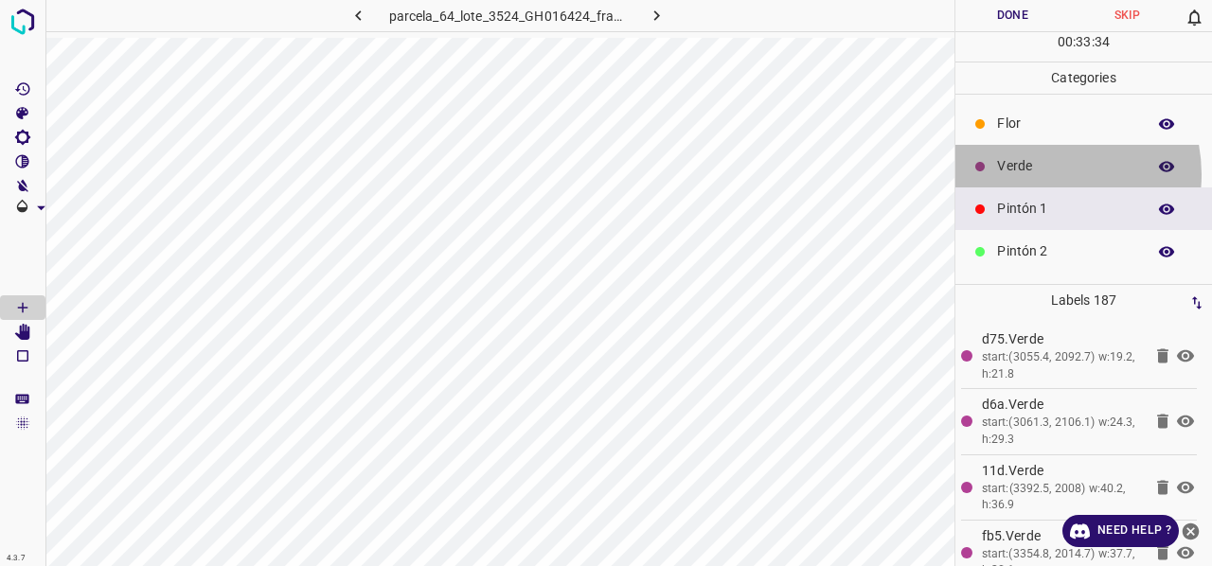
click at [1041, 173] on p "Verde" at bounding box center [1066, 166] width 139 height 20
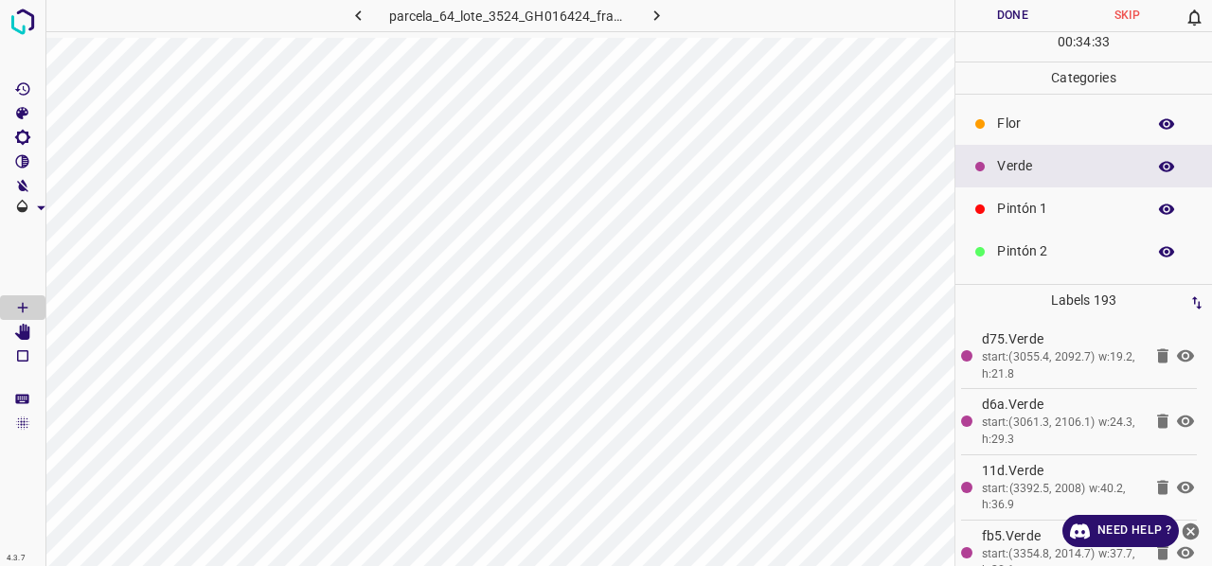
click at [1045, 217] on p "Pintón 1" at bounding box center [1066, 209] width 139 height 20
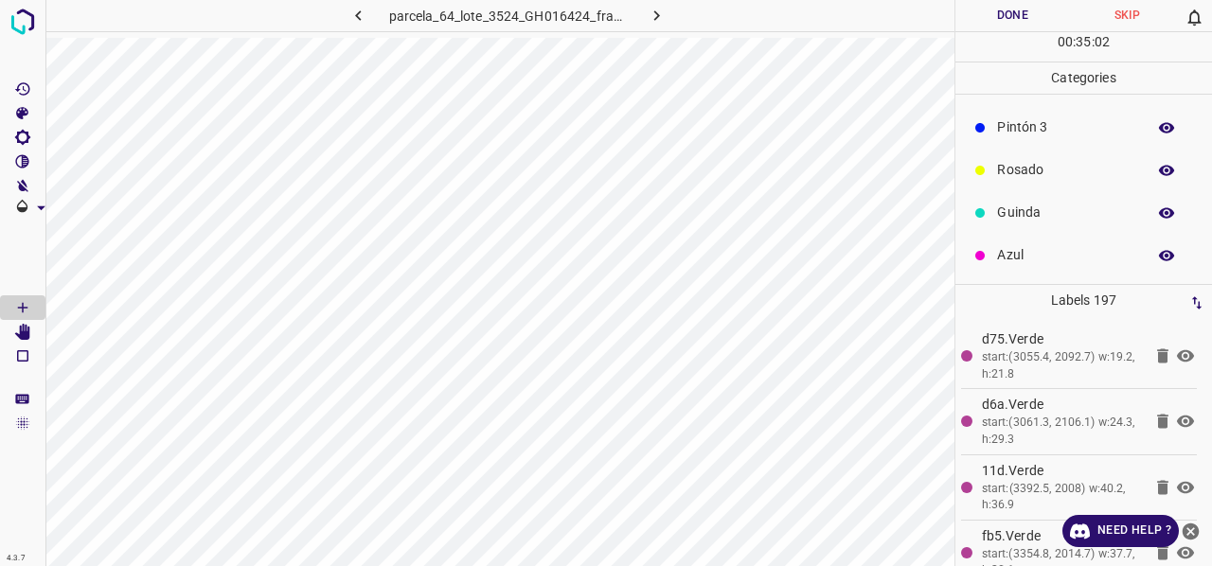
scroll to position [72, 0]
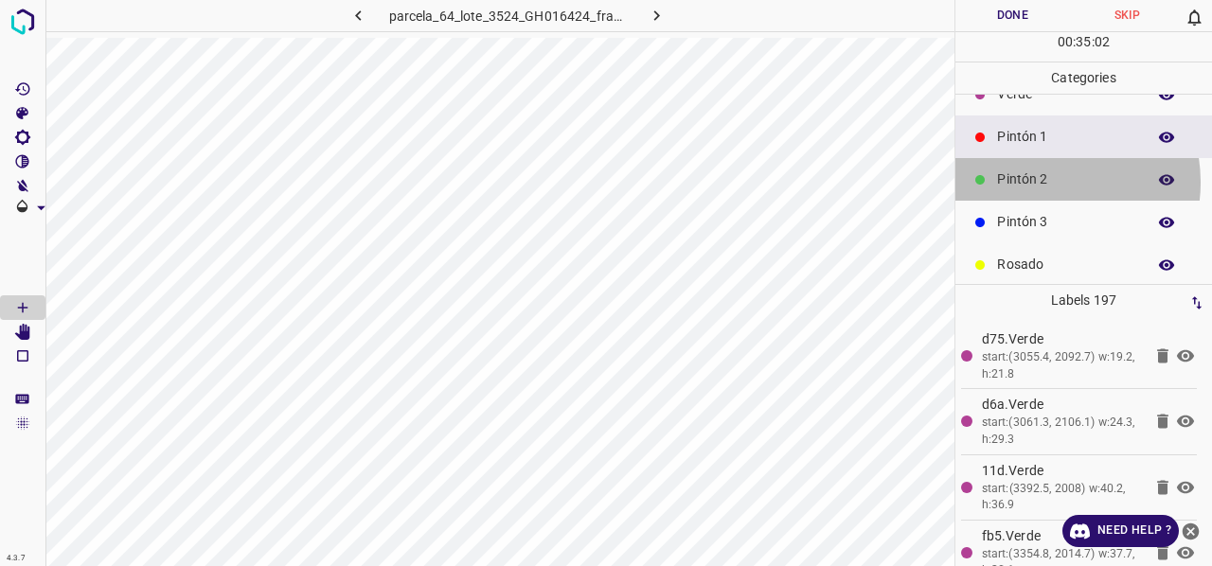
click at [1045, 181] on p "Pintón 2" at bounding box center [1066, 179] width 139 height 20
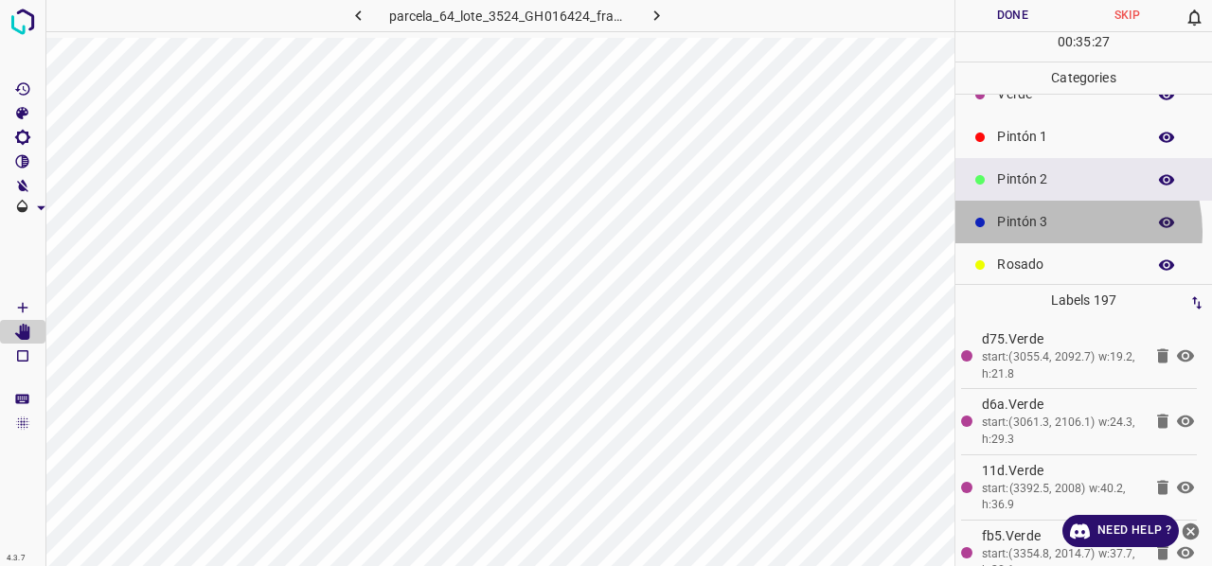
click at [1055, 230] on p "Pintón 3" at bounding box center [1066, 222] width 139 height 20
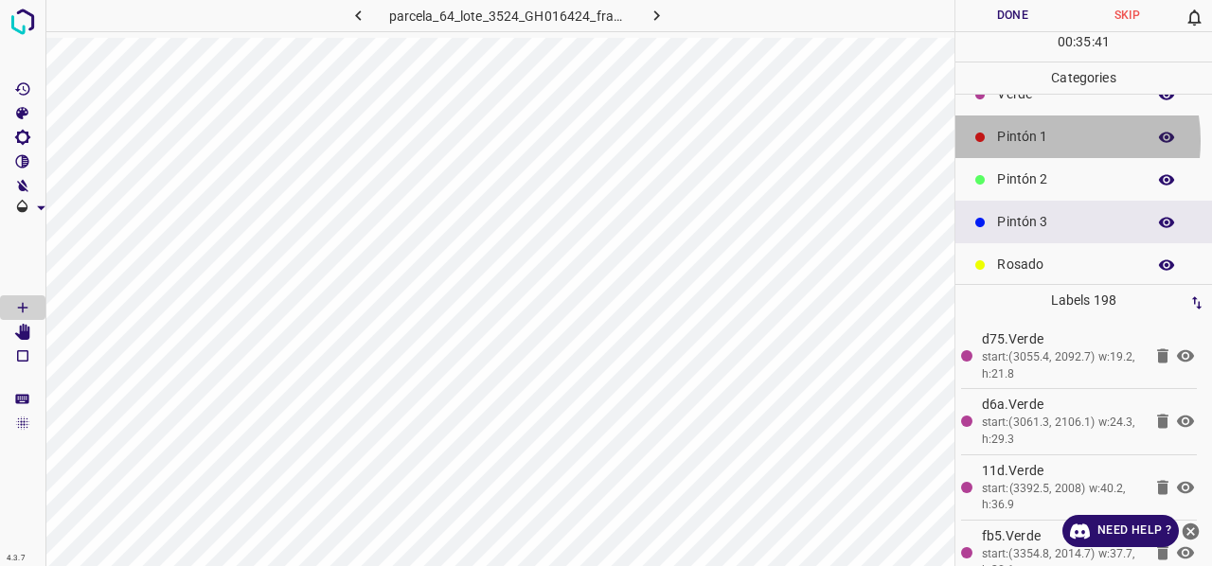
click at [1038, 139] on p "Pintón 1" at bounding box center [1066, 137] width 139 height 20
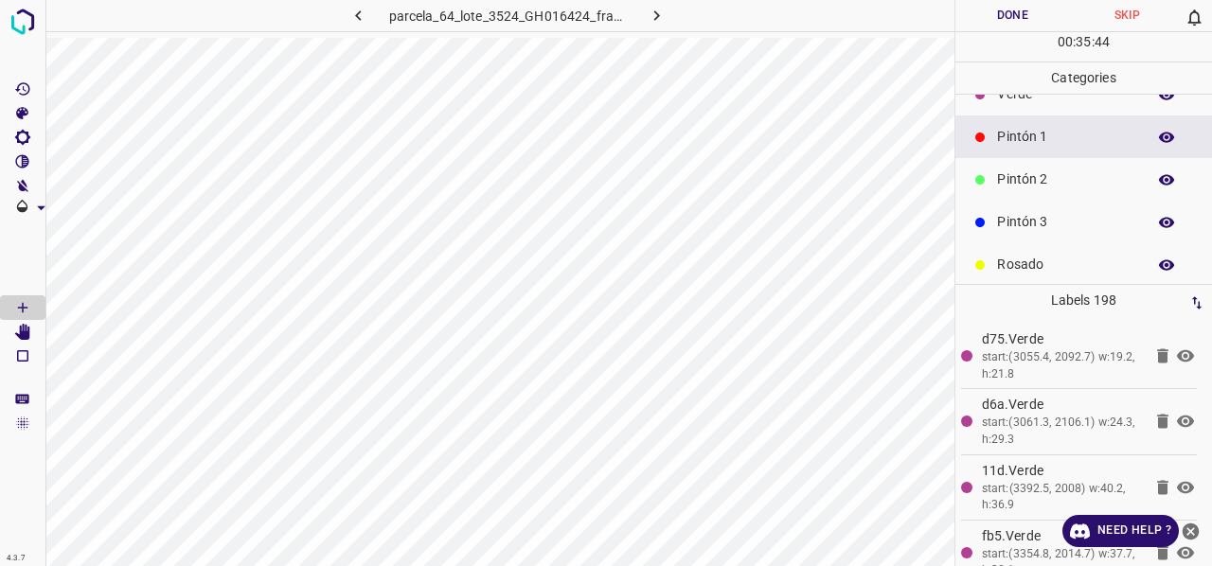
scroll to position [0, 0]
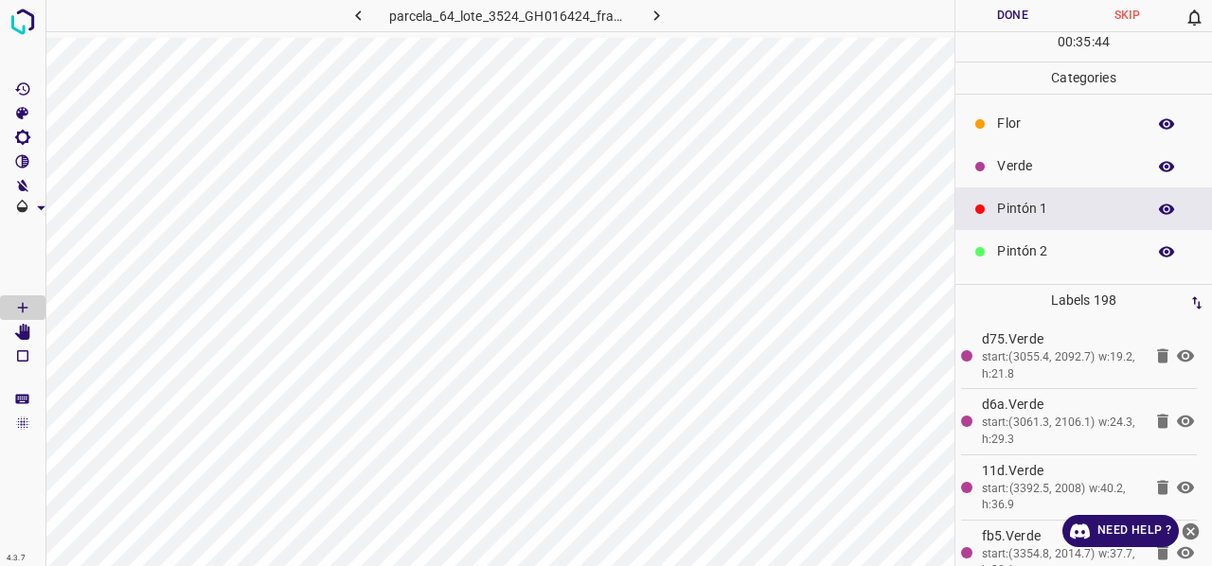
click at [1033, 173] on p "Verde" at bounding box center [1066, 166] width 139 height 20
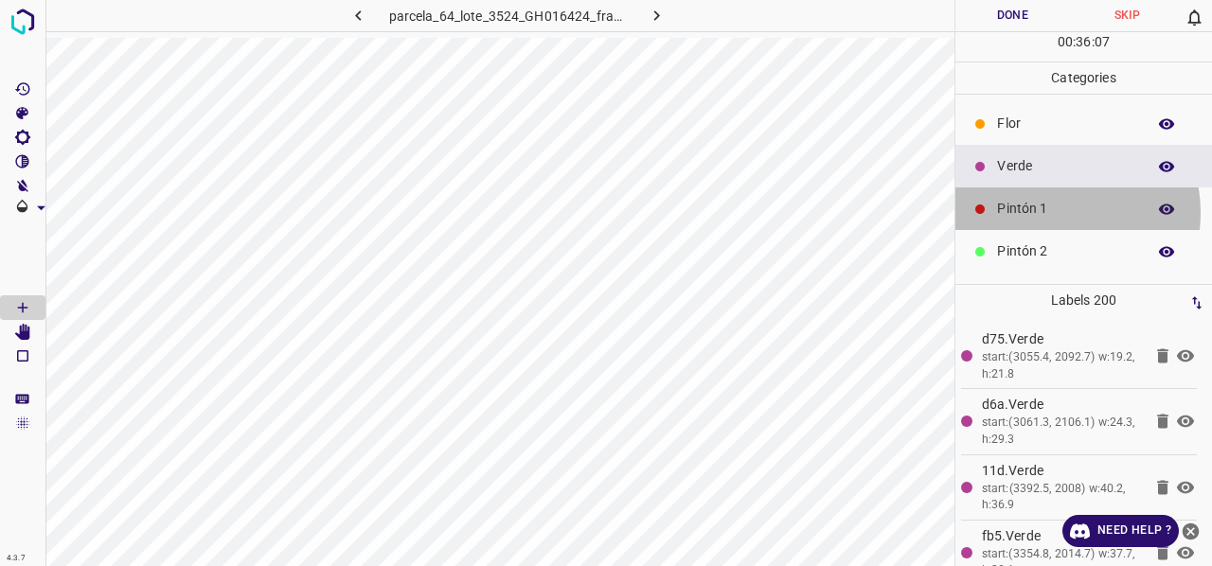
click at [1052, 211] on p "Pintón 1" at bounding box center [1066, 209] width 139 height 20
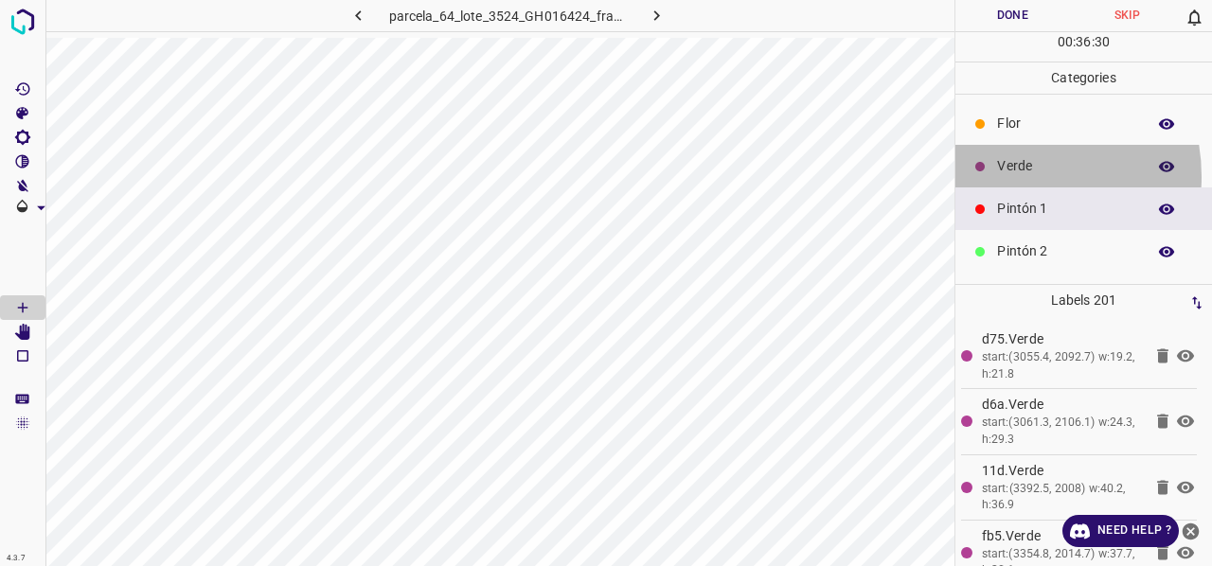
click at [1004, 175] on div "Verde" at bounding box center [1083, 166] width 257 height 43
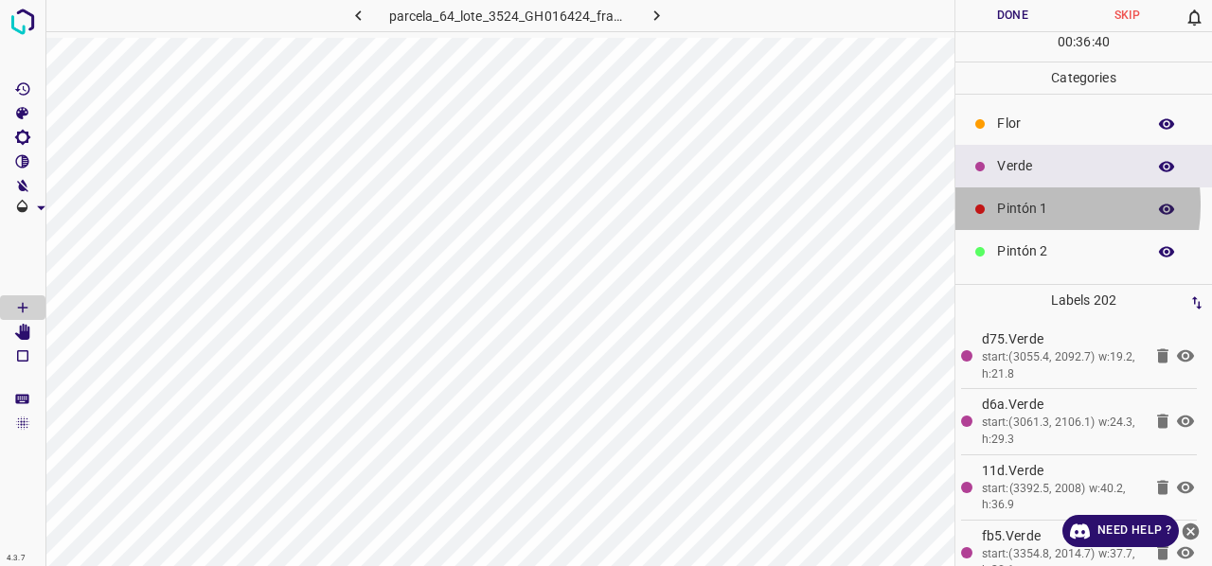
click at [1023, 204] on p "Pintón 1" at bounding box center [1066, 209] width 139 height 20
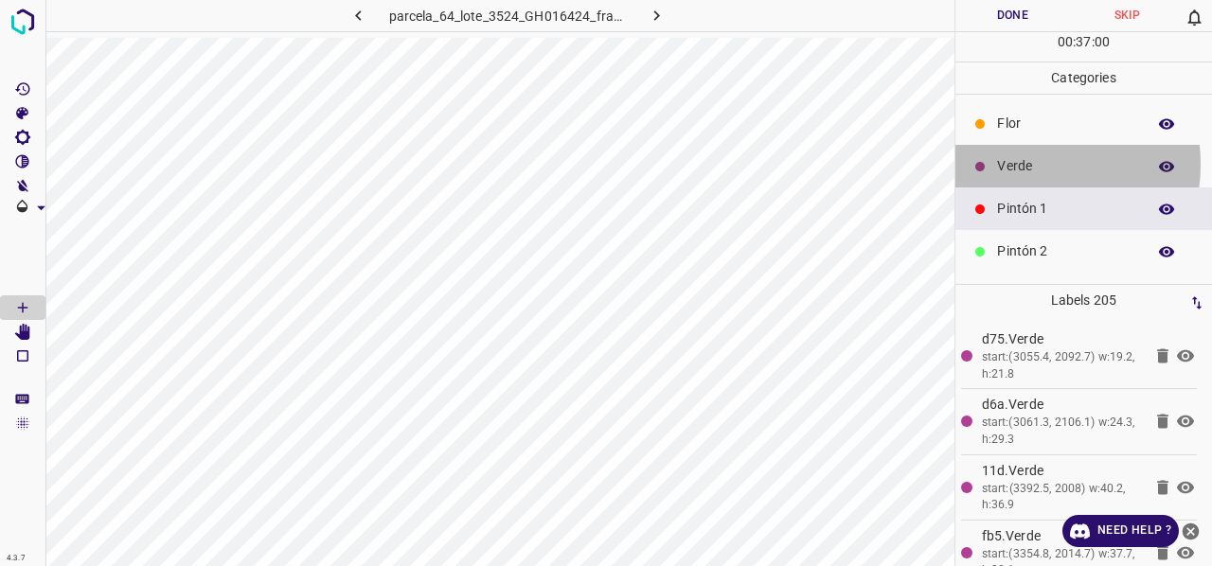
click at [1014, 163] on p "Verde" at bounding box center [1066, 166] width 139 height 20
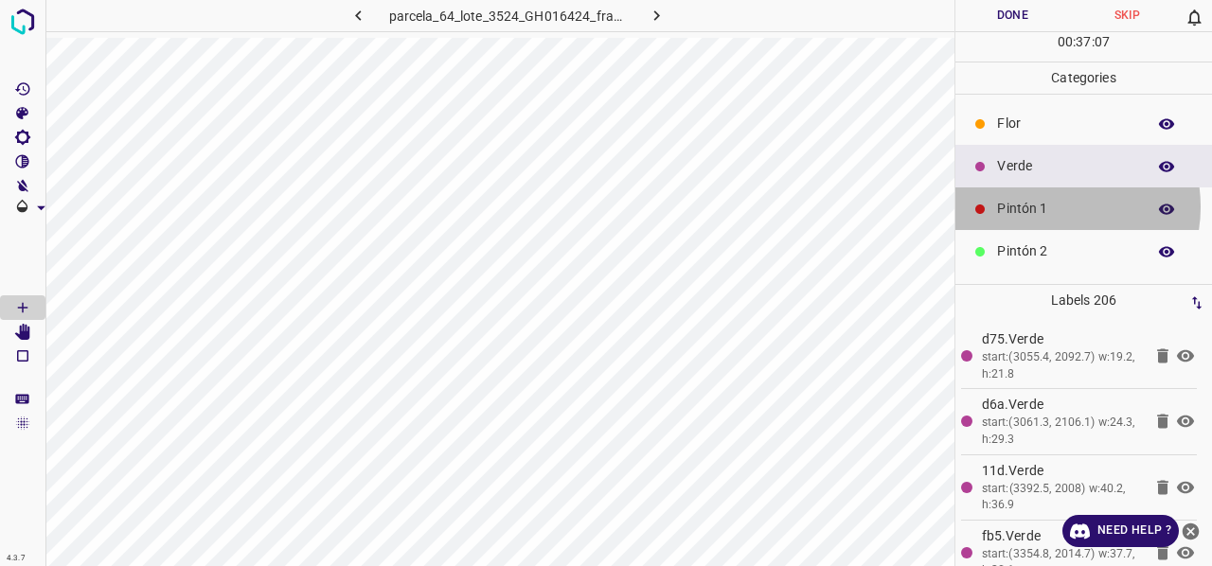
click at [1053, 205] on p "Pintón 1" at bounding box center [1066, 209] width 139 height 20
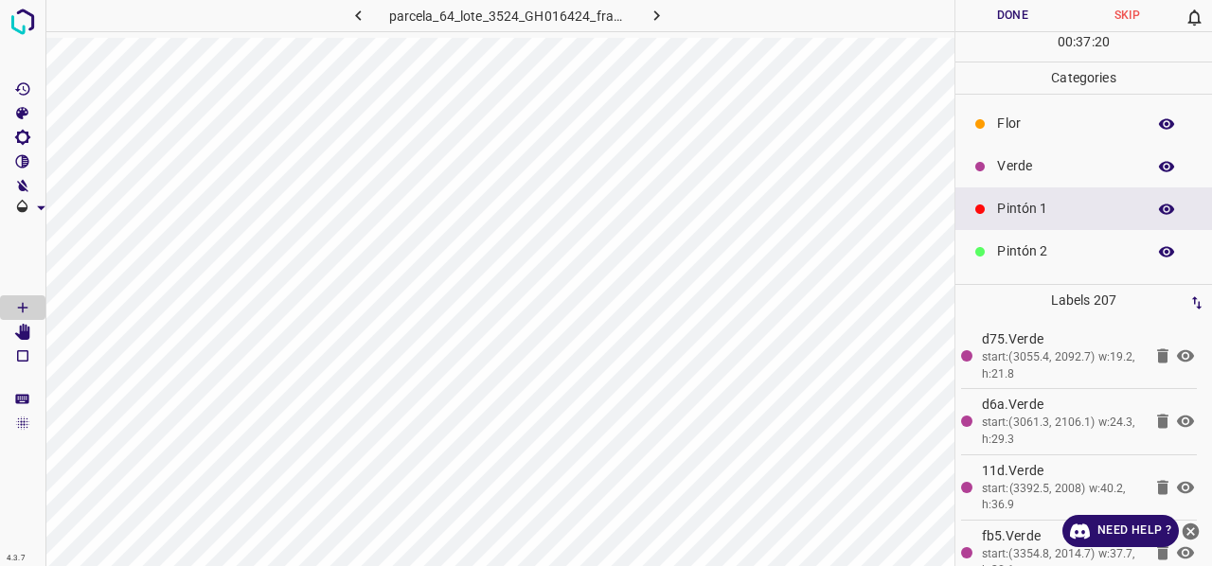
click at [1024, 164] on p "Verde" at bounding box center [1066, 166] width 139 height 20
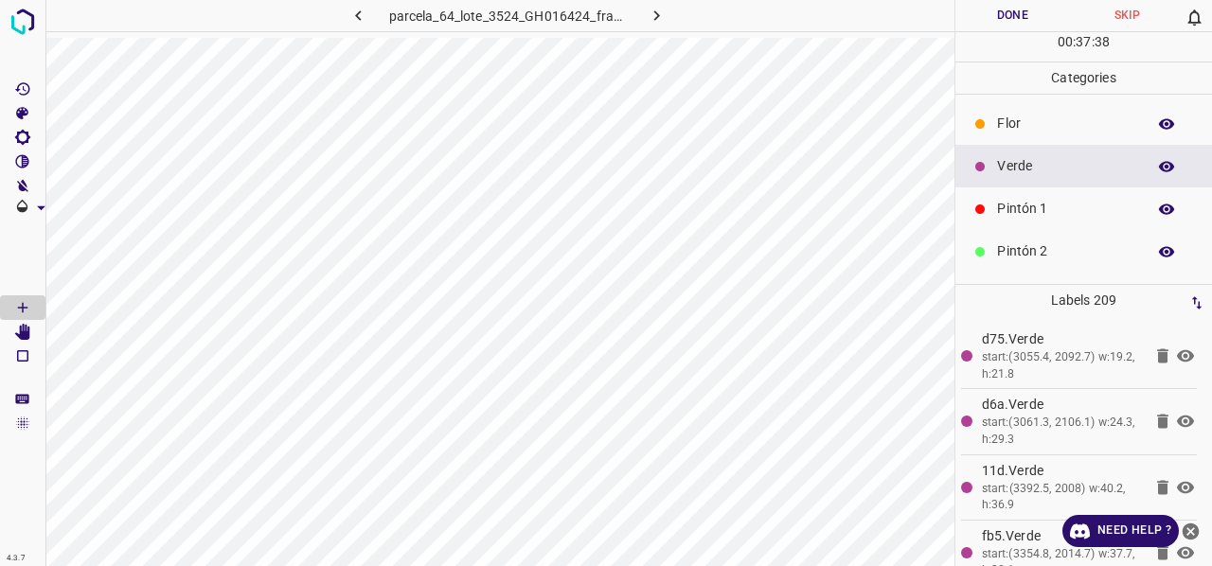
click at [1031, 213] on p "Pintón 1" at bounding box center [1066, 209] width 139 height 20
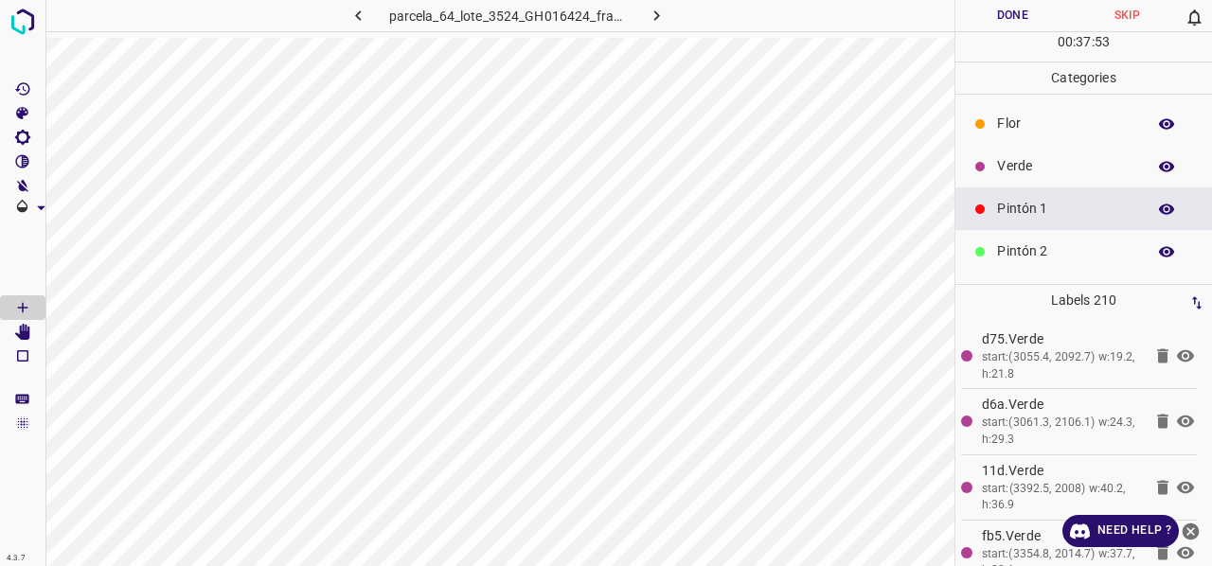
scroll to position [167, 0]
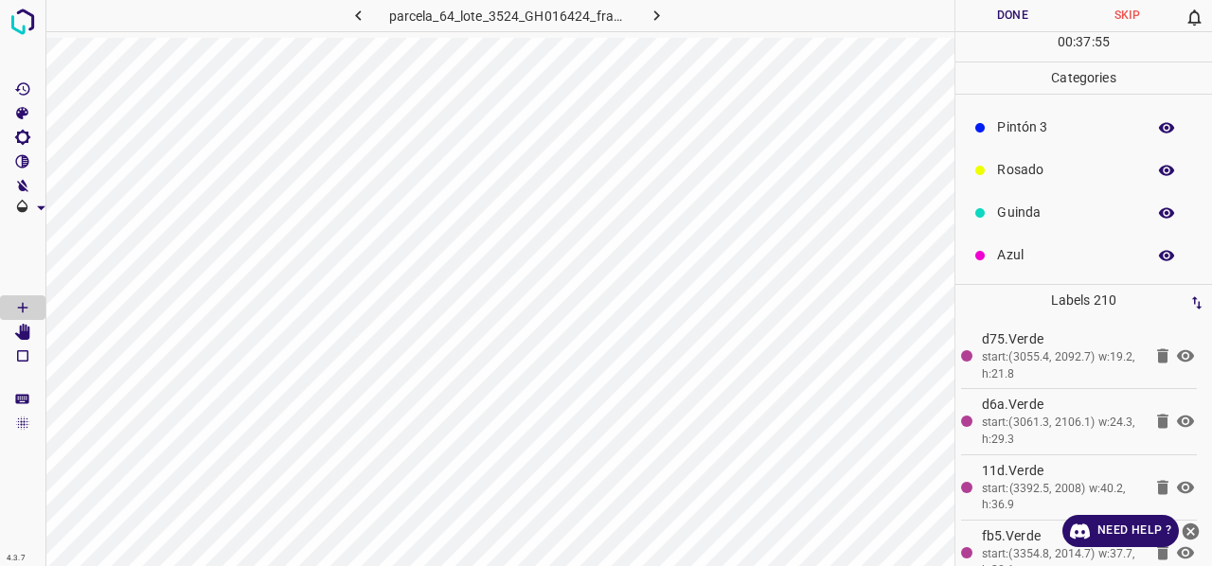
click at [1043, 175] on p "Rosado" at bounding box center [1066, 170] width 139 height 20
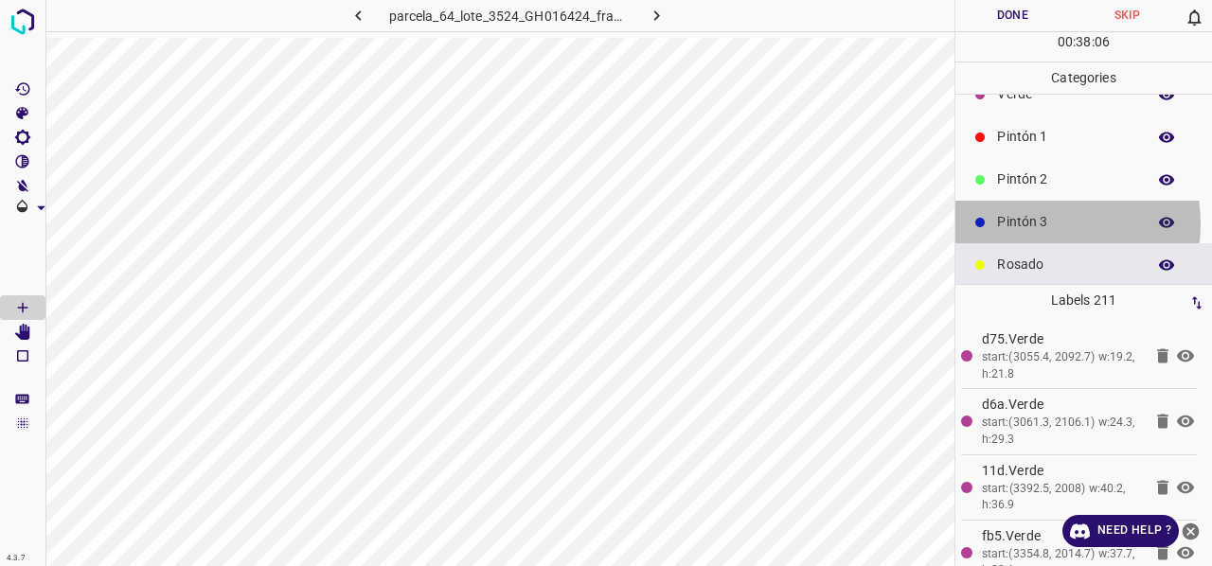
click at [1038, 222] on p "Pintón 3" at bounding box center [1066, 222] width 139 height 20
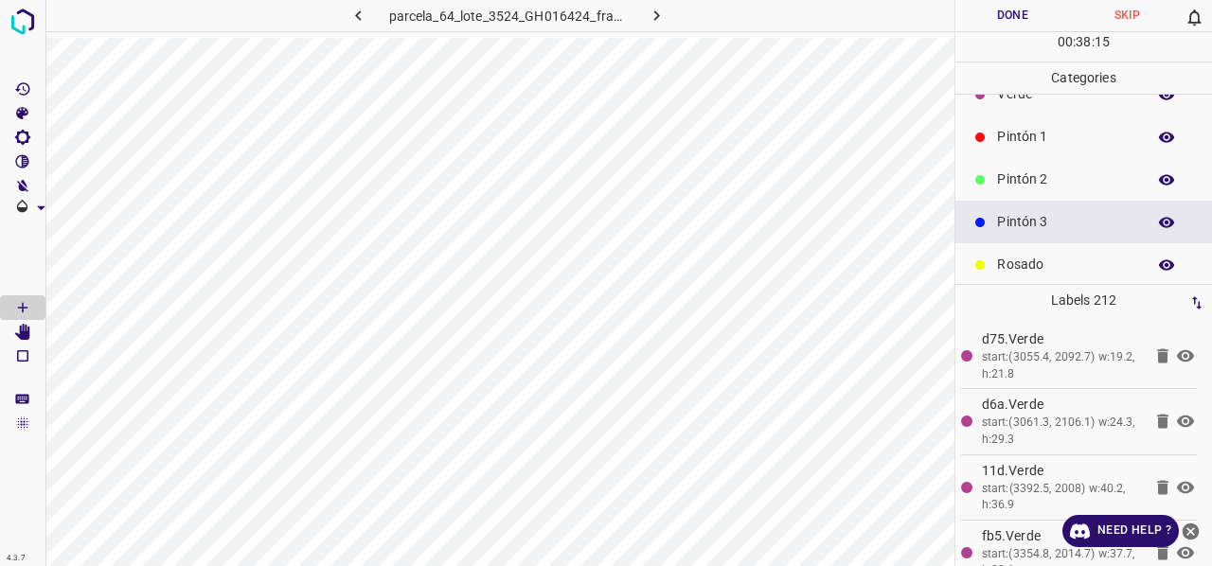
click at [1051, 173] on p "Pintón 2" at bounding box center [1066, 179] width 139 height 20
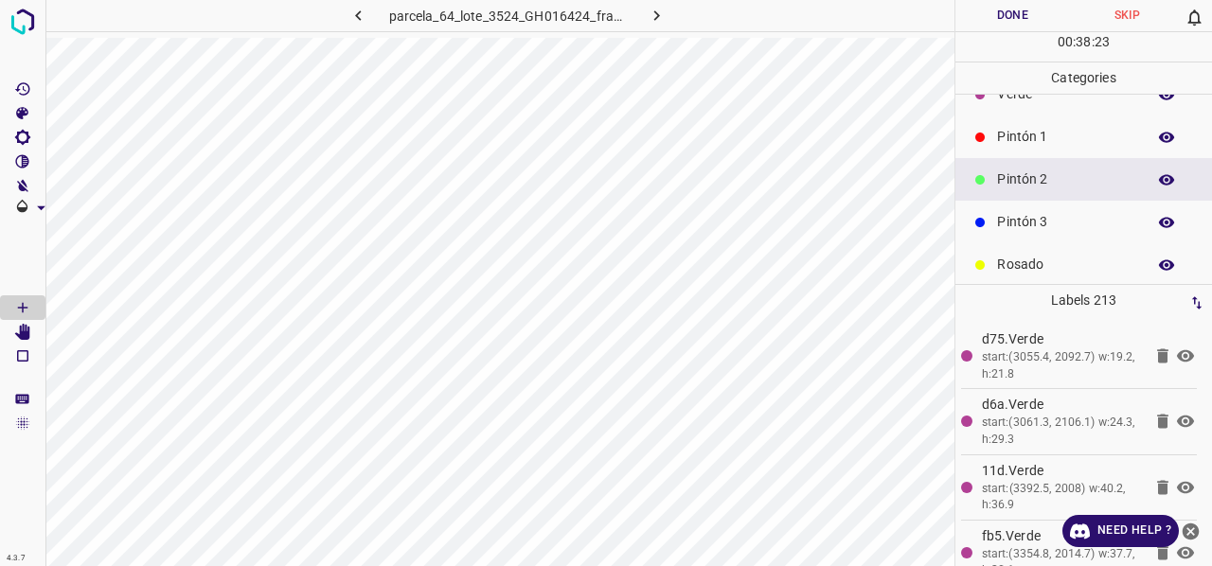
scroll to position [0, 0]
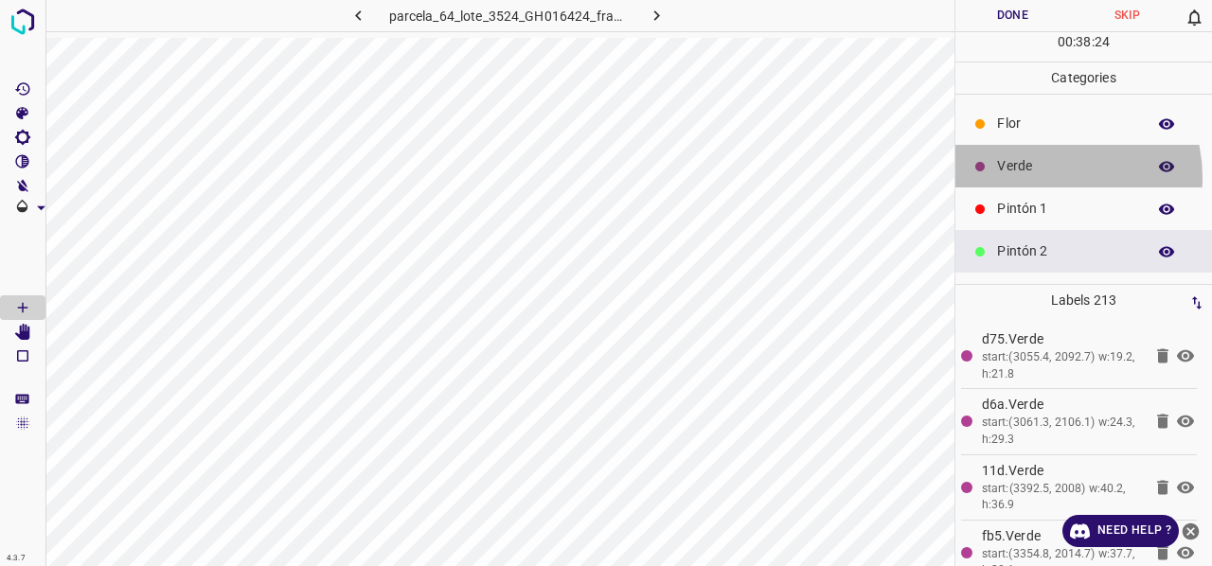
click at [1040, 176] on div "Verde" at bounding box center [1083, 166] width 257 height 43
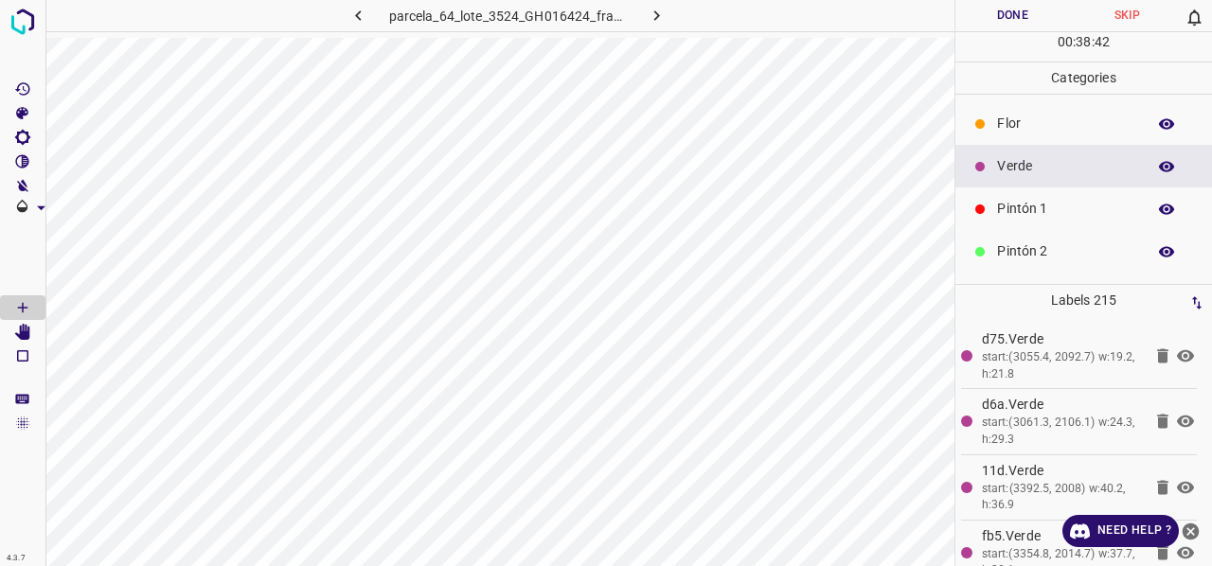
click at [1032, 206] on p "Pintón 1" at bounding box center [1066, 209] width 139 height 20
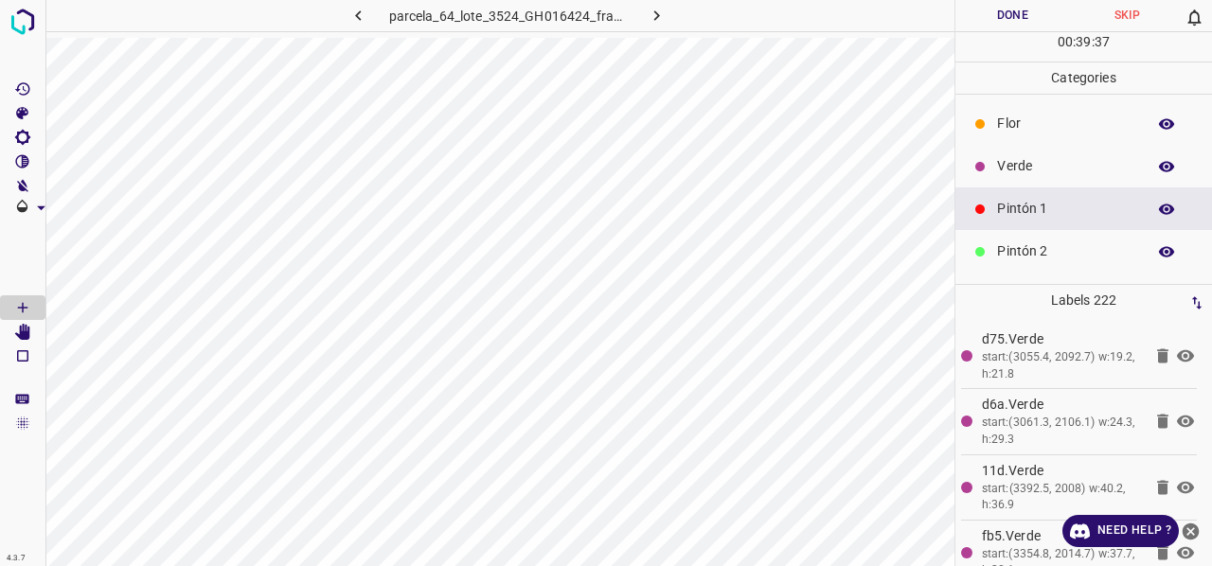
click at [1038, 175] on div "Verde" at bounding box center [1083, 166] width 257 height 43
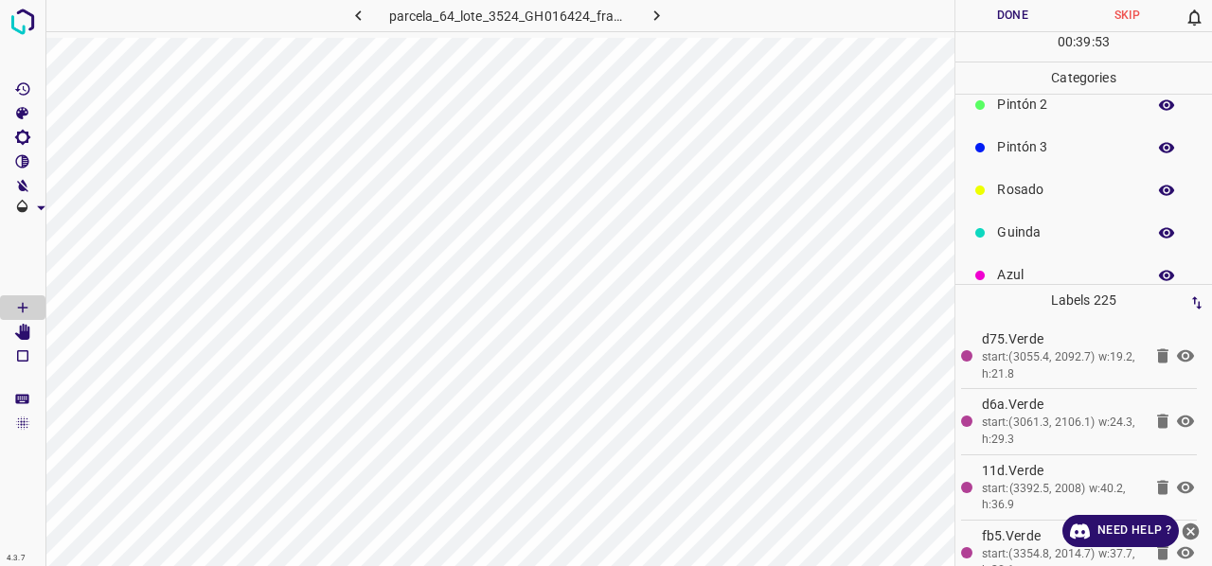
scroll to position [167, 0]
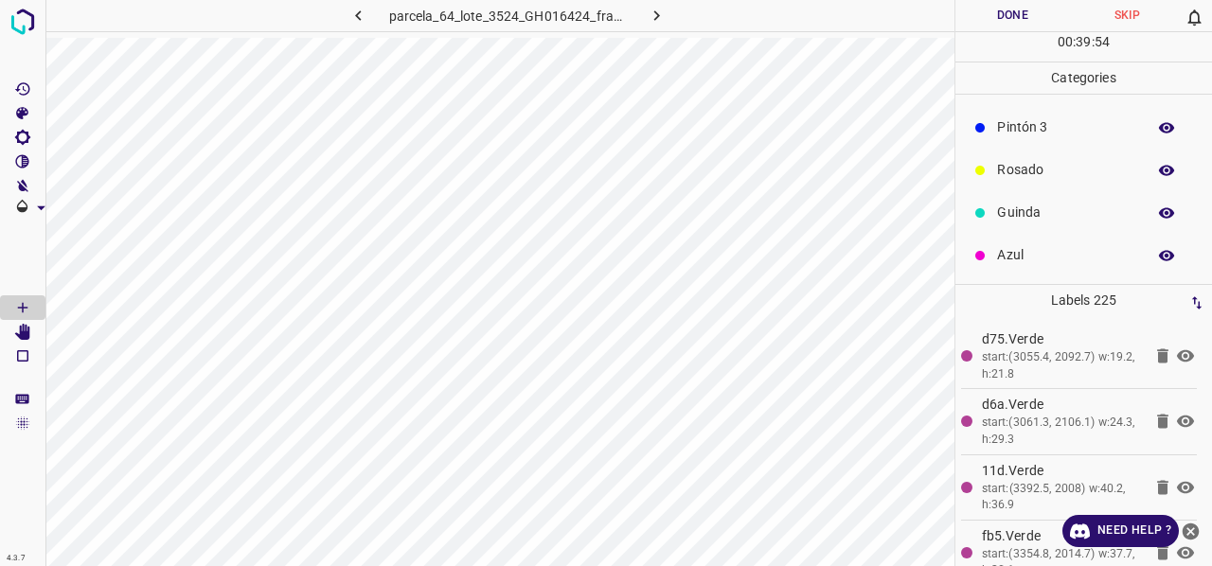
click at [1029, 213] on p "Guinda" at bounding box center [1066, 213] width 139 height 20
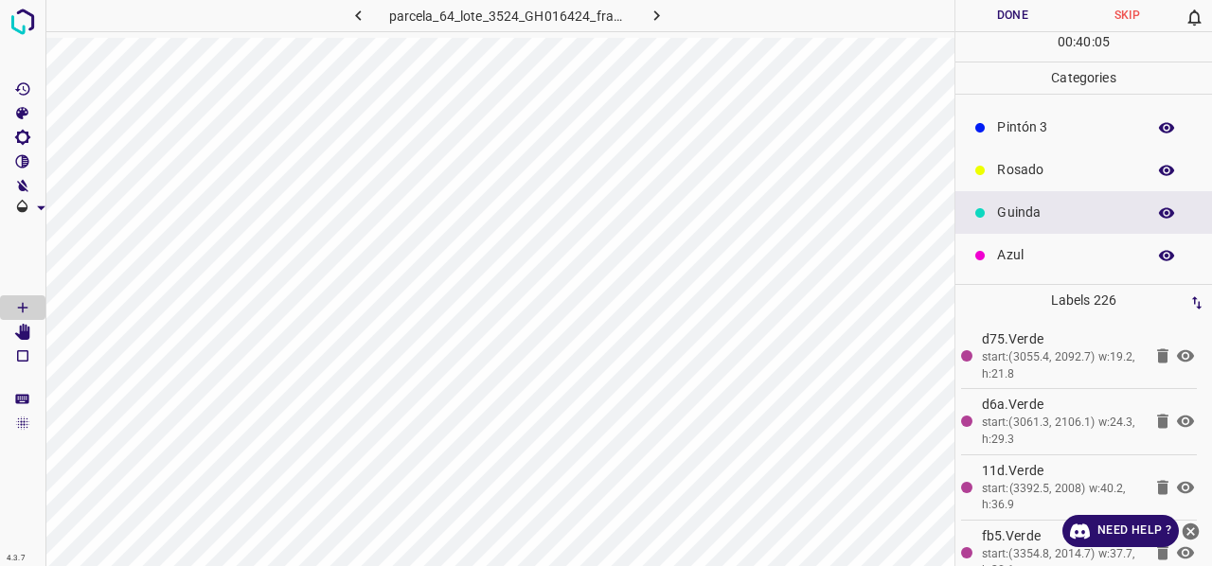
scroll to position [0, 0]
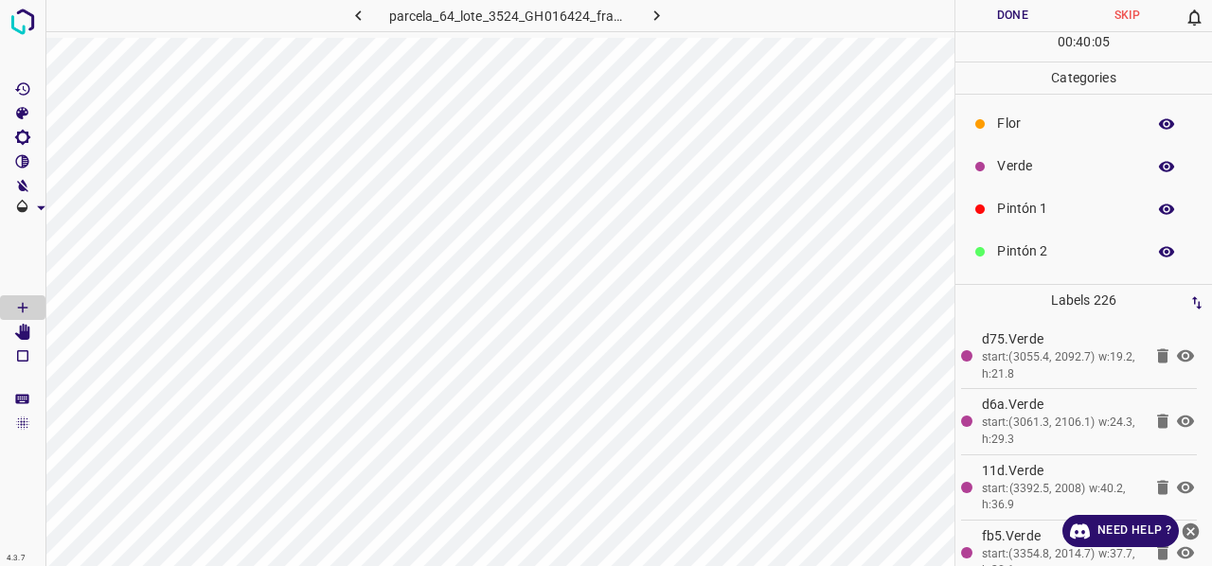
click at [1060, 162] on p "Verde" at bounding box center [1066, 166] width 139 height 20
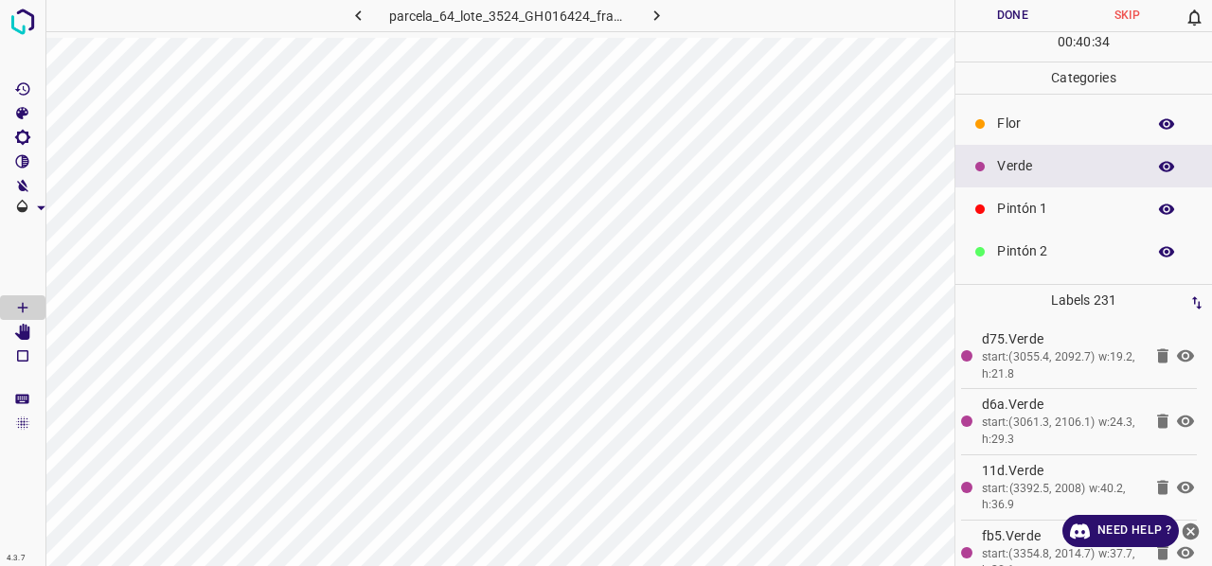
click at [1051, 213] on p "Pintón 1" at bounding box center [1066, 209] width 139 height 20
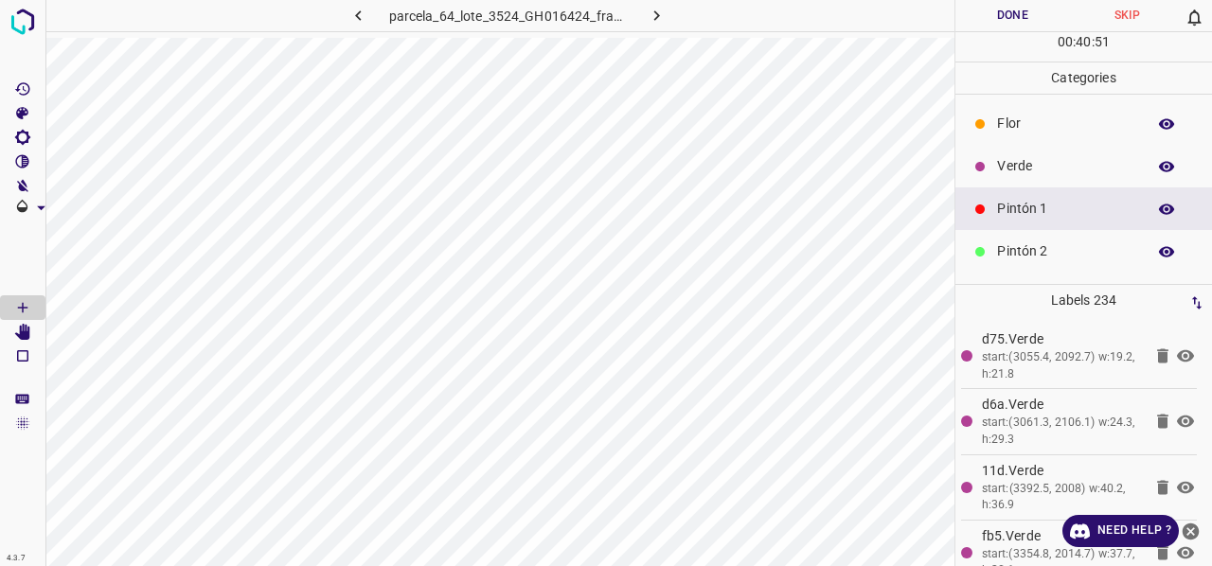
click at [1031, 169] on p "Verde" at bounding box center [1066, 166] width 139 height 20
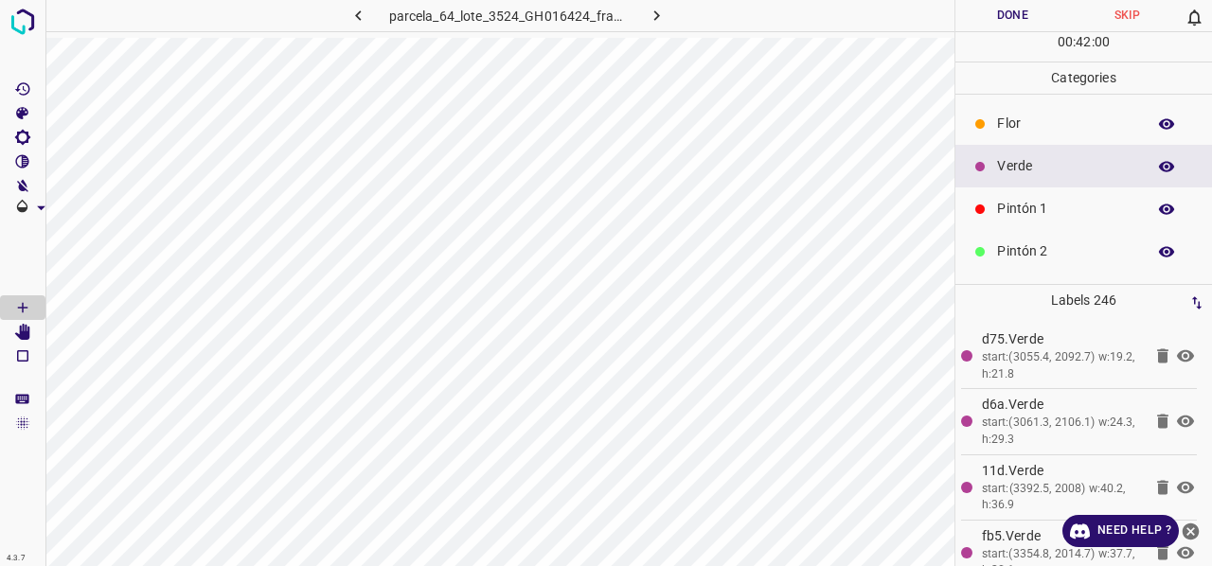
click at [1038, 205] on p "Pintón 1" at bounding box center [1066, 209] width 139 height 20
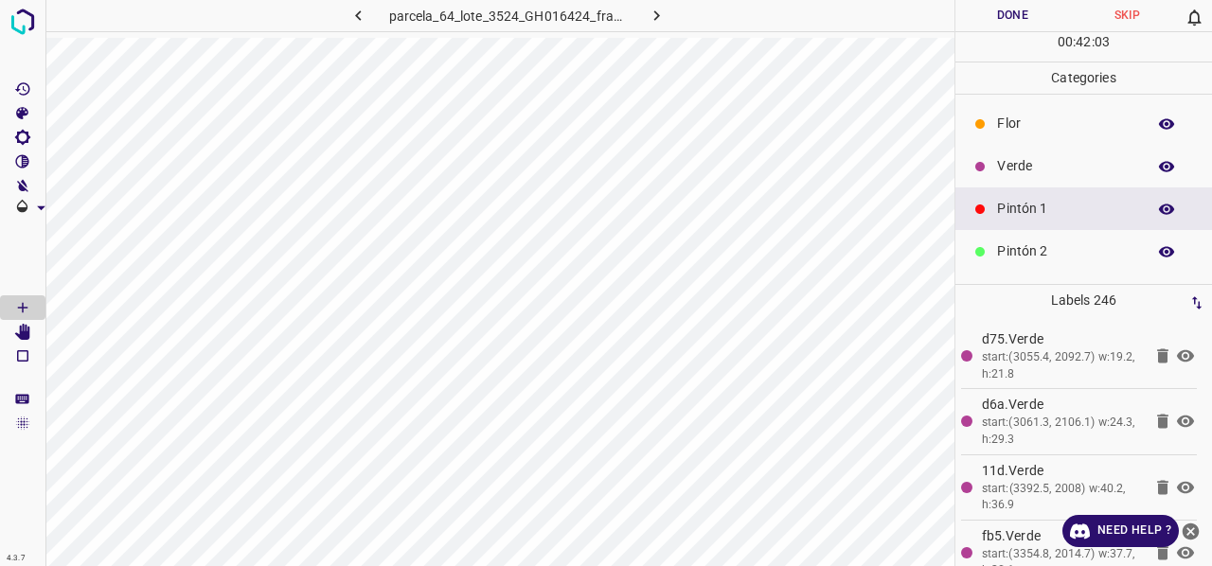
click at [1042, 176] on div "Verde" at bounding box center [1083, 166] width 257 height 43
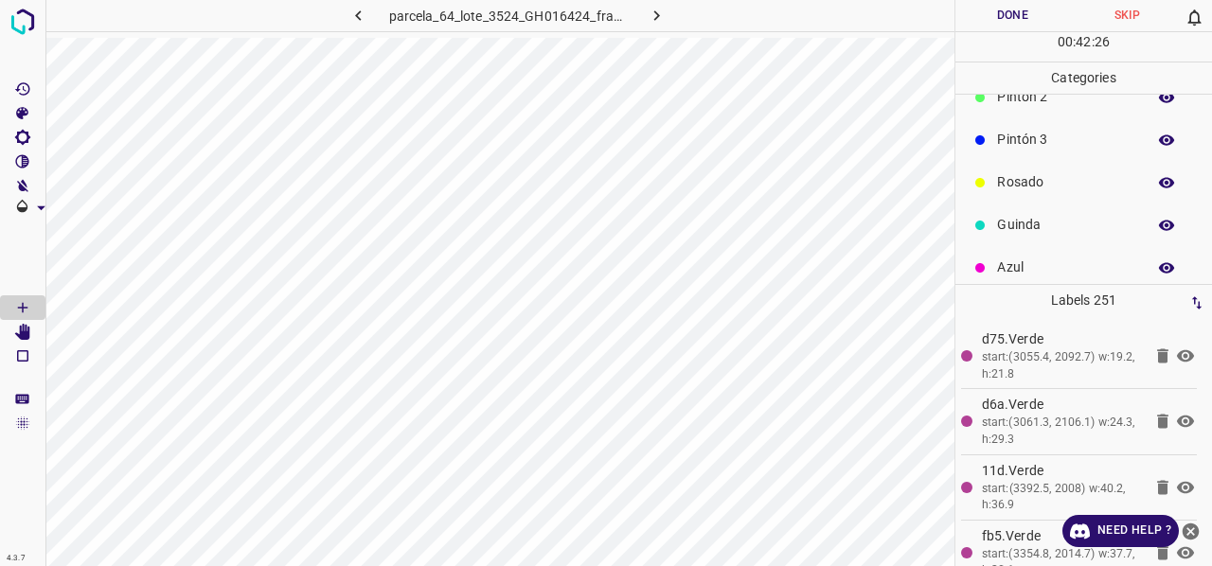
scroll to position [167, 0]
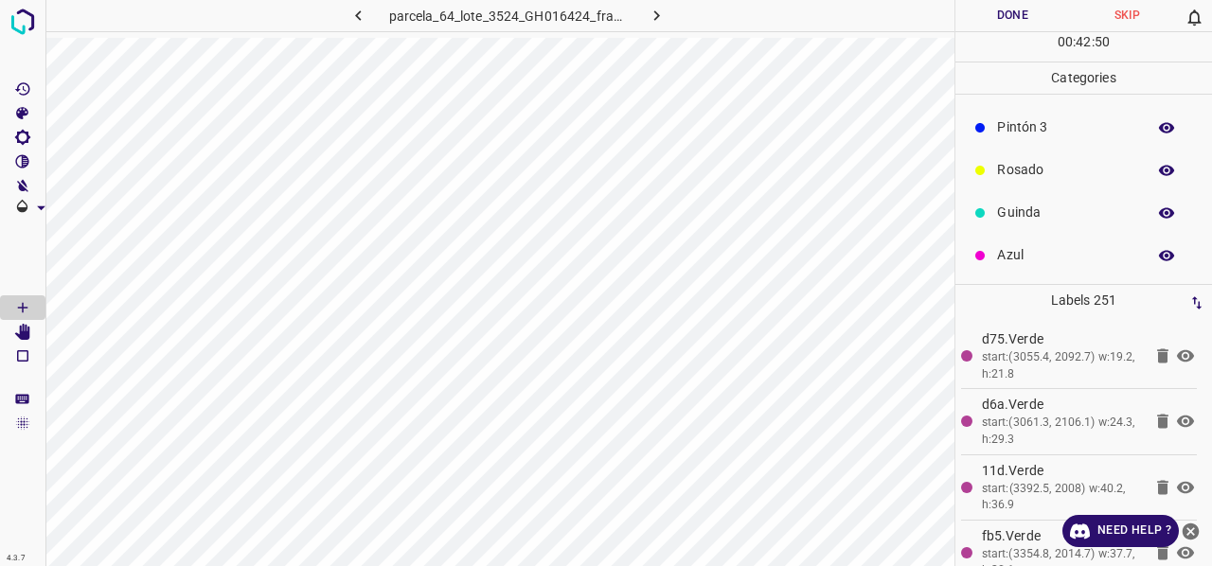
click at [1059, 251] on p "Azul" at bounding box center [1066, 255] width 139 height 20
click at [1040, 168] on p "Verde" at bounding box center [1066, 166] width 139 height 20
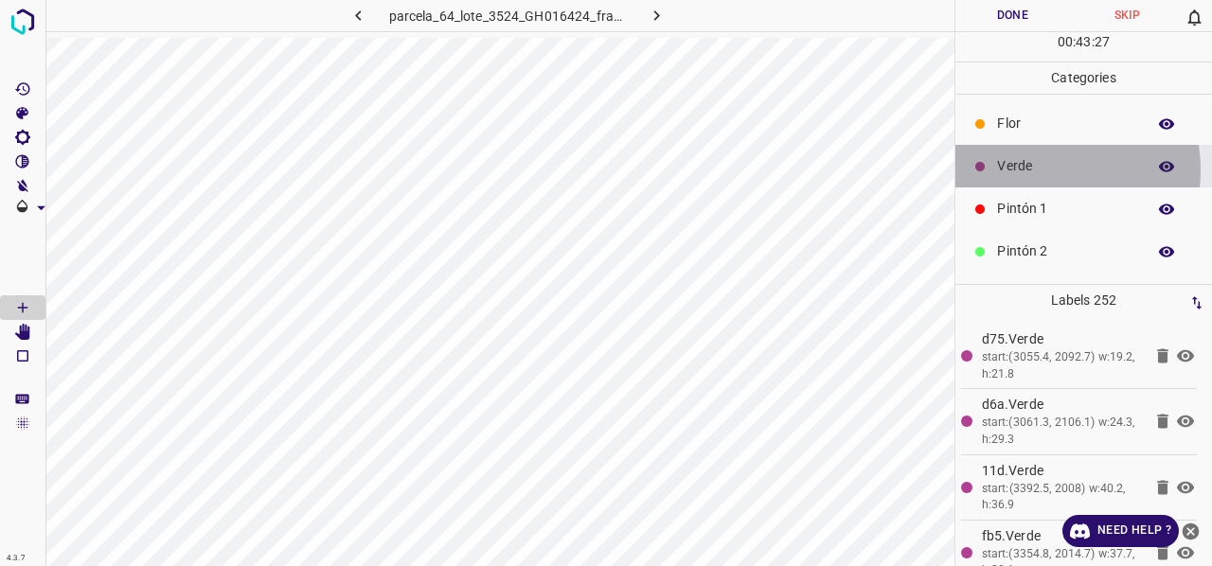
click at [1039, 169] on p "Verde" at bounding box center [1066, 166] width 139 height 20
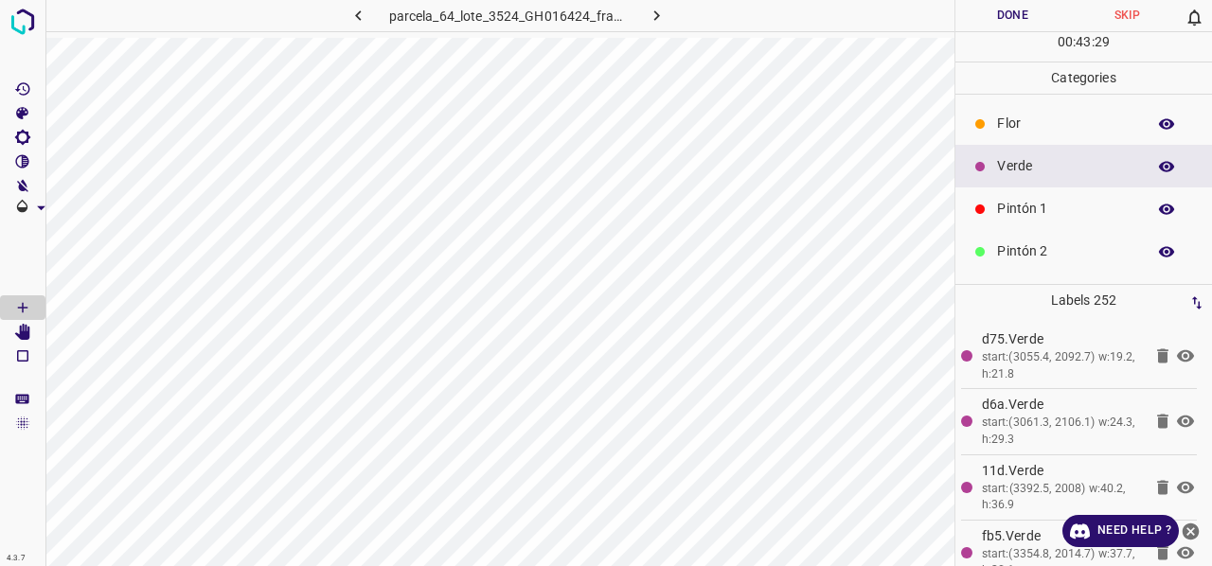
click at [1036, 215] on p "Pintón 1" at bounding box center [1066, 209] width 139 height 20
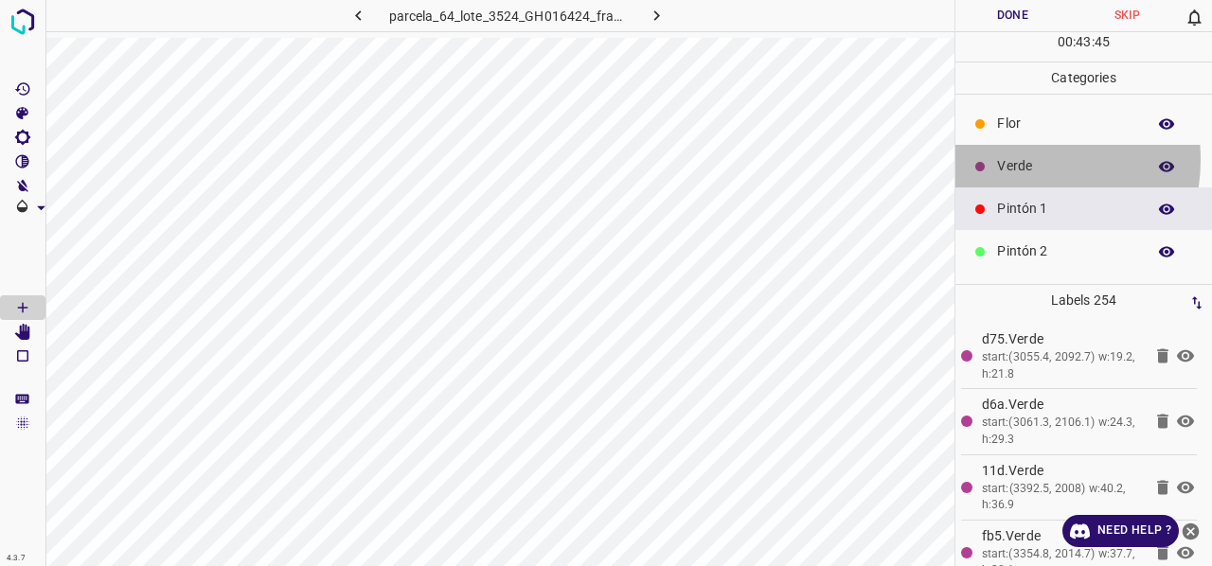
click at [1017, 158] on p "Verde" at bounding box center [1066, 166] width 139 height 20
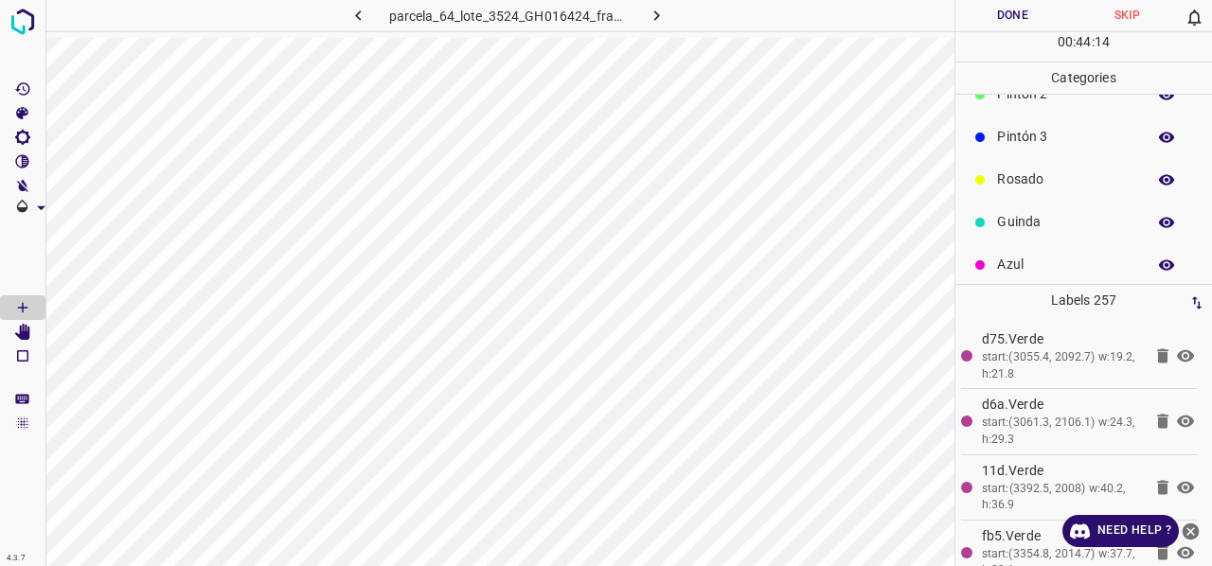
scroll to position [167, 0]
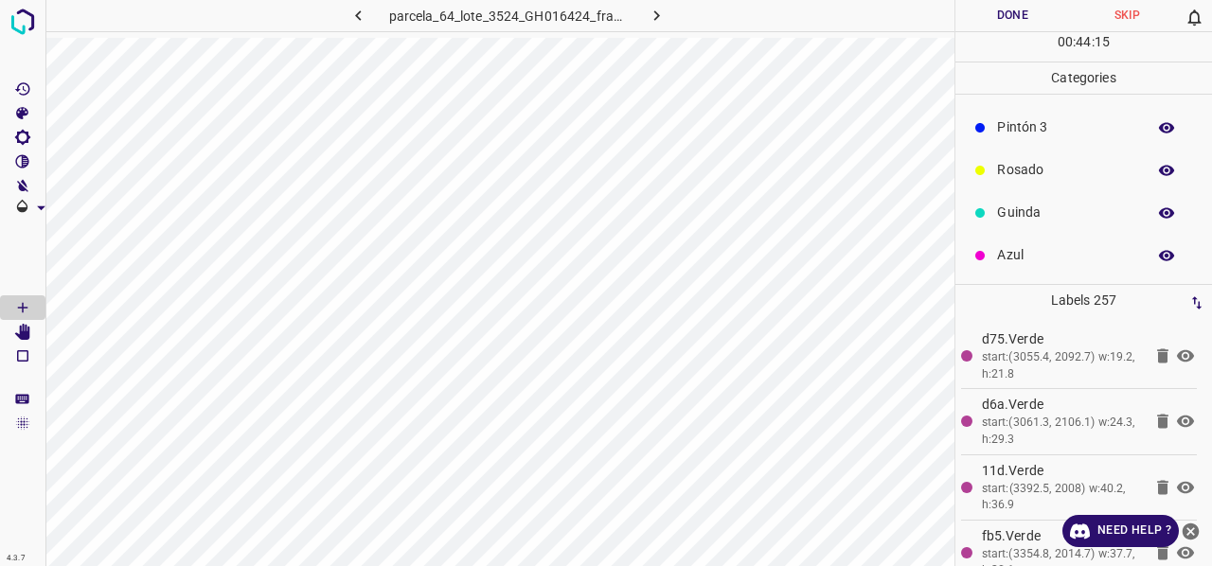
click at [1027, 255] on p "Azul" at bounding box center [1066, 255] width 139 height 20
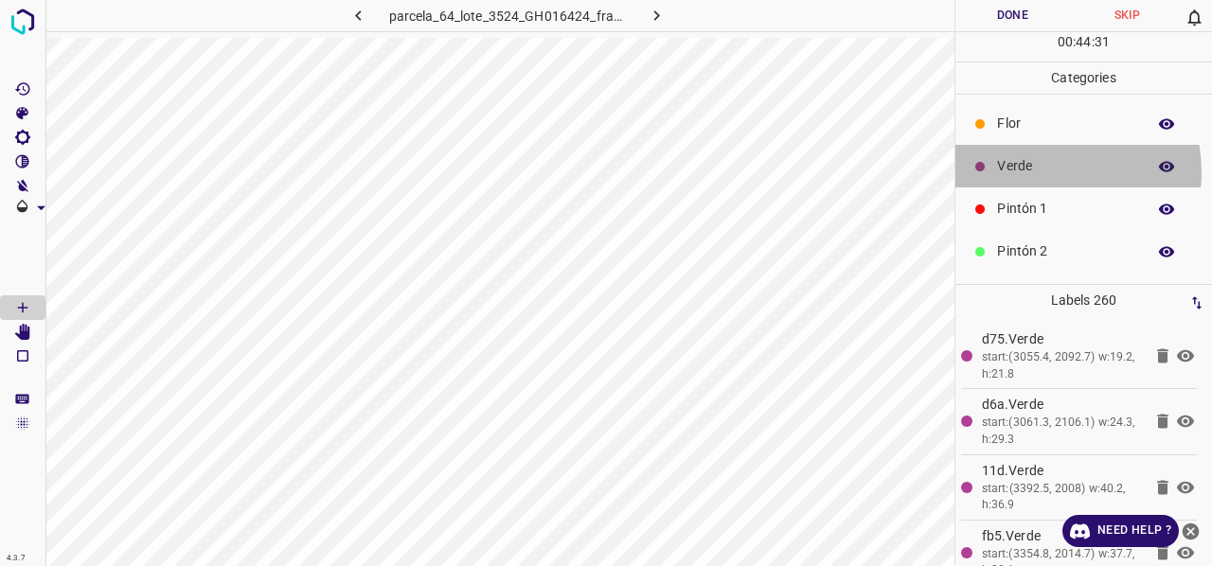
click at [1033, 171] on p "Verde" at bounding box center [1066, 166] width 139 height 20
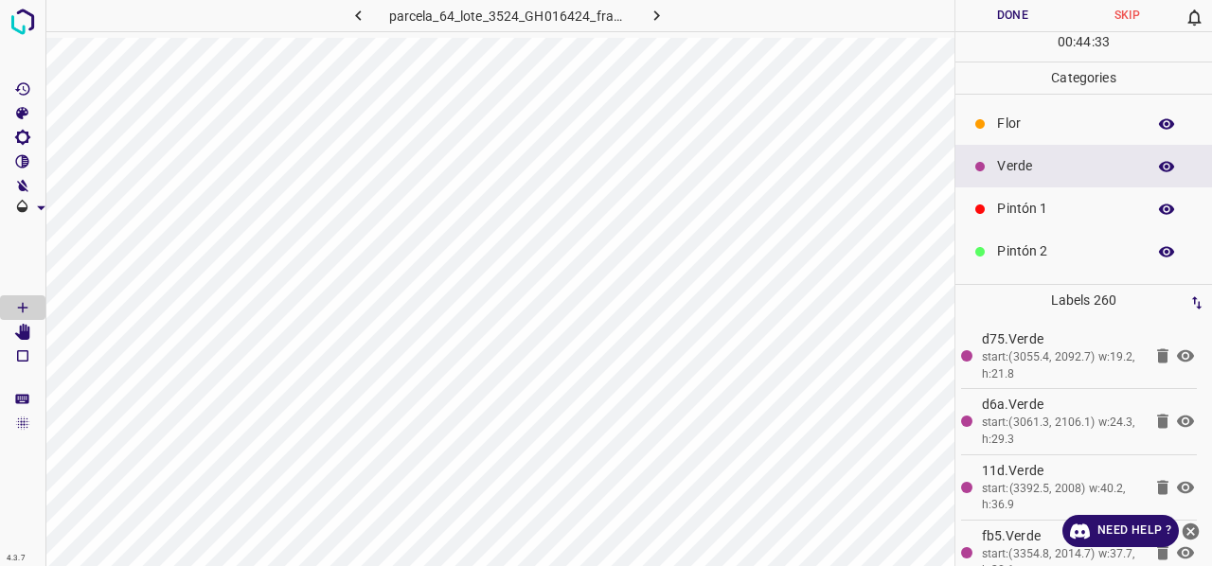
click at [1051, 211] on p "Pintón 1" at bounding box center [1066, 209] width 139 height 20
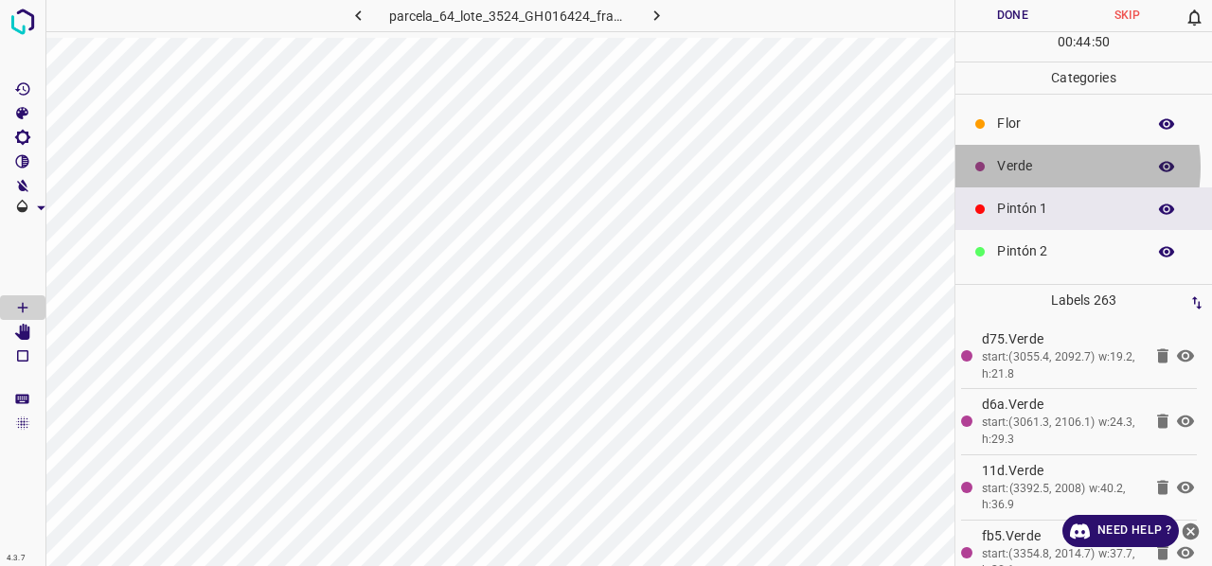
click at [1034, 166] on p "Verde" at bounding box center [1066, 166] width 139 height 20
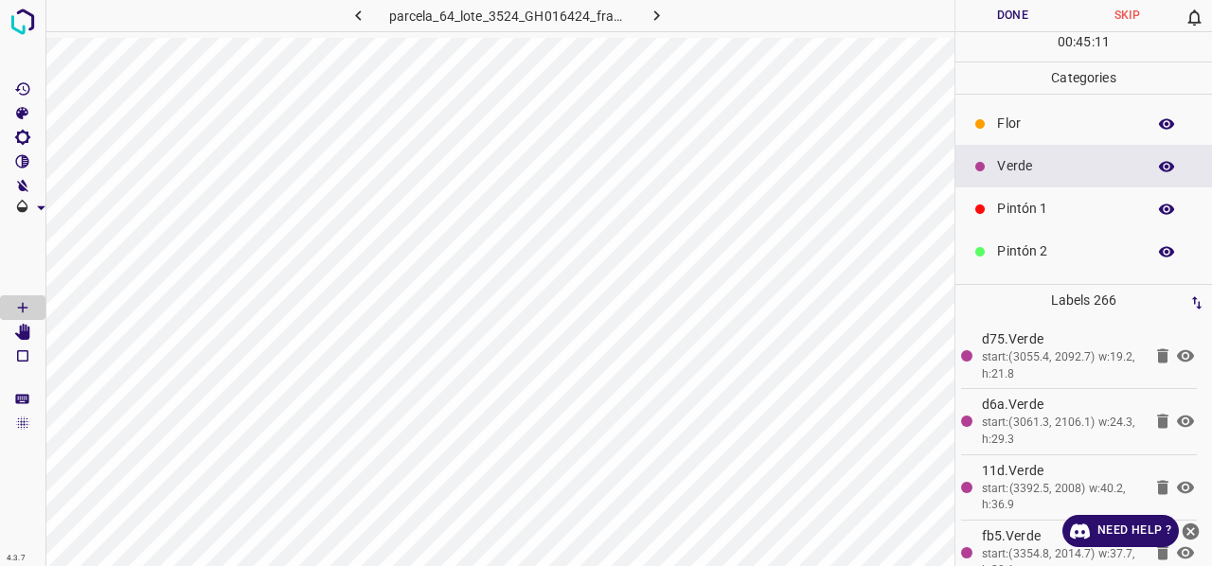
click at [1028, 211] on p "Pintón 1" at bounding box center [1066, 209] width 139 height 20
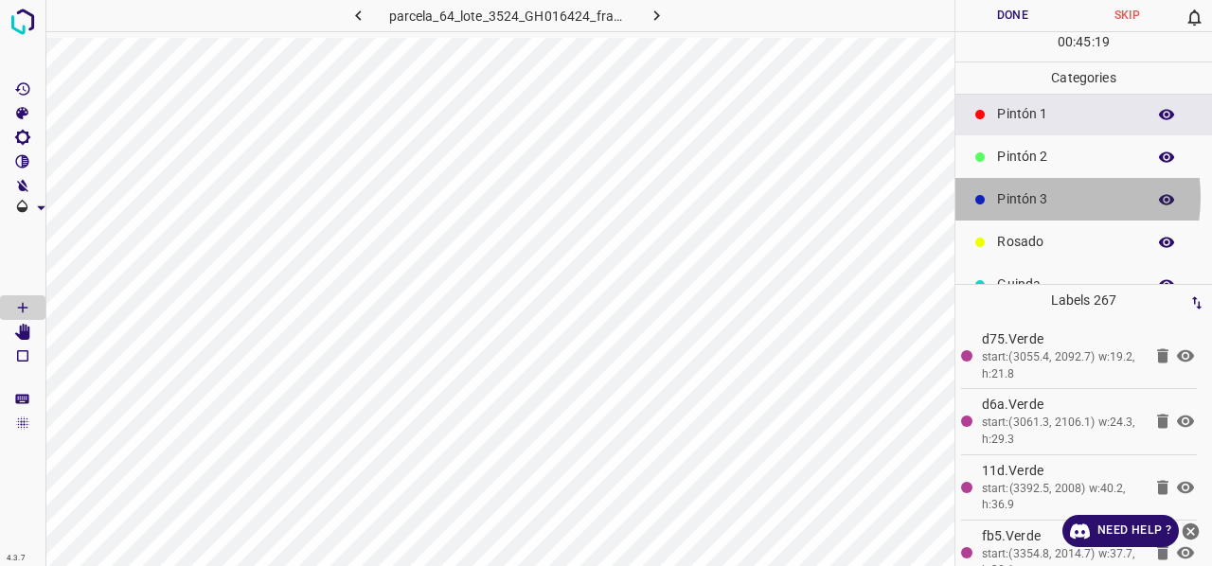
click at [1034, 196] on p "Pintón 3" at bounding box center [1066, 199] width 139 height 20
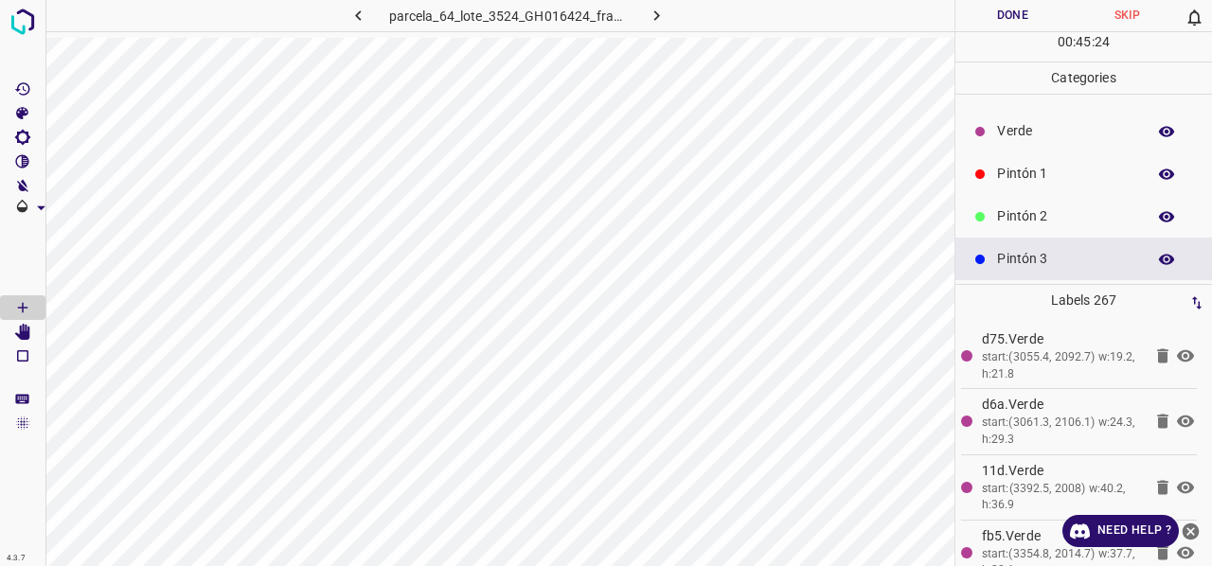
scroll to position [0, 0]
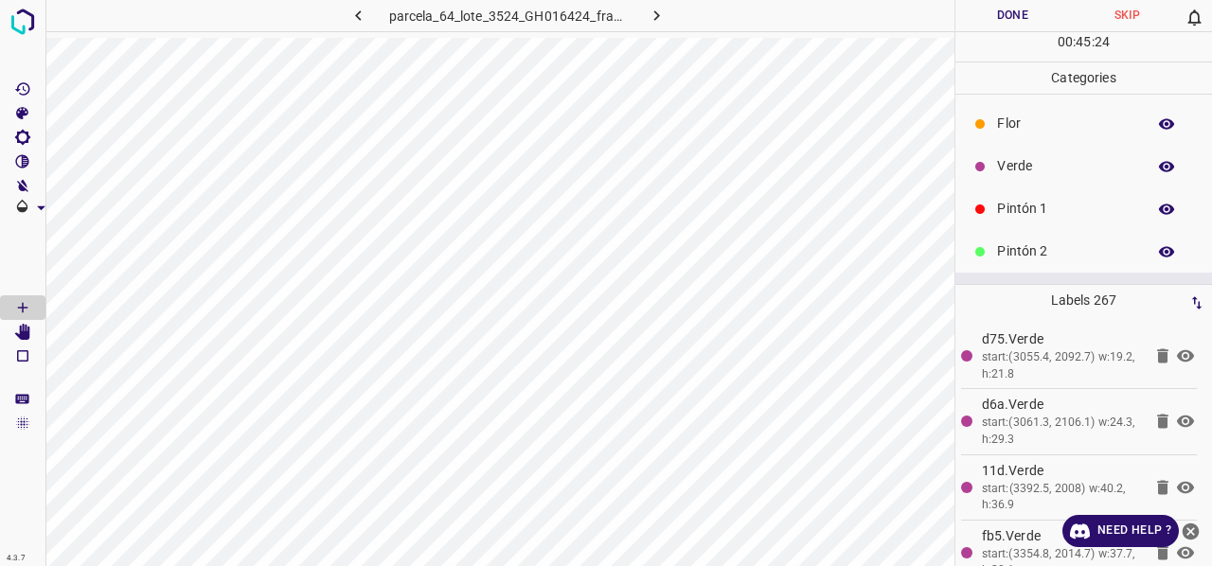
click at [1023, 165] on p "Verde" at bounding box center [1066, 166] width 139 height 20
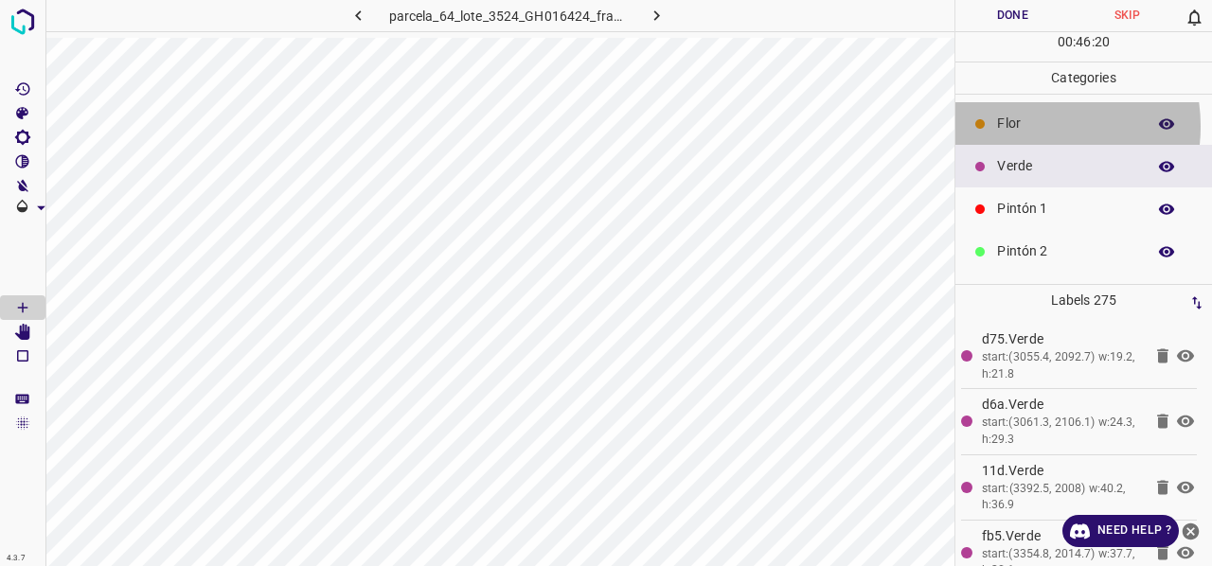
click at [1018, 125] on p "Flor" at bounding box center [1066, 124] width 139 height 20
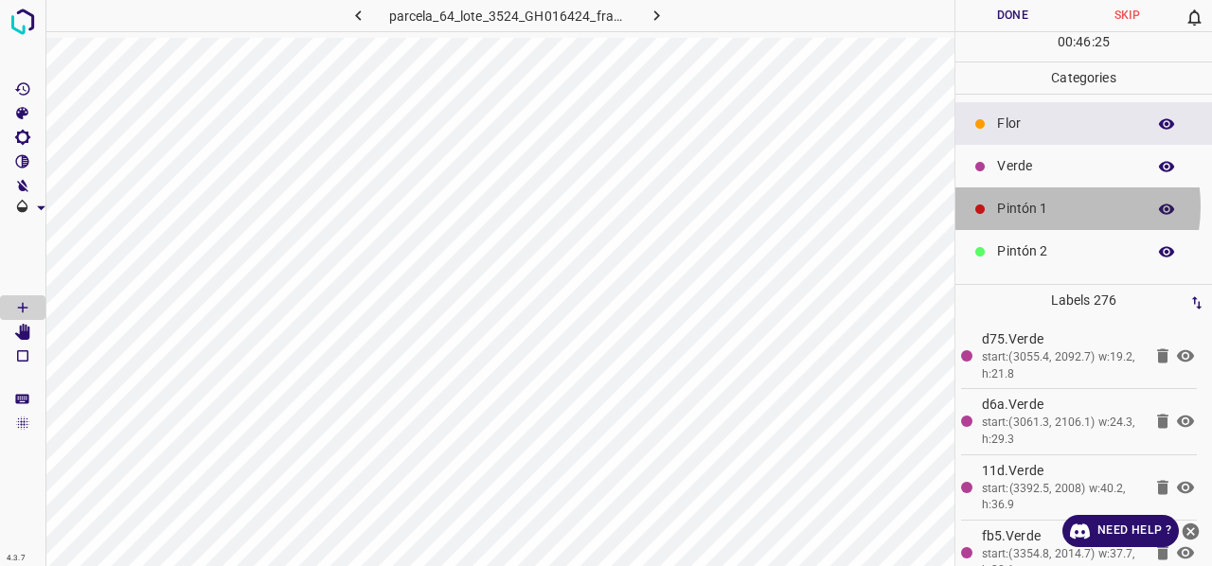
click at [1041, 205] on p "Pintón 1" at bounding box center [1066, 209] width 139 height 20
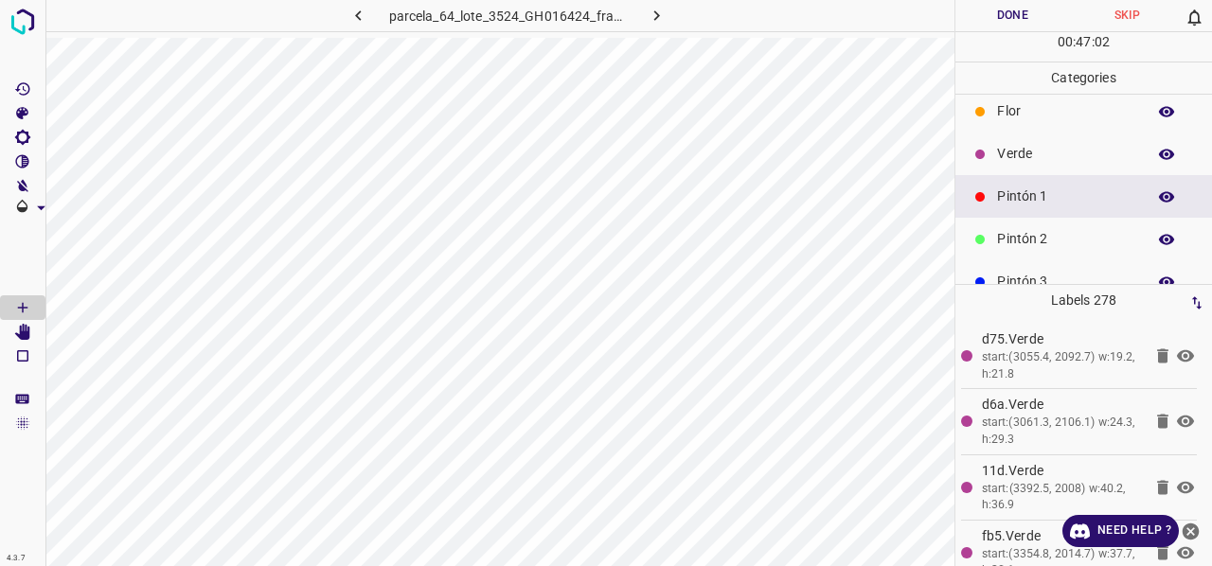
scroll to position [167, 0]
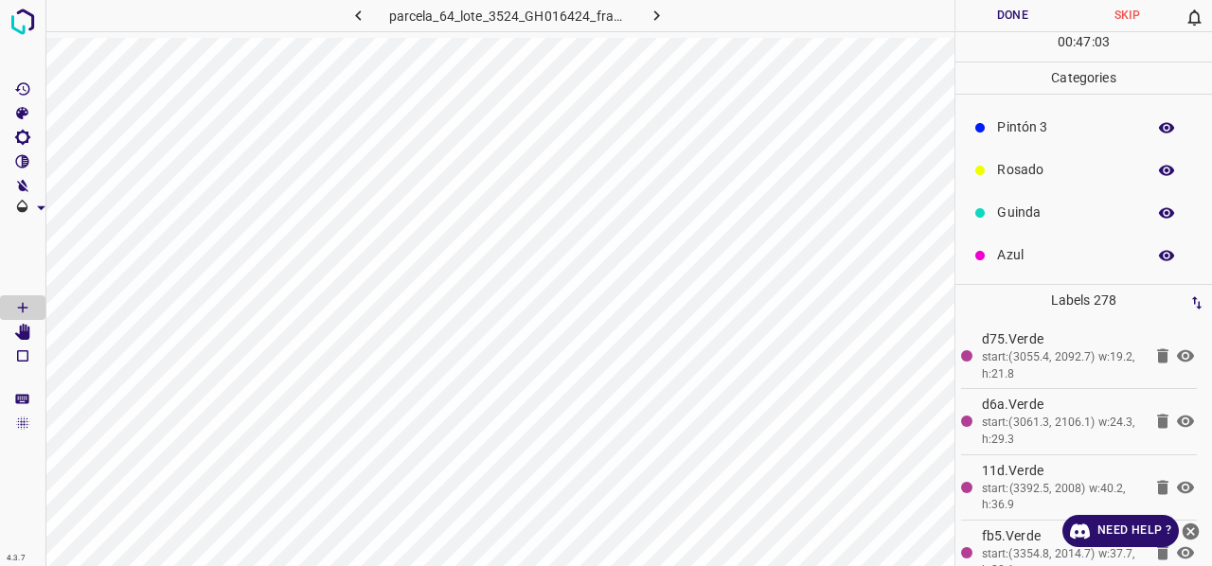
click at [1028, 251] on p "Azul" at bounding box center [1066, 255] width 139 height 20
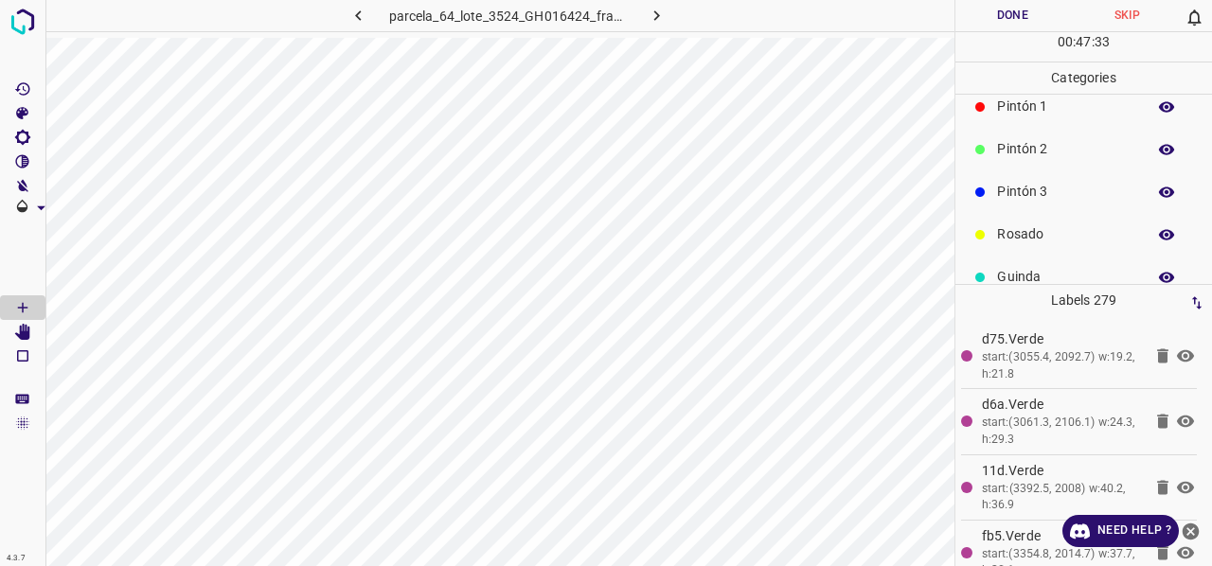
scroll to position [72, 0]
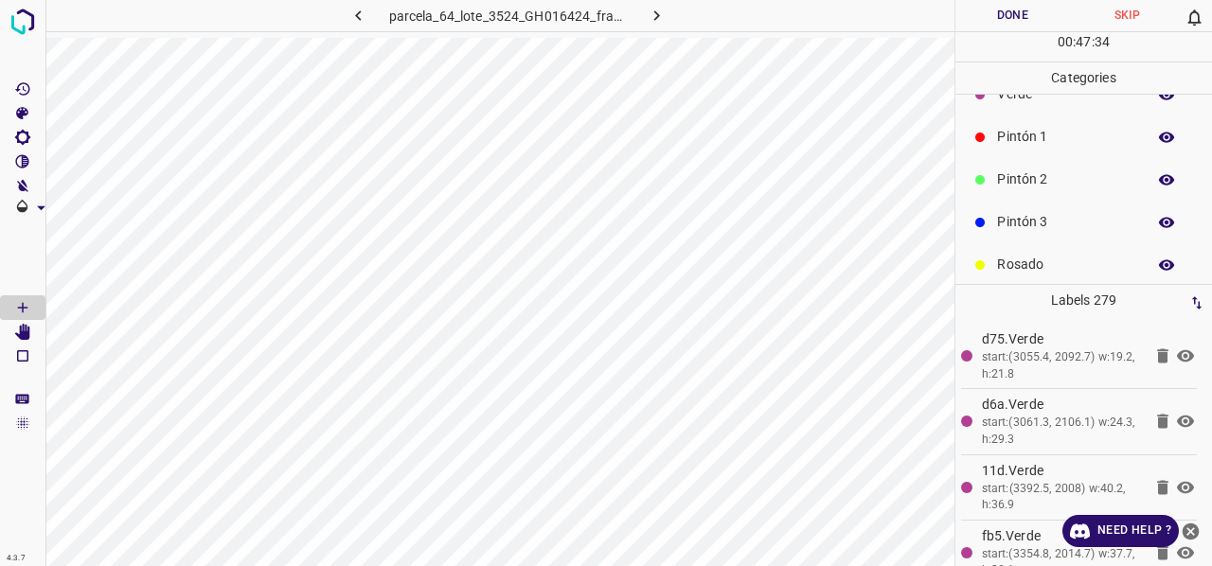
click at [1037, 228] on p "Pintón 3" at bounding box center [1066, 222] width 139 height 20
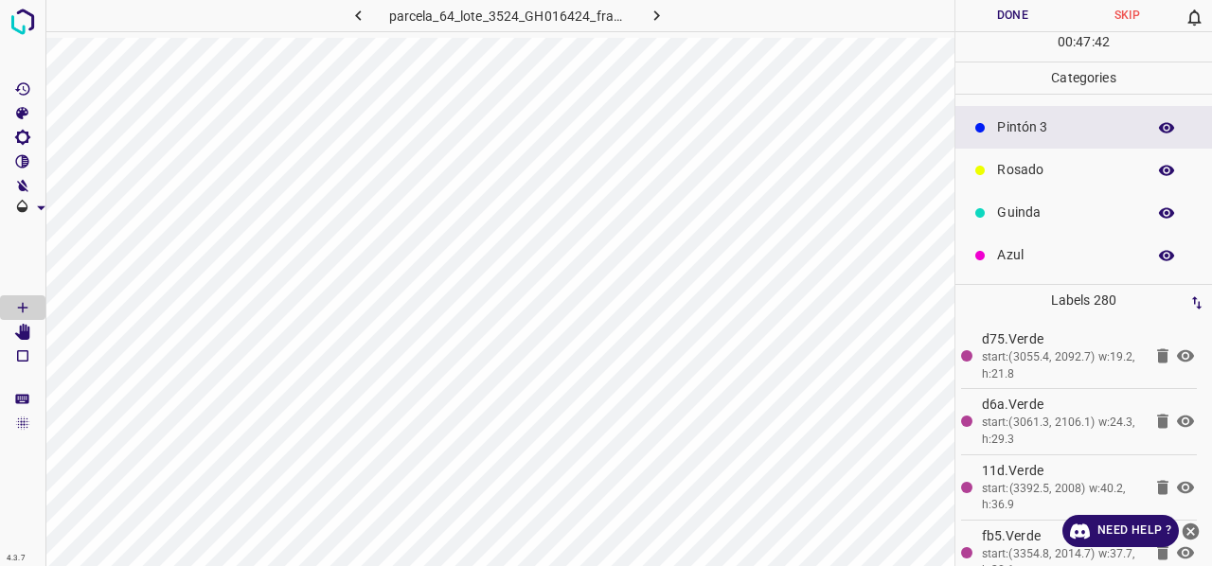
click at [1004, 268] on div "Azul" at bounding box center [1083, 255] width 257 height 43
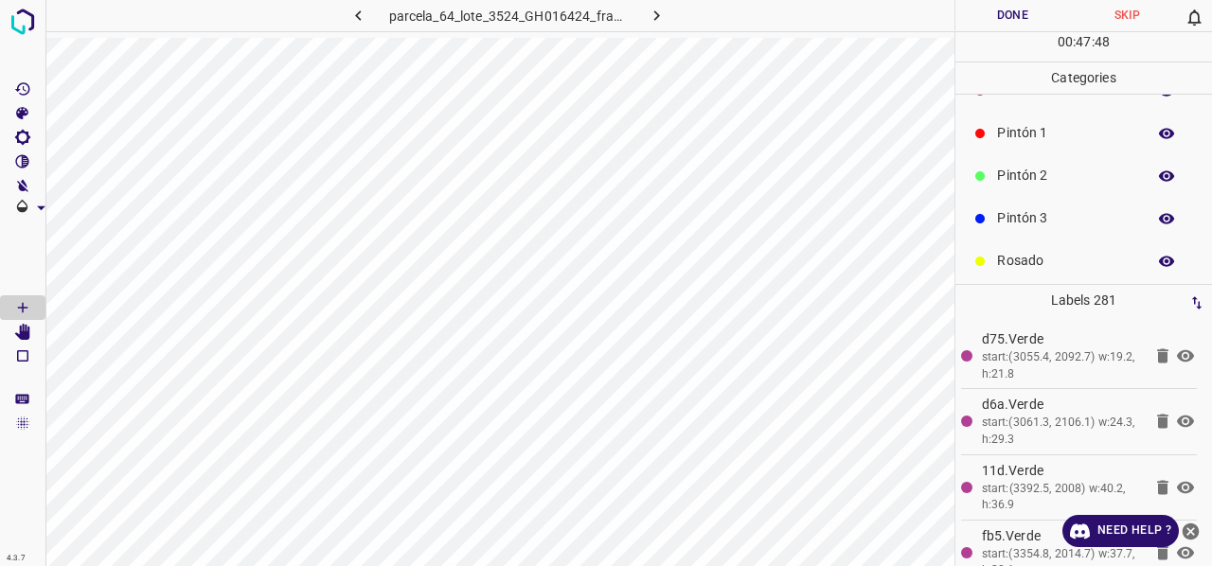
scroll to position [0, 0]
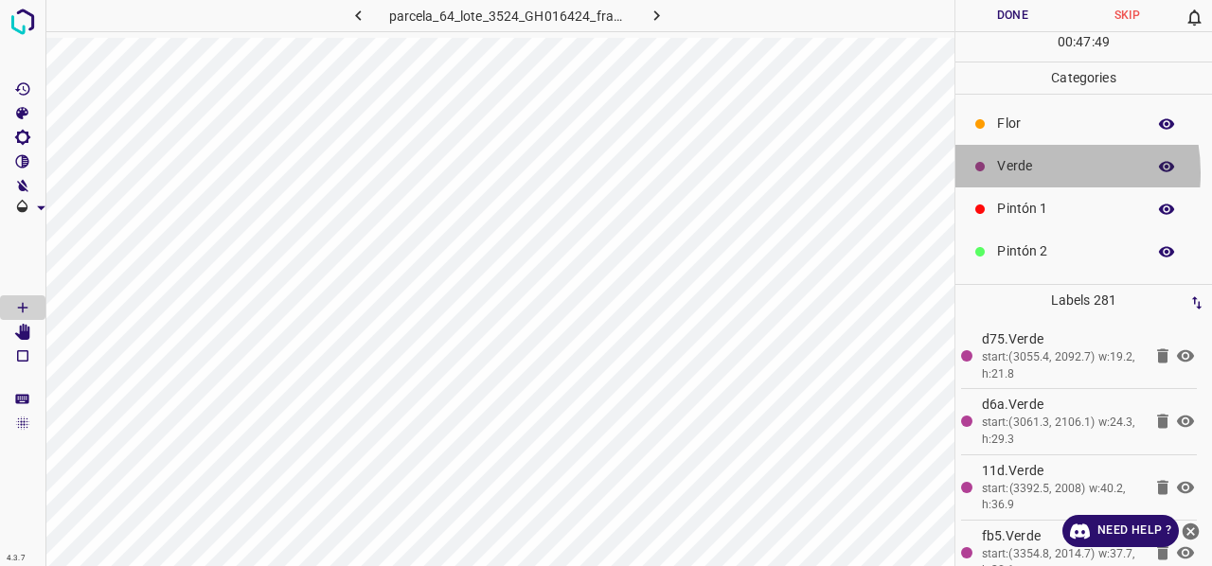
click at [1028, 171] on p "Verde" at bounding box center [1066, 166] width 139 height 20
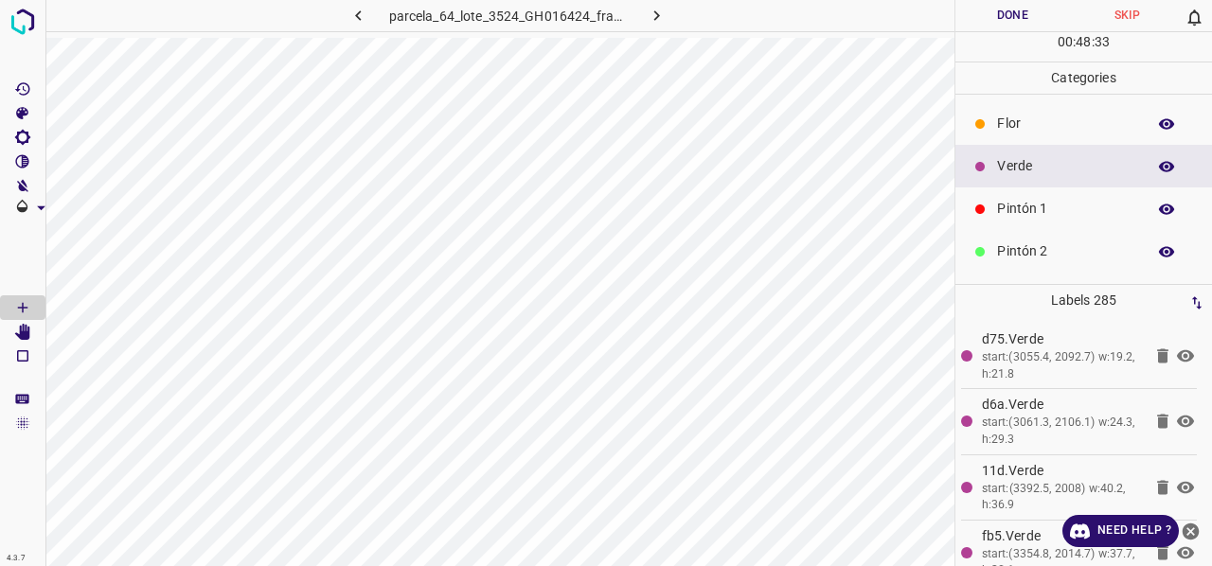
click at [1030, 216] on p "Pintón 1" at bounding box center [1066, 209] width 139 height 20
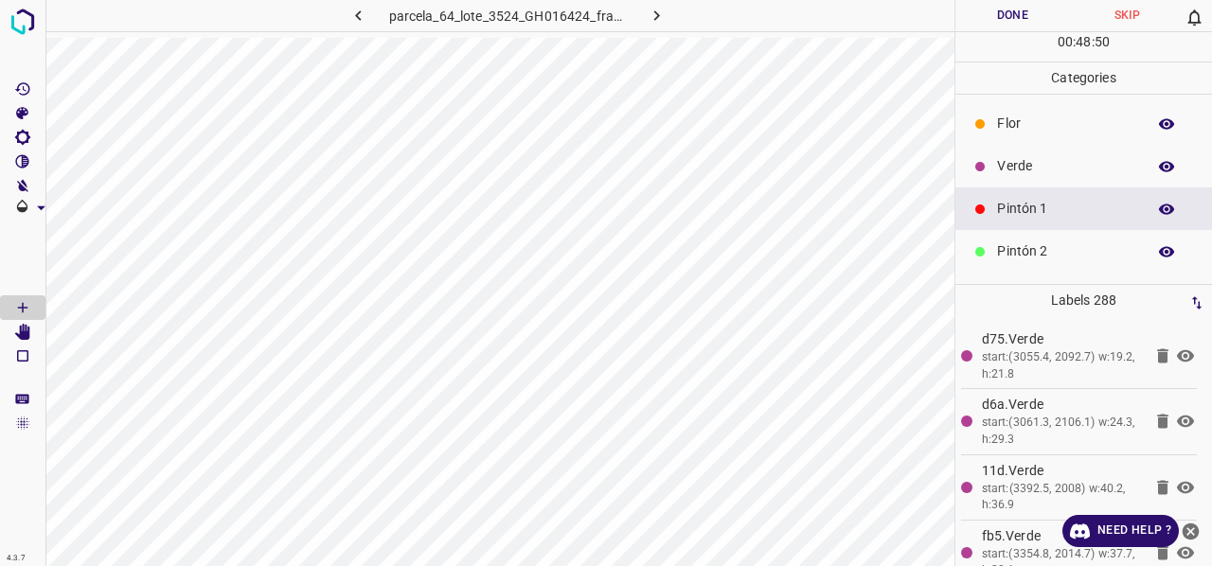
click at [1043, 164] on p "Verde" at bounding box center [1066, 166] width 139 height 20
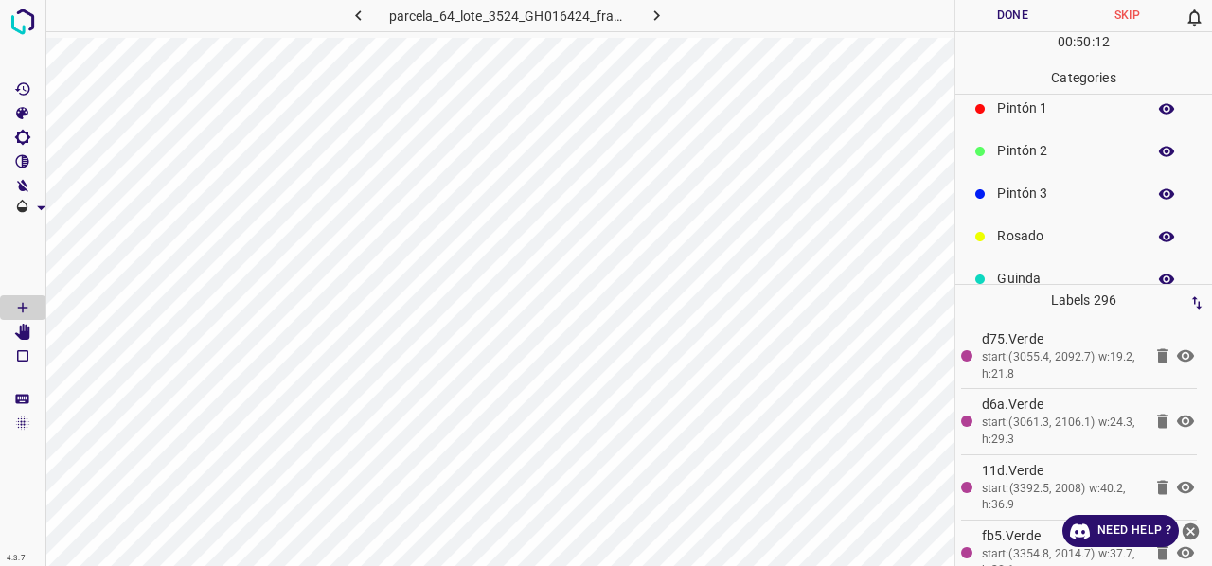
scroll to position [167, 0]
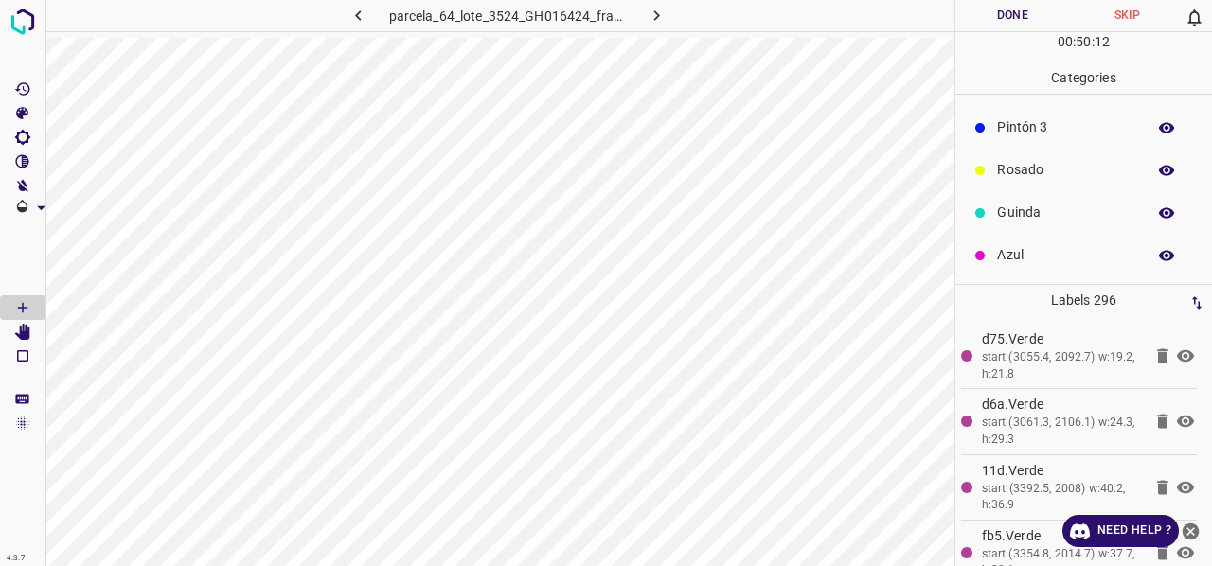
click at [1032, 255] on p "Azul" at bounding box center [1066, 255] width 139 height 20
click at [1020, 206] on p "Guinda" at bounding box center [1066, 213] width 139 height 20
click at [1030, 210] on p "Pintón 1" at bounding box center [1066, 209] width 139 height 20
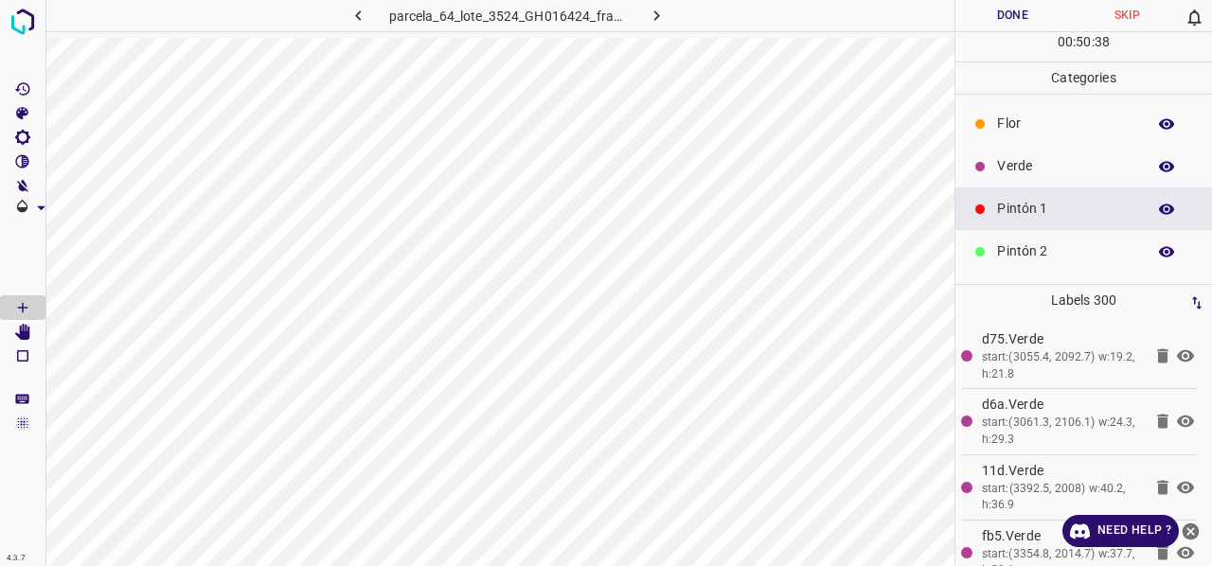
click at [1030, 252] on p "Pintón 2" at bounding box center [1066, 251] width 139 height 20
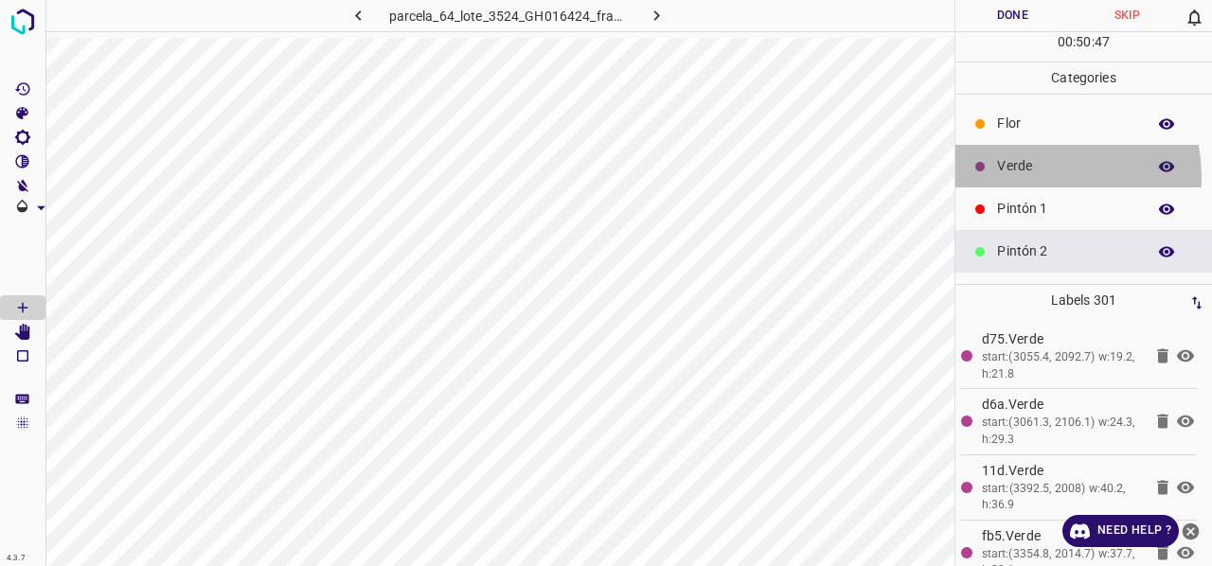
click at [1034, 175] on p "Verde" at bounding box center [1066, 166] width 139 height 20
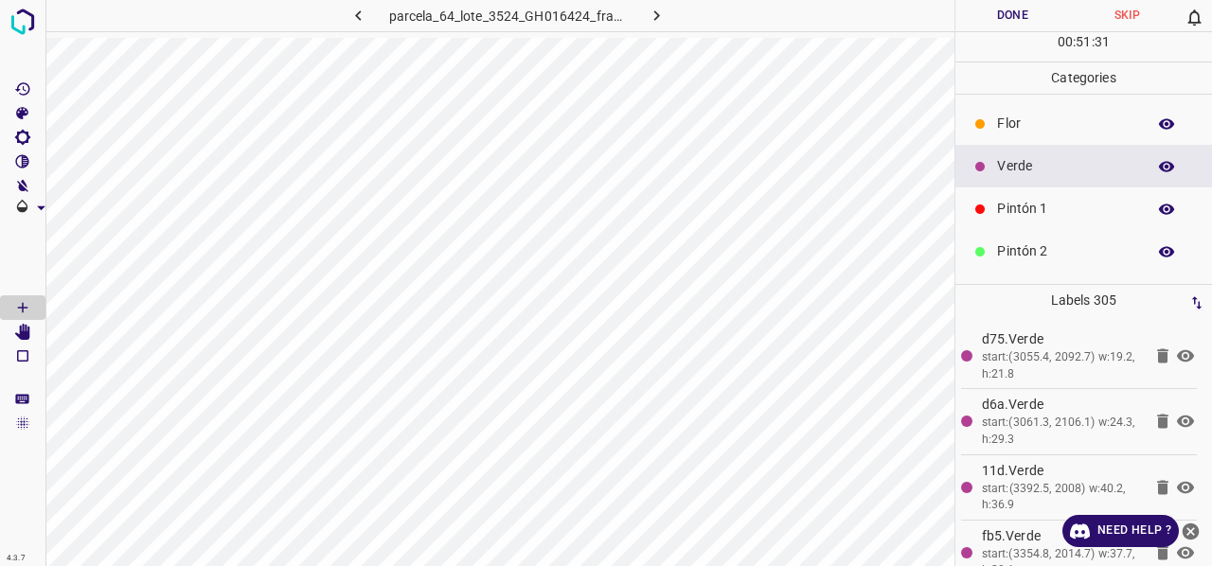
click at [1043, 228] on div "Pintón 1" at bounding box center [1083, 208] width 257 height 43
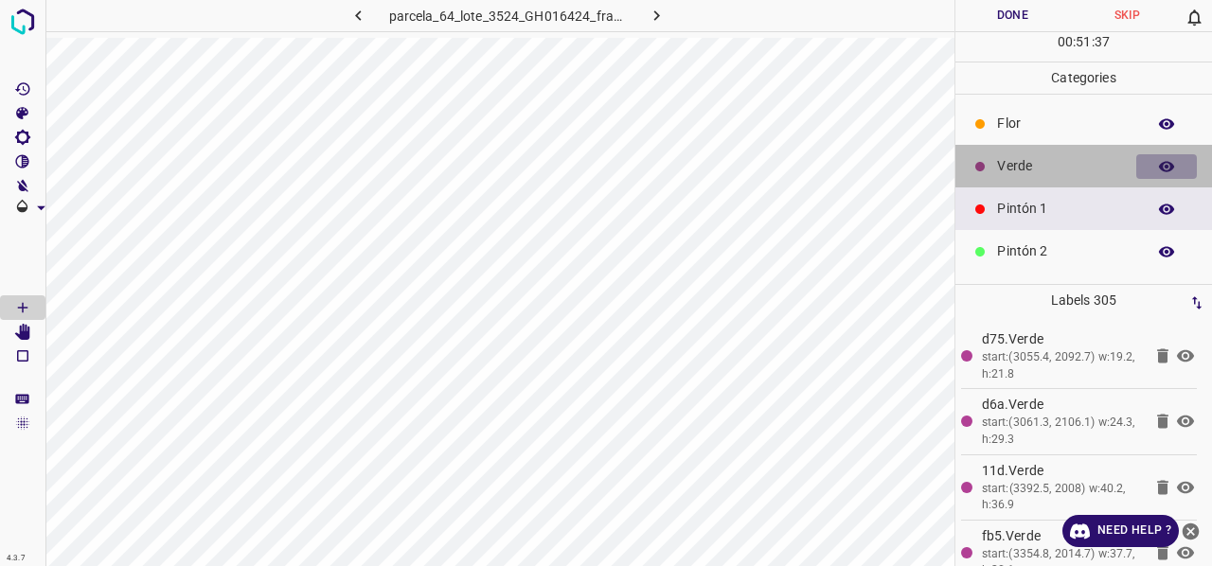
click at [1158, 166] on icon "button" at bounding box center [1166, 166] width 17 height 17
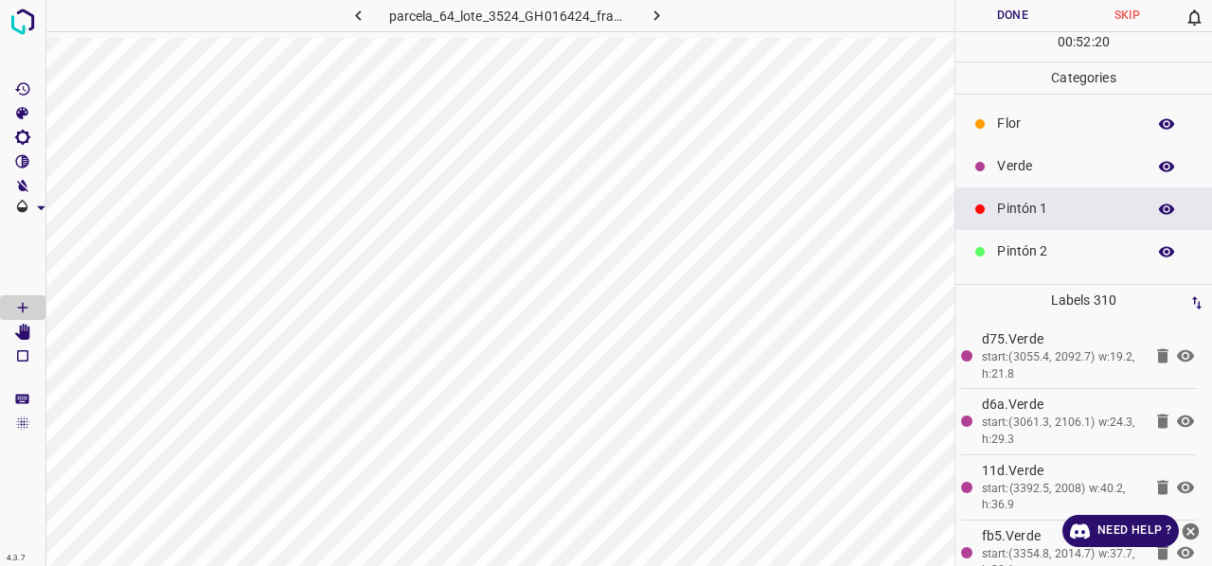
click at [1055, 162] on p "Verde" at bounding box center [1066, 166] width 139 height 20
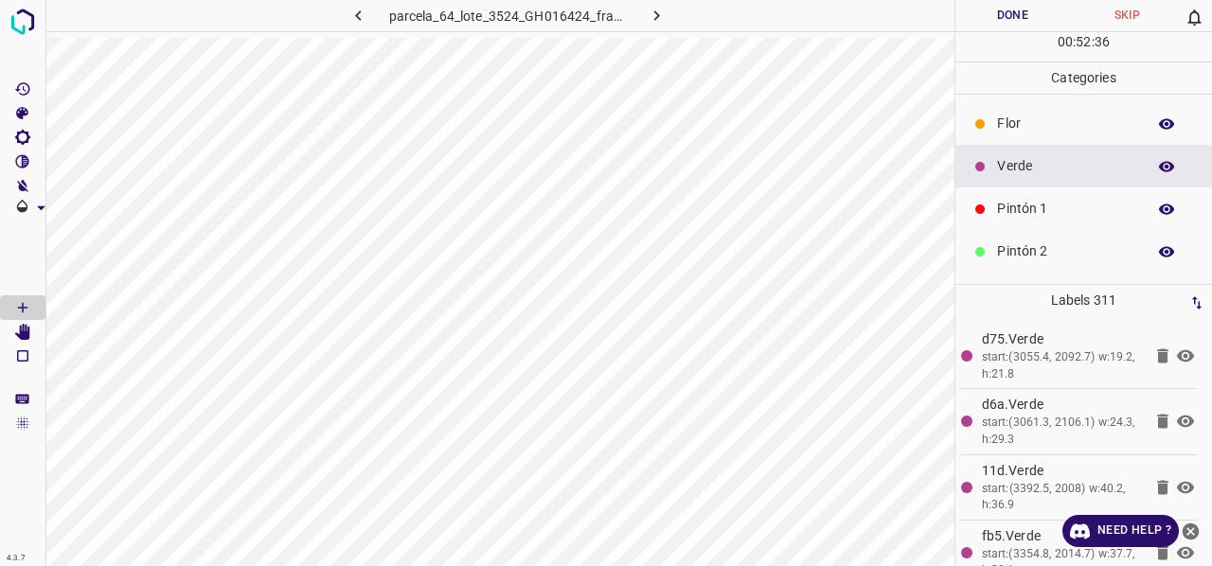
click at [1028, 219] on div "Pintón 1" at bounding box center [1083, 208] width 257 height 43
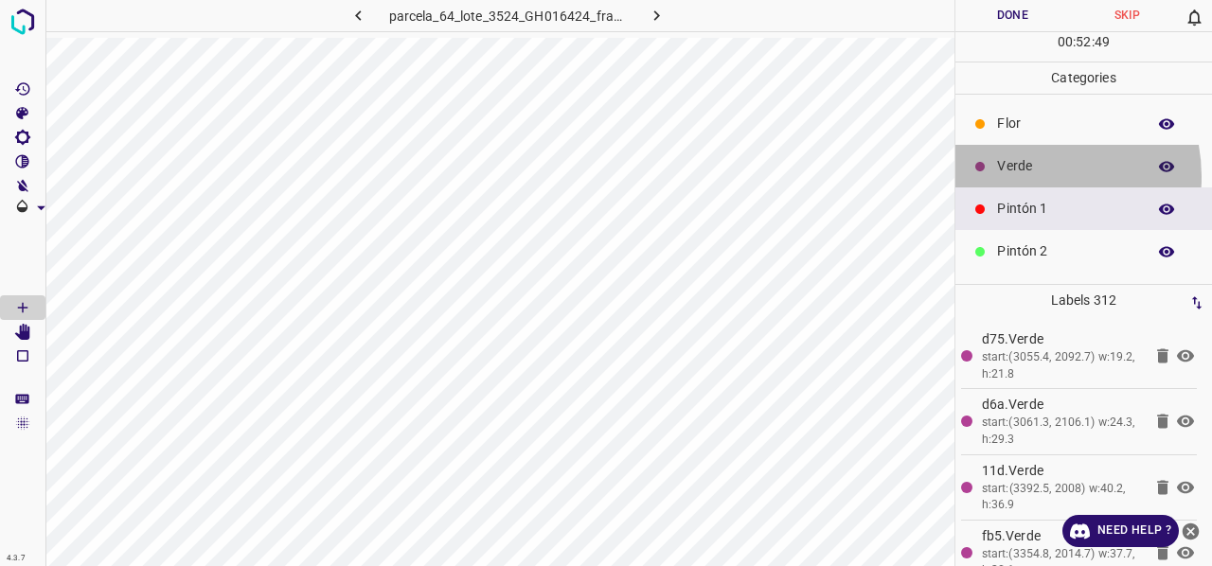
click at [1029, 175] on div "Verde" at bounding box center [1083, 166] width 257 height 43
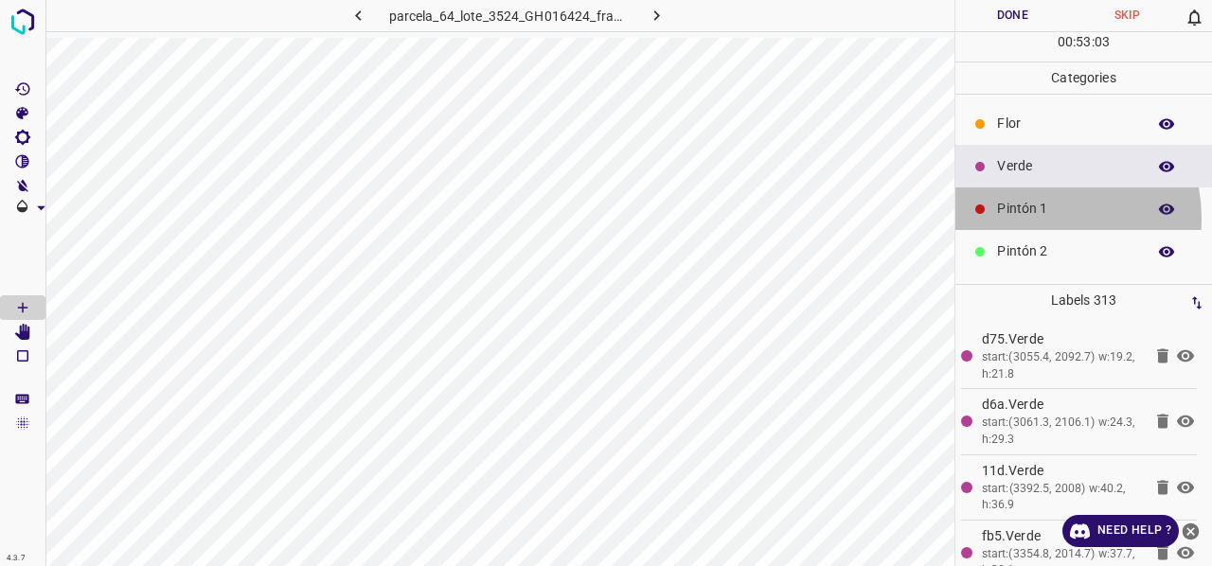
click at [1040, 217] on p "Pintón 1" at bounding box center [1066, 209] width 139 height 20
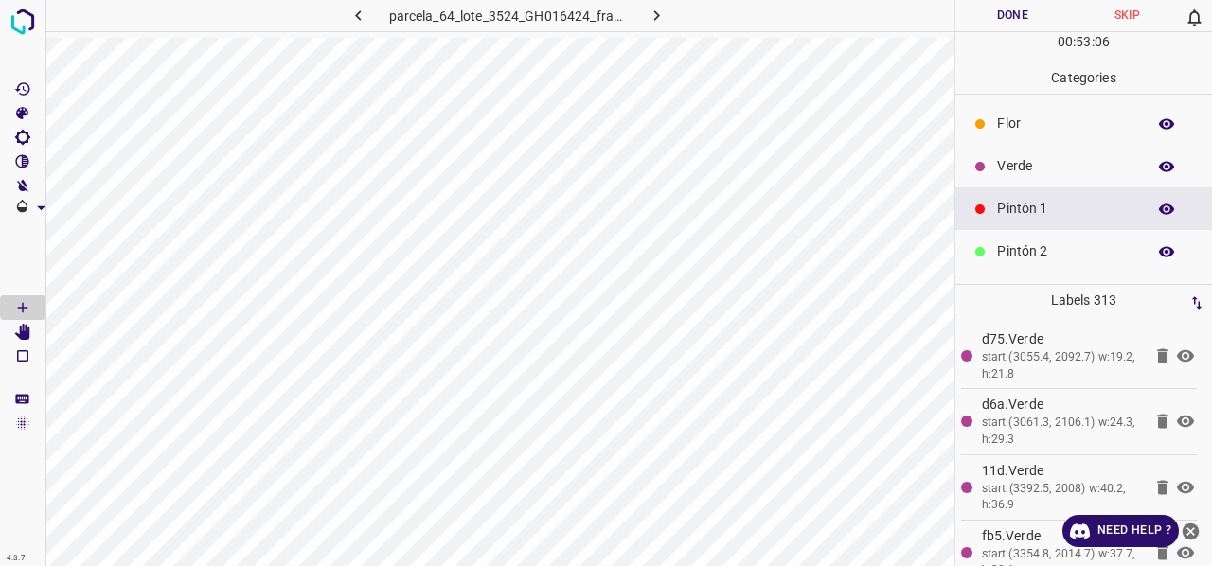
click at [1017, 164] on p "Verde" at bounding box center [1066, 166] width 139 height 20
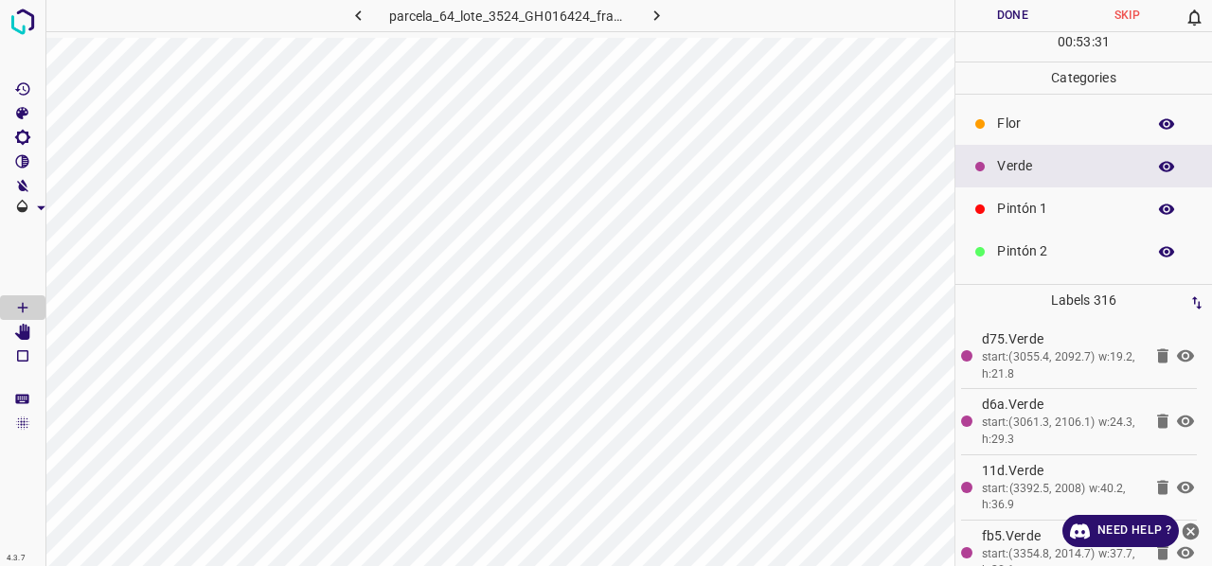
click at [1038, 206] on p "Pintón 1" at bounding box center [1066, 209] width 139 height 20
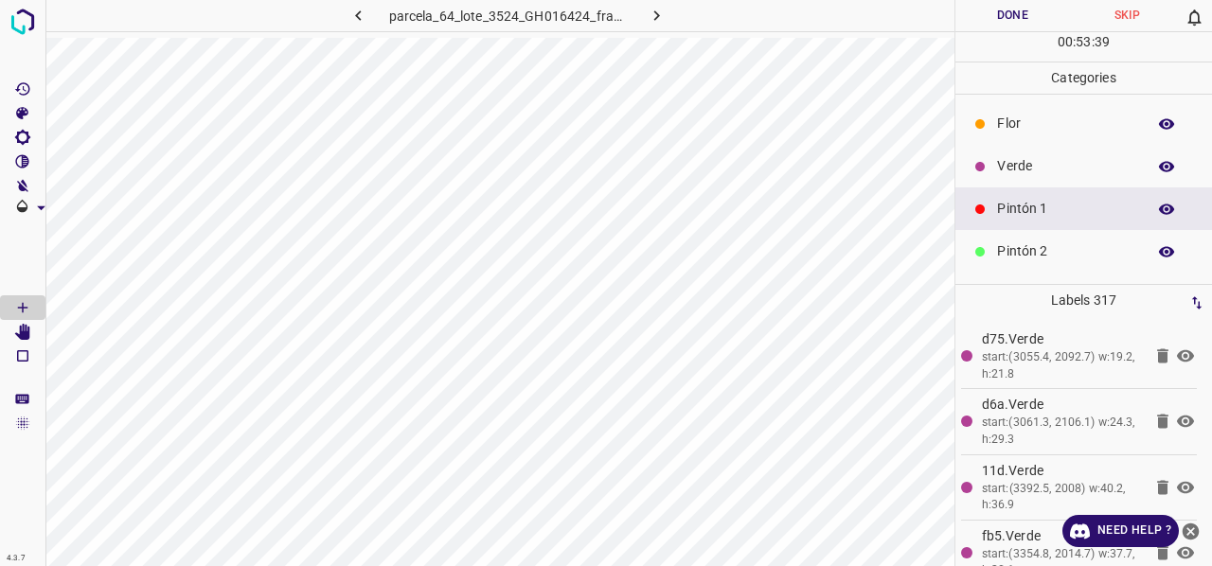
scroll to position [167, 0]
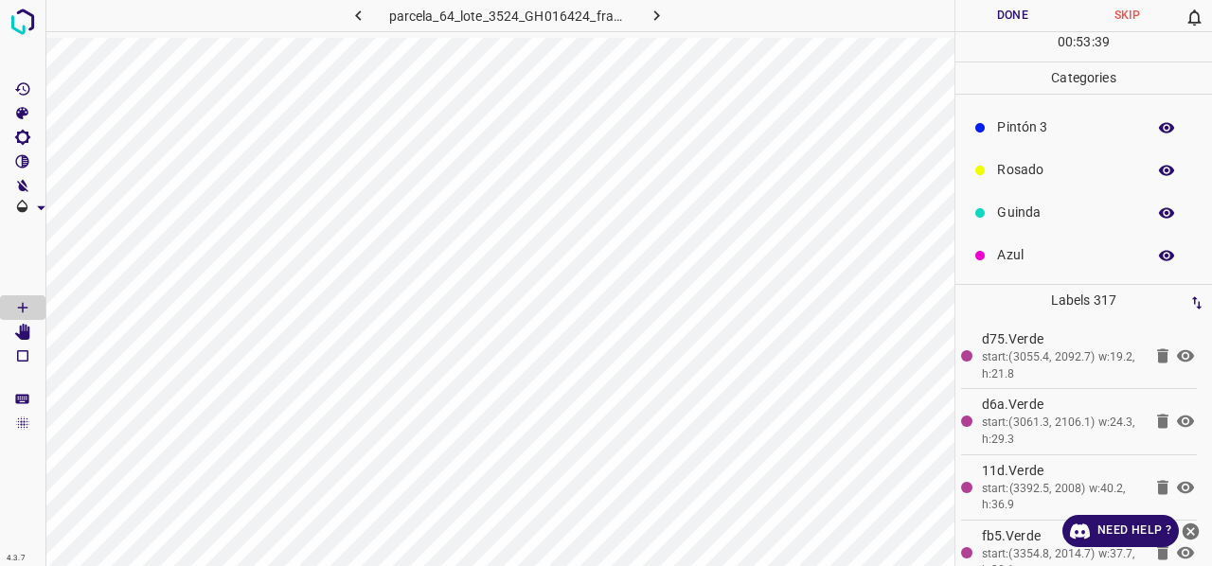
click at [1004, 248] on p "Azul" at bounding box center [1066, 255] width 139 height 20
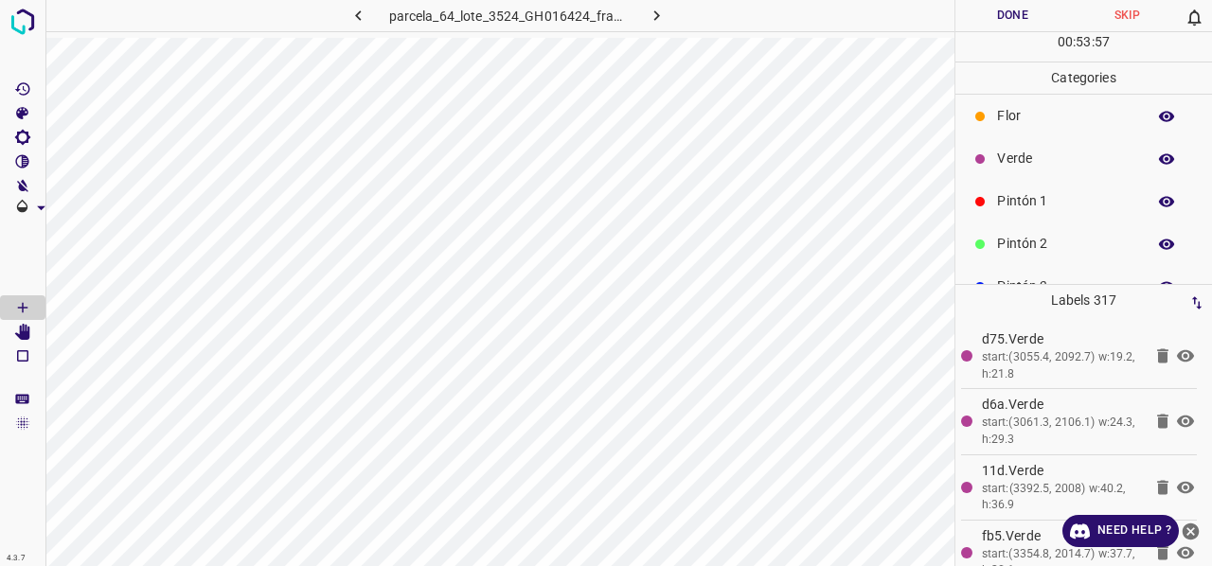
scroll to position [0, 0]
click at [1032, 171] on p "Verde" at bounding box center [1066, 166] width 139 height 20
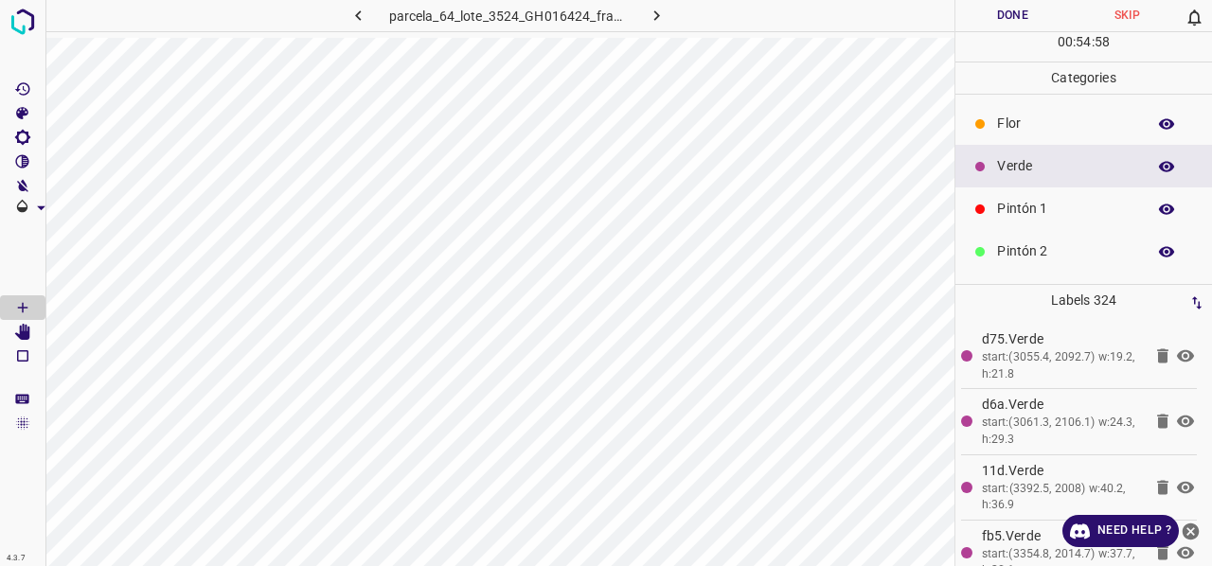
click at [1017, 125] on p "Flor" at bounding box center [1066, 124] width 139 height 20
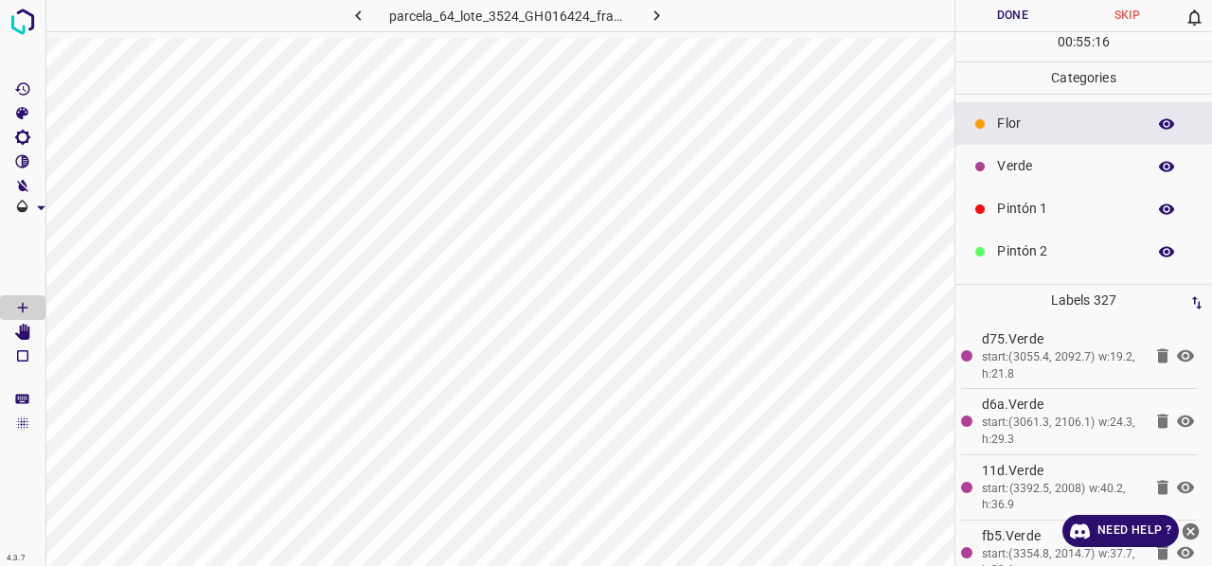
click at [1033, 169] on p "Verde" at bounding box center [1066, 166] width 139 height 20
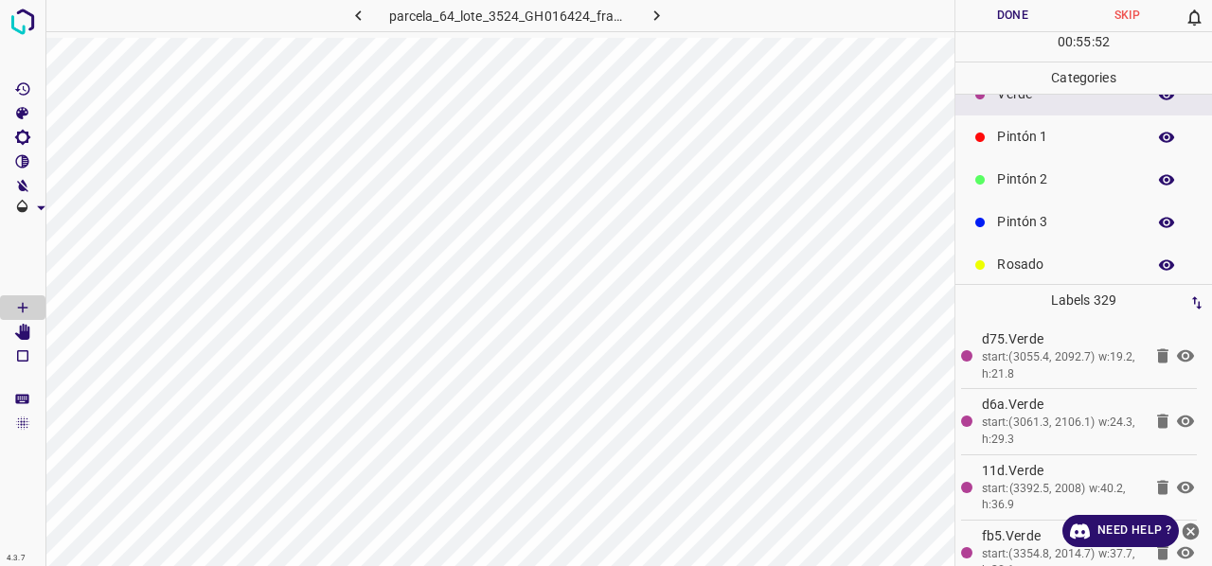
scroll to position [167, 0]
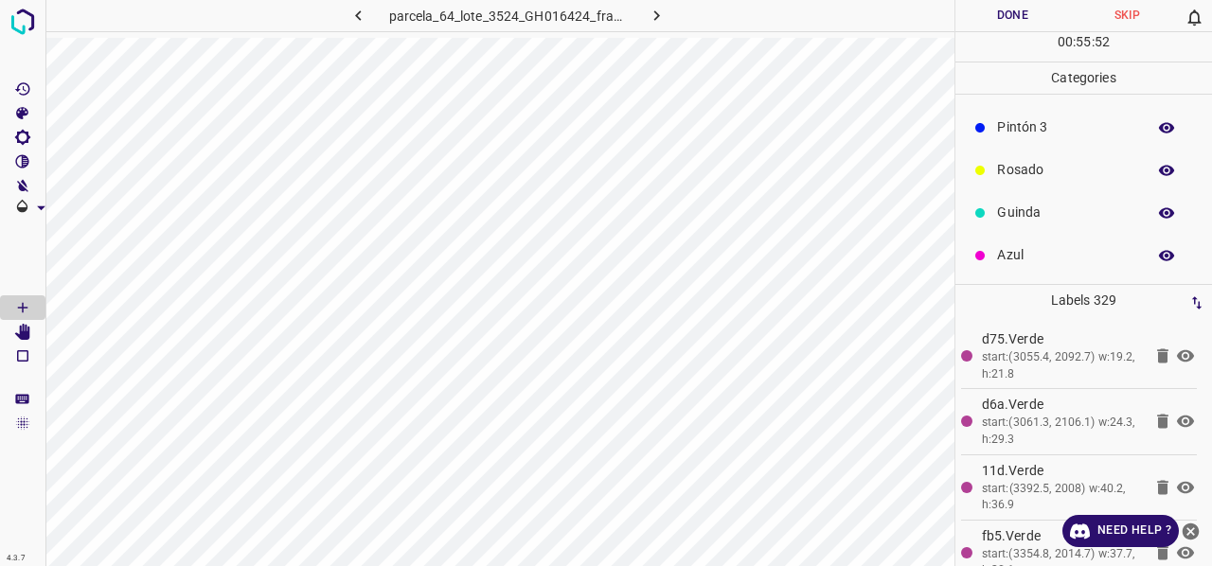
click at [1039, 259] on p "Azul" at bounding box center [1066, 255] width 139 height 20
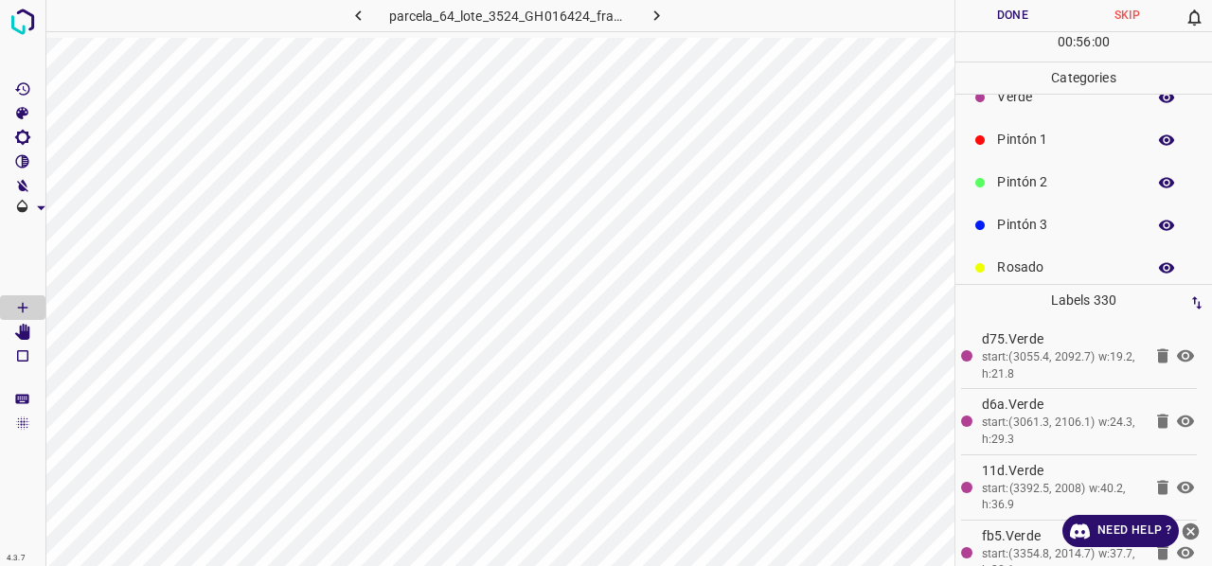
scroll to position [0, 0]
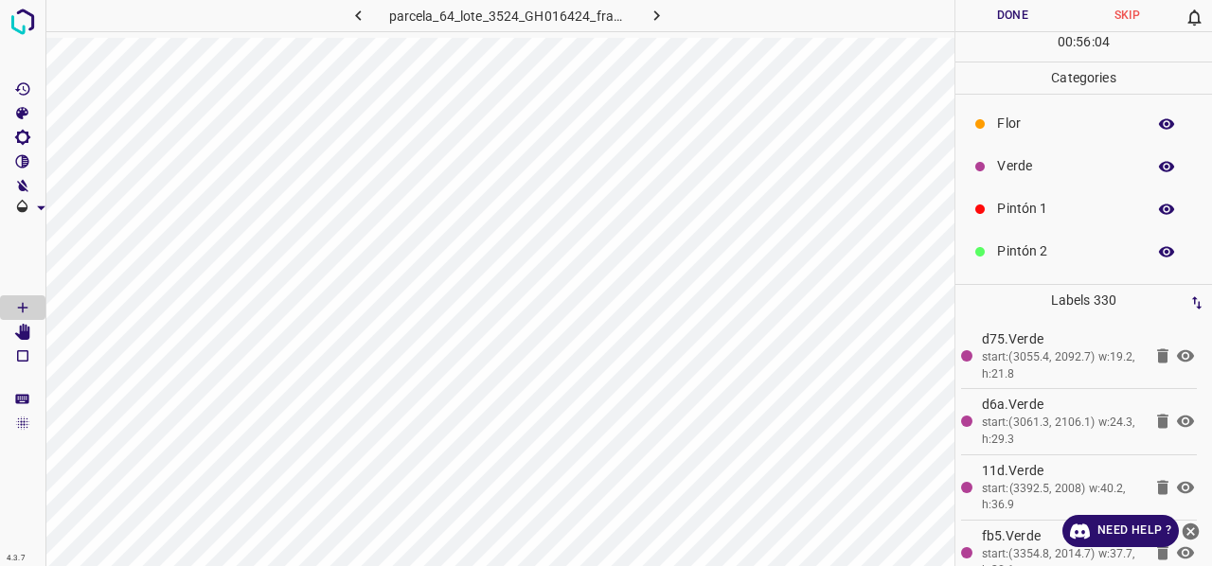
click at [1051, 205] on p "Pintón 1" at bounding box center [1066, 209] width 139 height 20
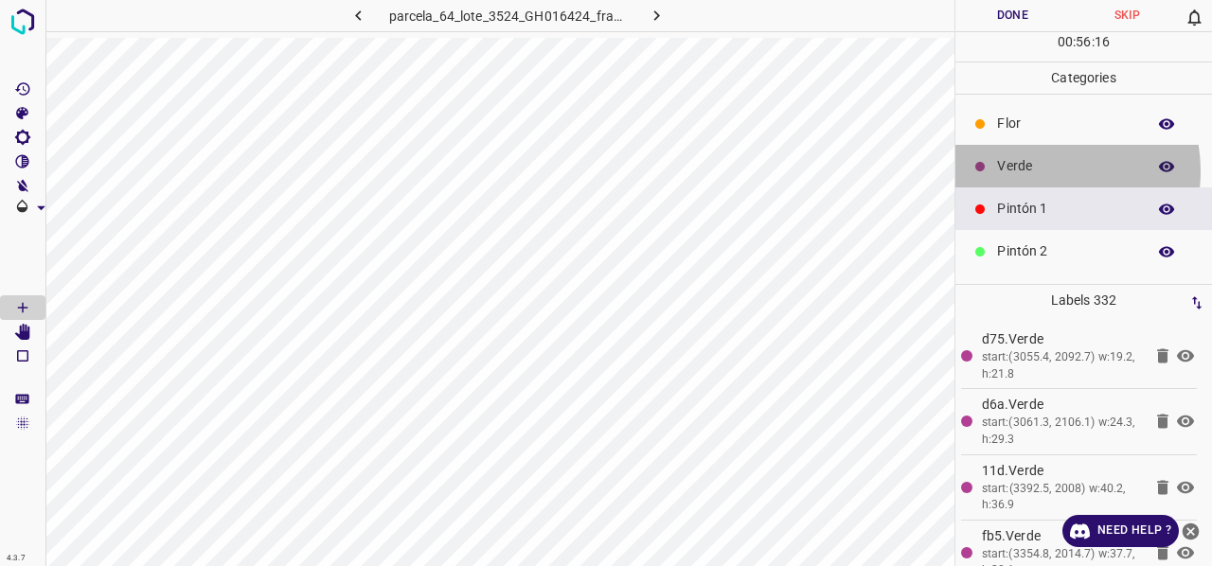
click at [1045, 169] on p "Verde" at bounding box center [1066, 166] width 139 height 20
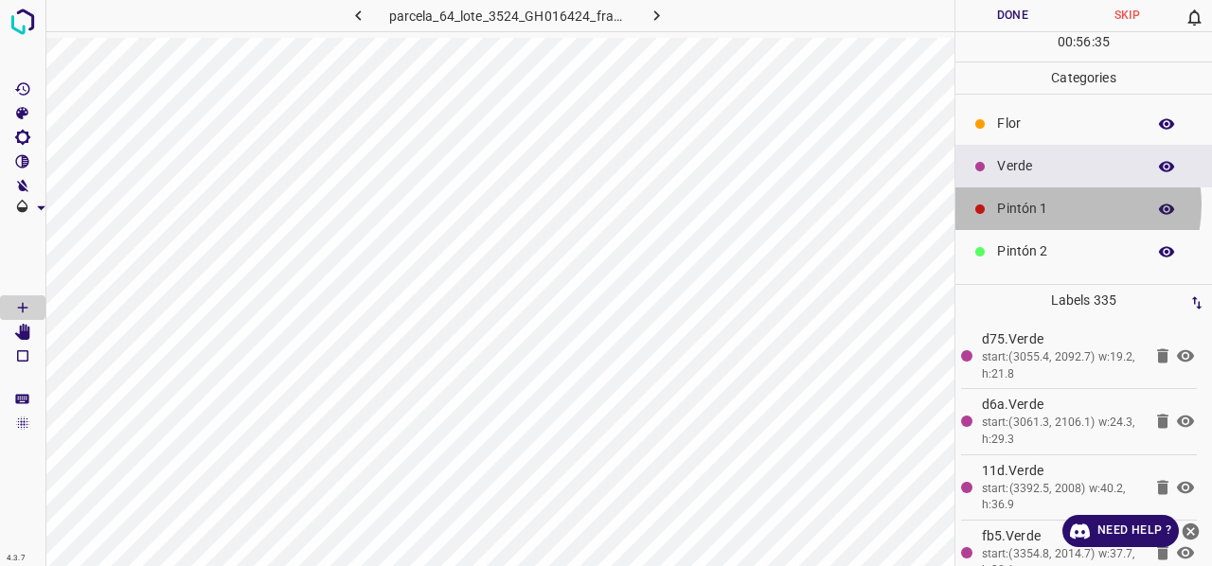
click at [1057, 204] on p "Pintón 1" at bounding box center [1066, 209] width 139 height 20
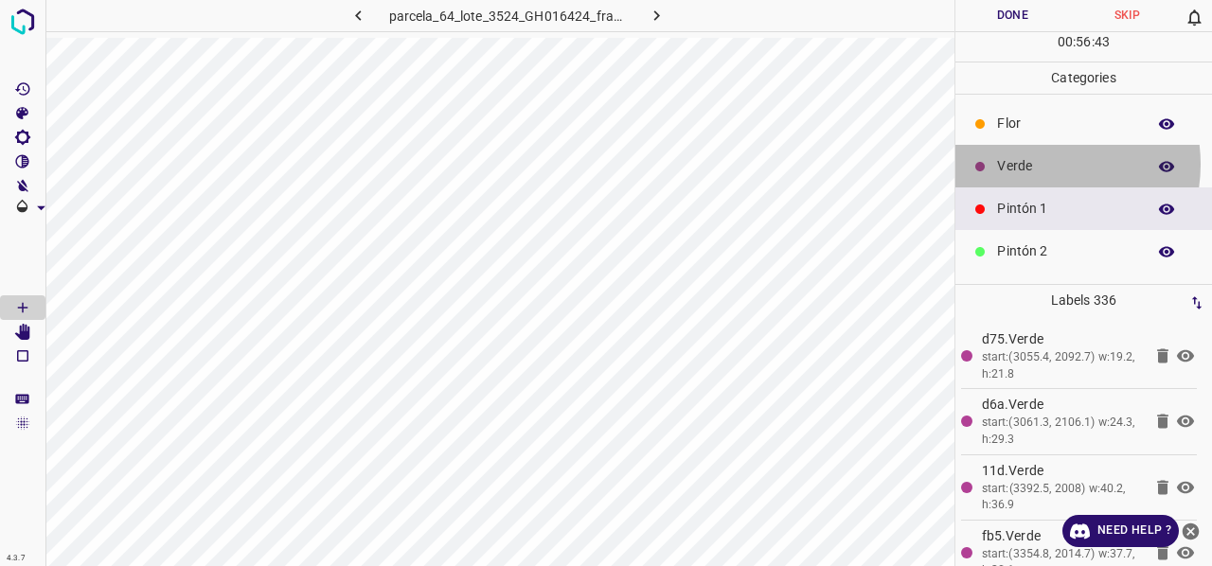
click at [1035, 163] on p "Verde" at bounding box center [1066, 166] width 139 height 20
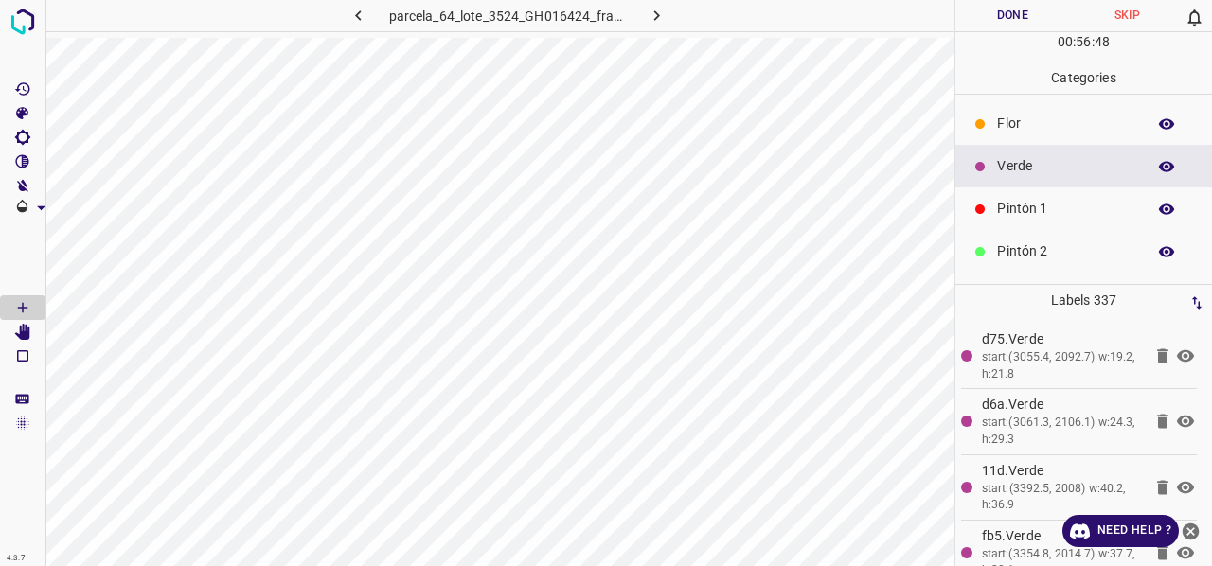
click at [1038, 204] on p "Pintón 1" at bounding box center [1066, 209] width 139 height 20
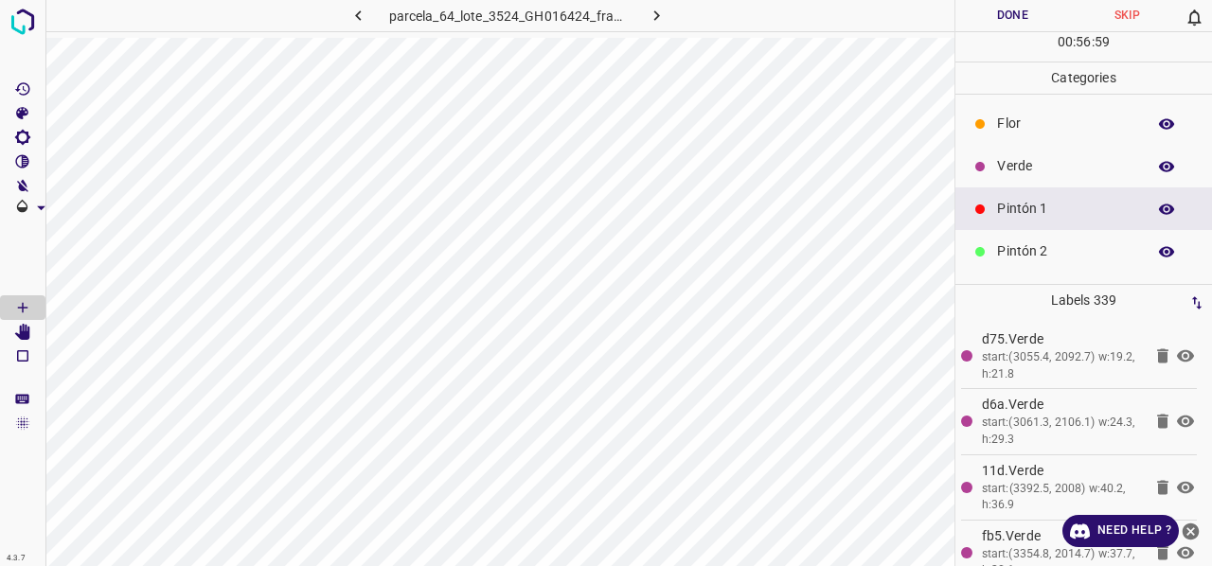
click at [1015, 156] on p "Verde" at bounding box center [1066, 166] width 139 height 20
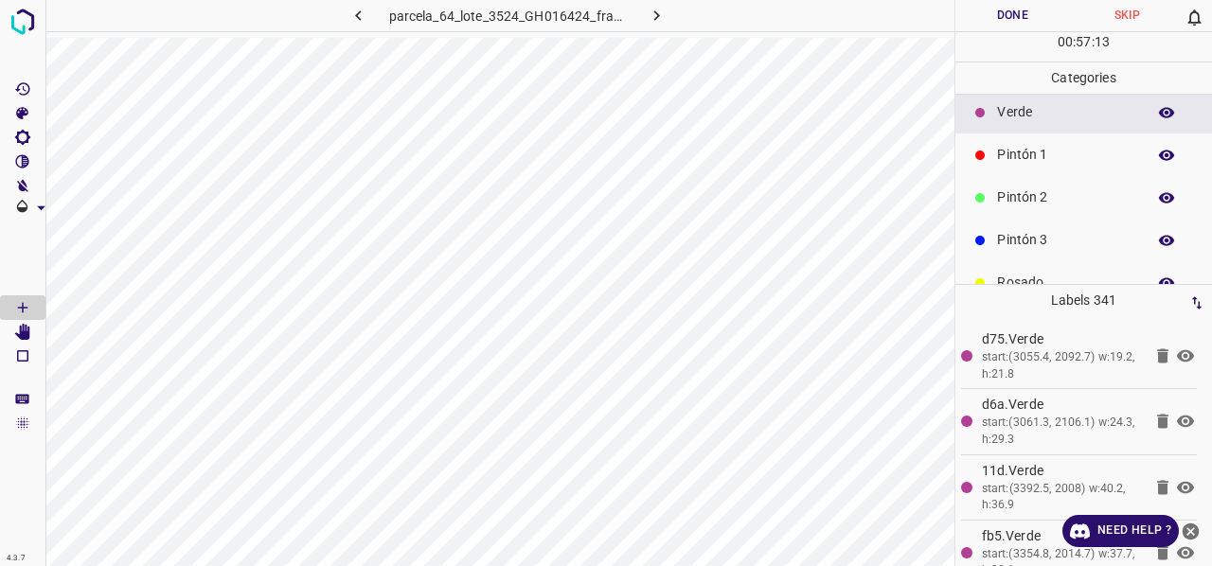
scroll to position [72, 0]
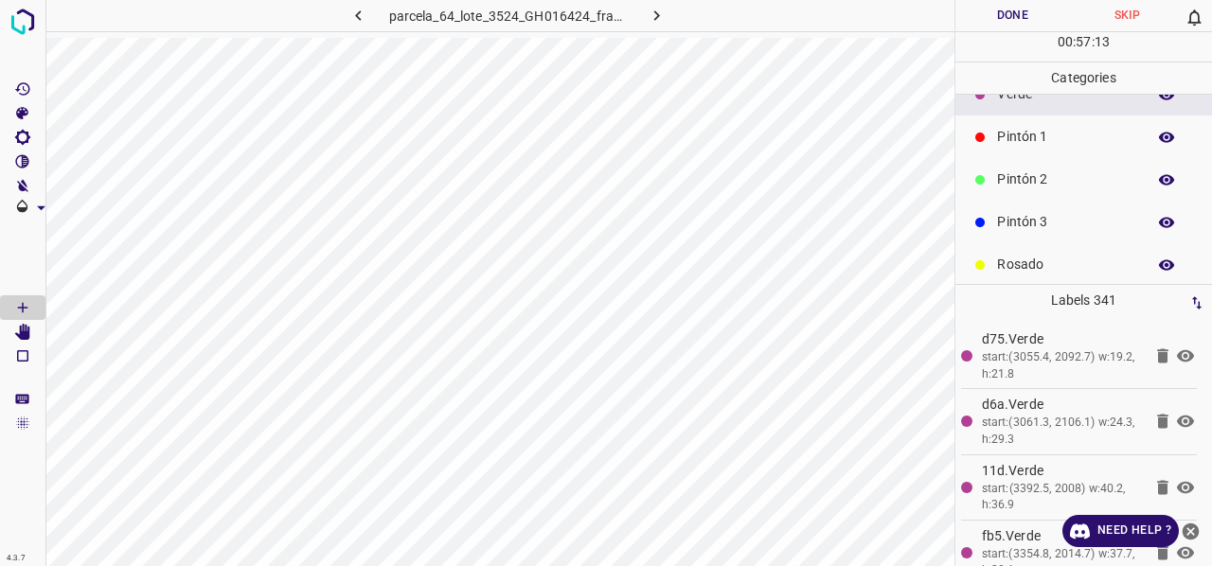
click at [1040, 262] on p "Rosado" at bounding box center [1066, 265] width 139 height 20
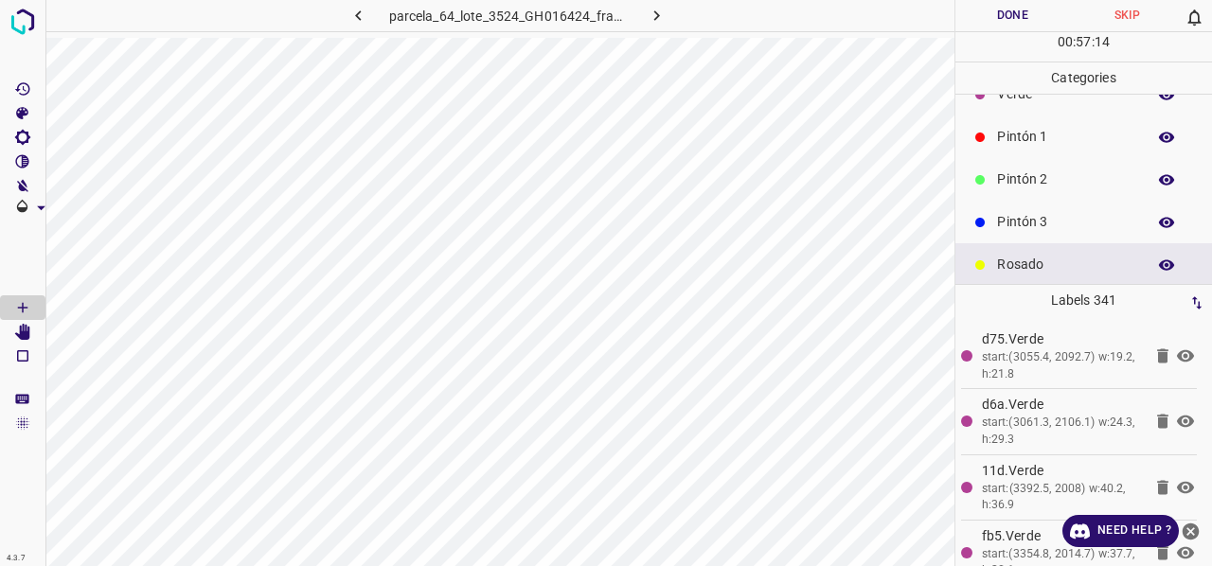
scroll to position [167, 0]
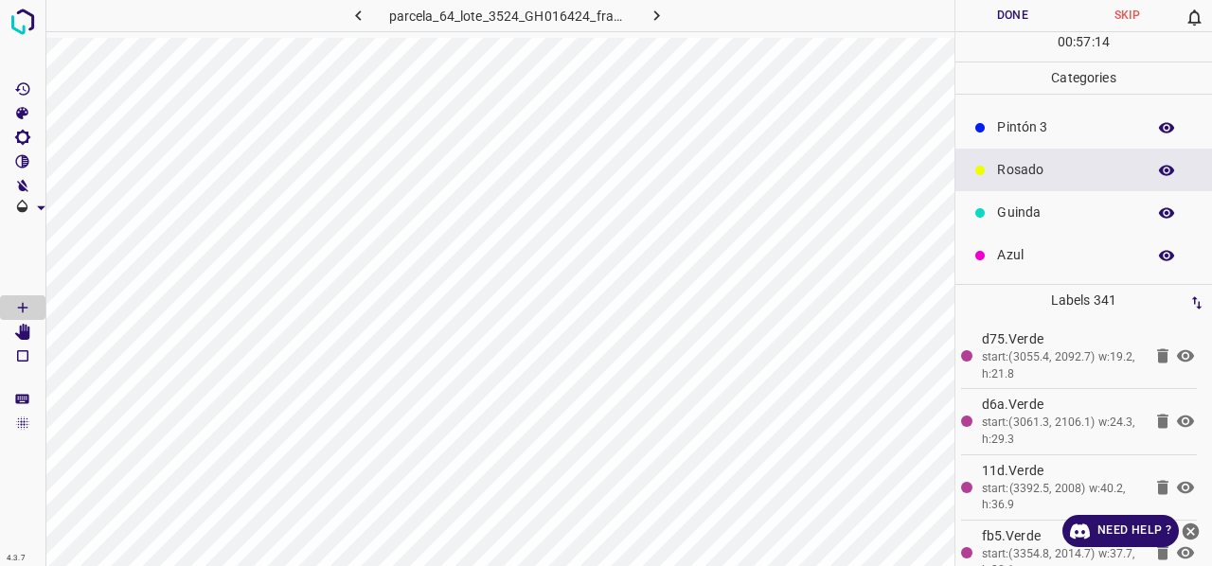
click at [1044, 258] on p "Azul" at bounding box center [1066, 255] width 139 height 20
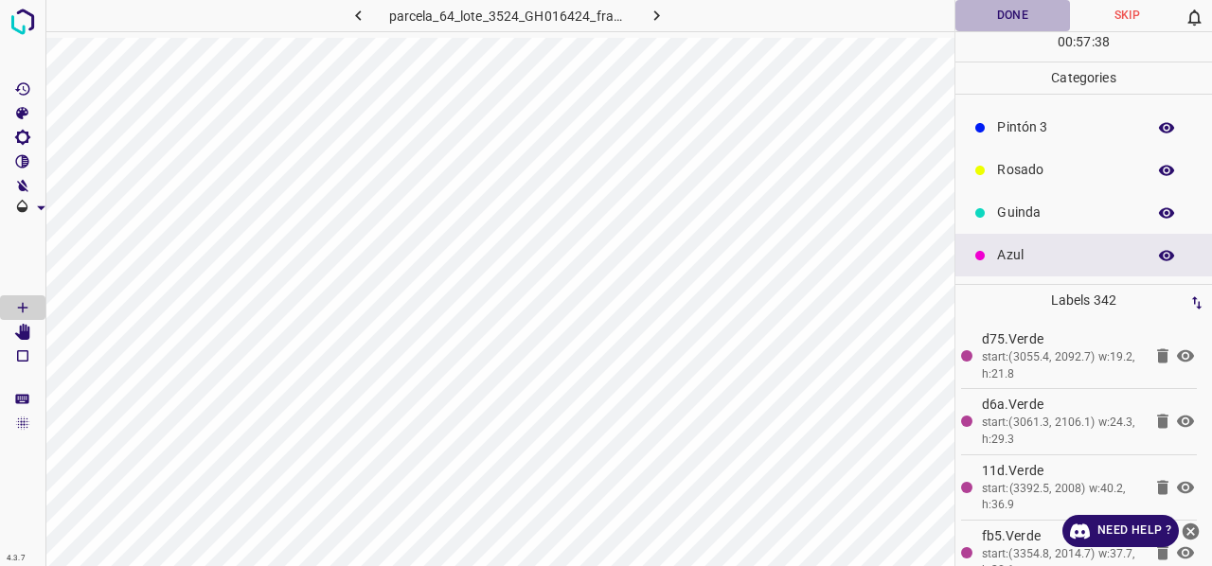
click at [1017, 14] on button "Done" at bounding box center [1012, 15] width 115 height 31
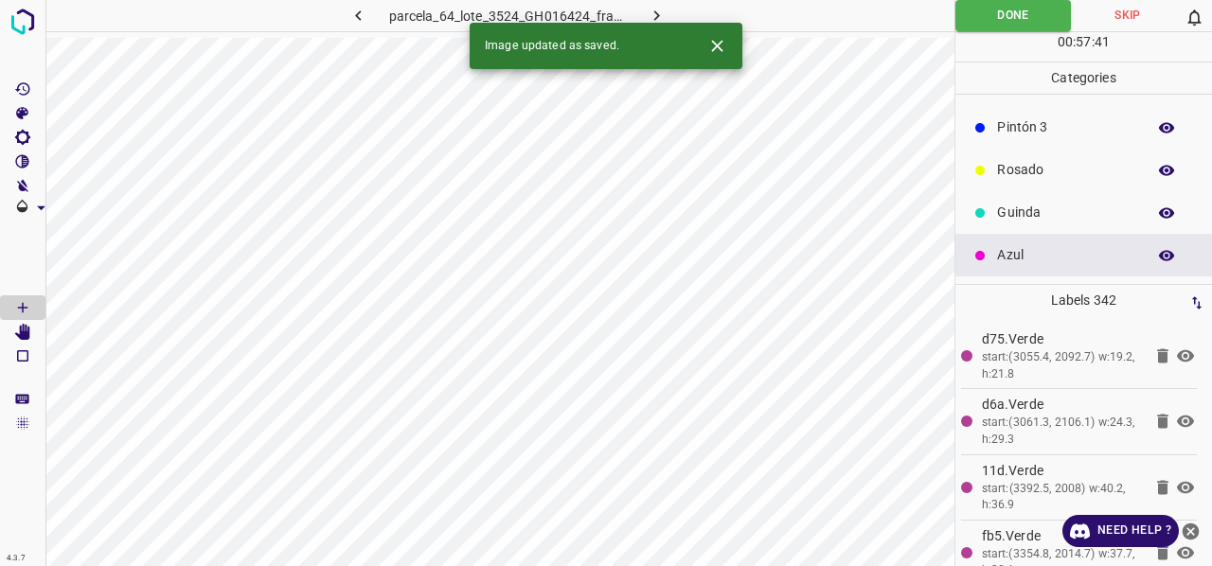
click at [714, 48] on icon "Close" at bounding box center [716, 45] width 11 height 11
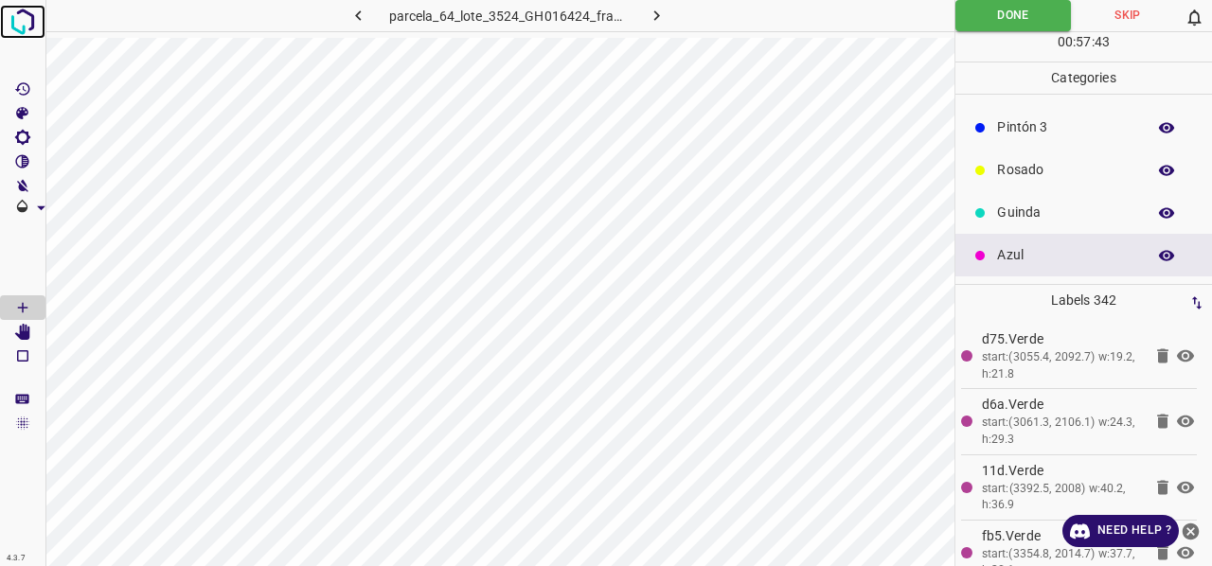
click at [20, 27] on img at bounding box center [23, 22] width 34 height 34
